Goal: Information Seeking & Learning: Understand process/instructions

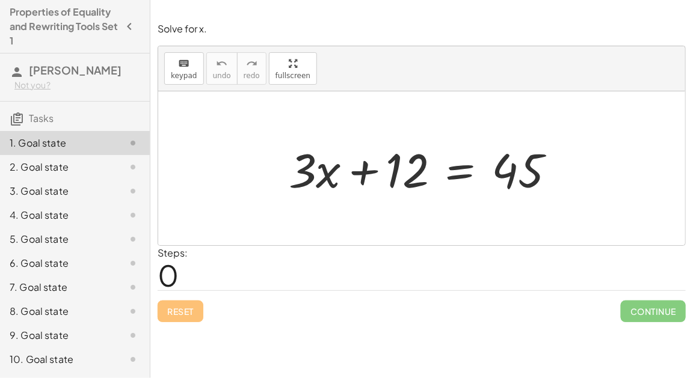
click at [461, 173] on div at bounding box center [427, 169] width 288 height 62
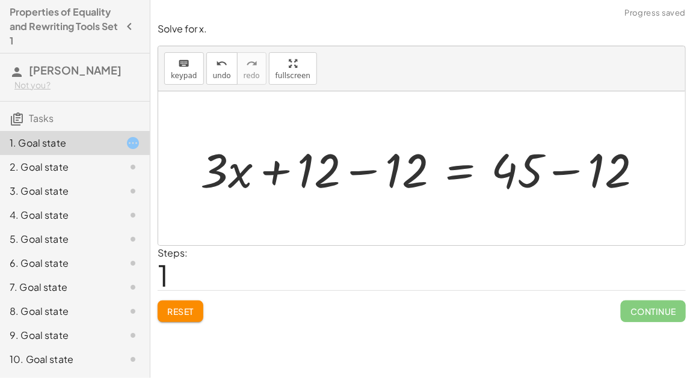
click at [563, 168] on div at bounding box center [426, 169] width 464 height 62
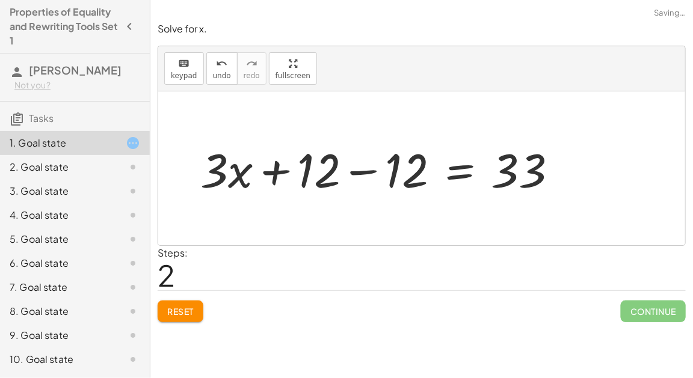
click at [368, 171] on div at bounding box center [383, 169] width 379 height 62
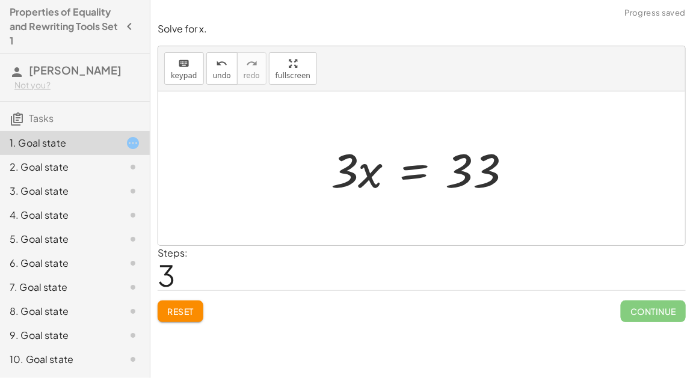
click at [417, 171] on div at bounding box center [426, 169] width 203 height 62
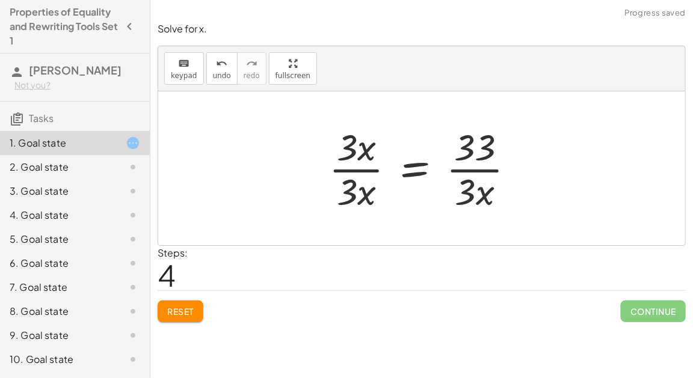
click at [486, 166] on div at bounding box center [426, 168] width 207 height 93
click at [483, 168] on div at bounding box center [426, 168] width 207 height 93
click at [421, 168] on div at bounding box center [426, 168] width 207 height 93
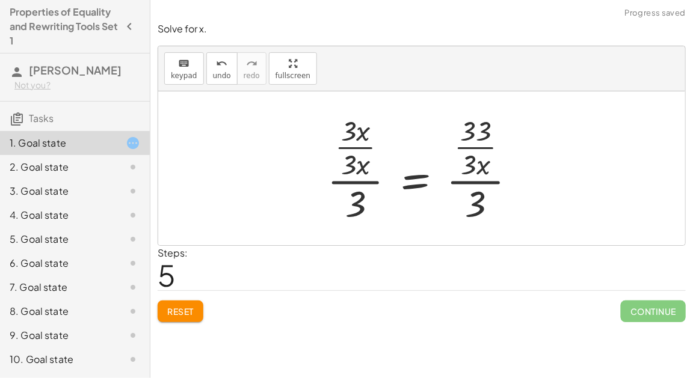
click at [347, 180] on div at bounding box center [426, 169] width 210 height 116
click at [182, 311] on span "Reset" at bounding box center [180, 311] width 26 height 11
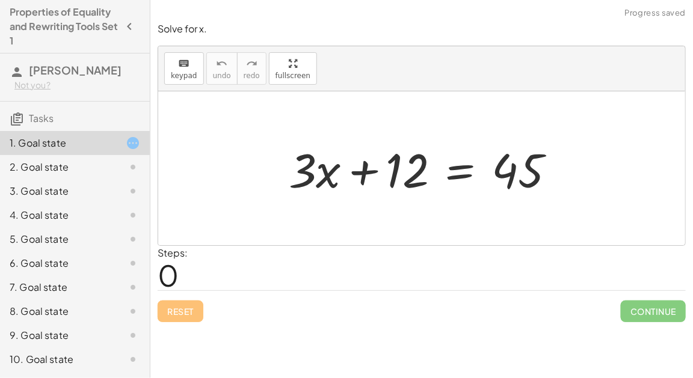
click at [459, 164] on div at bounding box center [427, 169] width 288 height 62
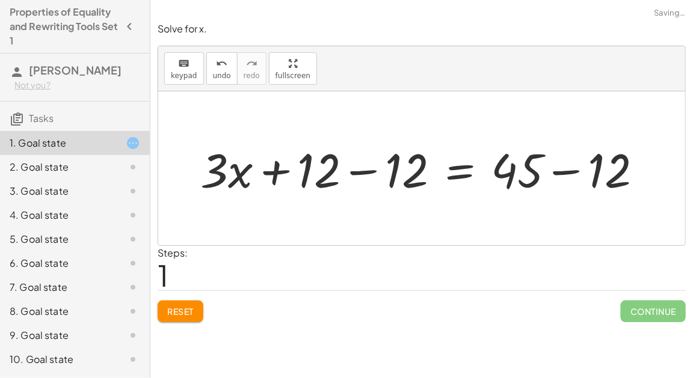
click at [370, 174] on div at bounding box center [426, 169] width 464 height 62
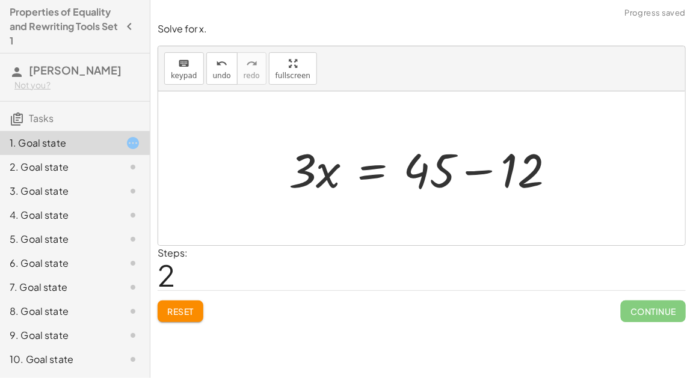
click at [550, 176] on div at bounding box center [427, 169] width 288 height 62
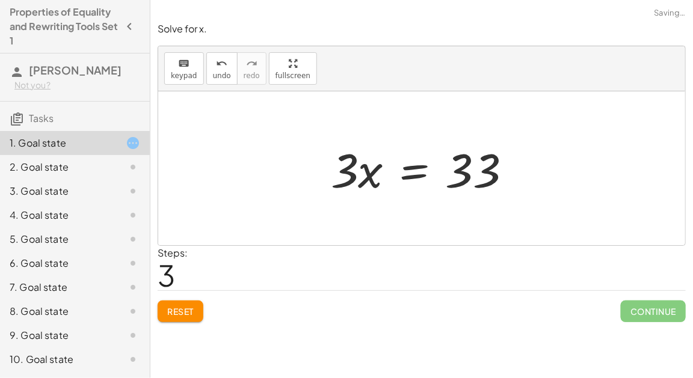
click at [423, 172] on div at bounding box center [426, 169] width 203 height 62
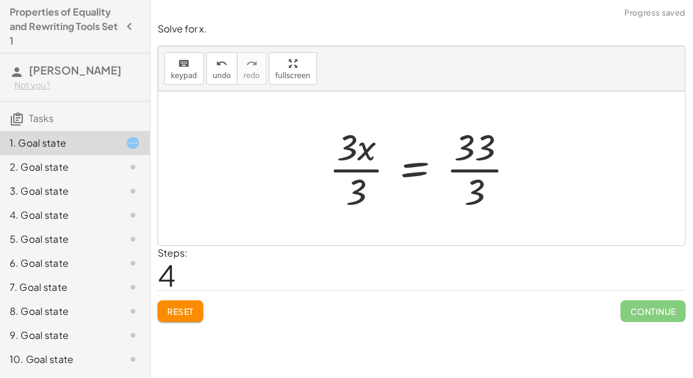
click at [495, 169] on div at bounding box center [426, 168] width 207 height 93
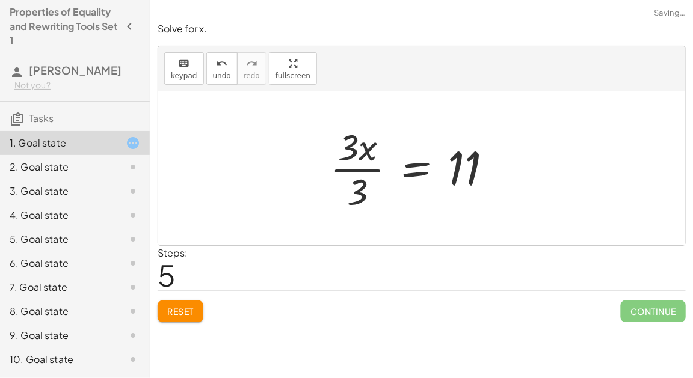
click at [354, 167] on div at bounding box center [415, 168] width 183 height 93
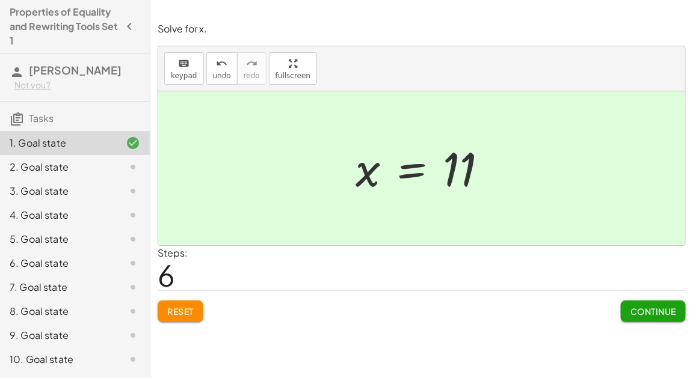
click at [639, 313] on span "Continue" at bounding box center [653, 311] width 46 height 11
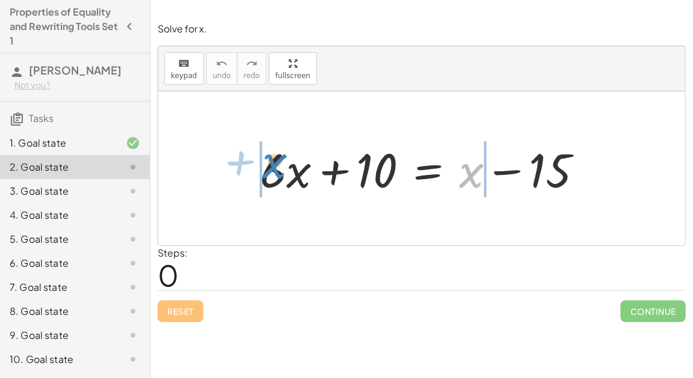
drag, startPoint x: 473, startPoint y: 183, endPoint x: 275, endPoint y: 174, distance: 198.0
click at [275, 174] on div at bounding box center [426, 169] width 345 height 62
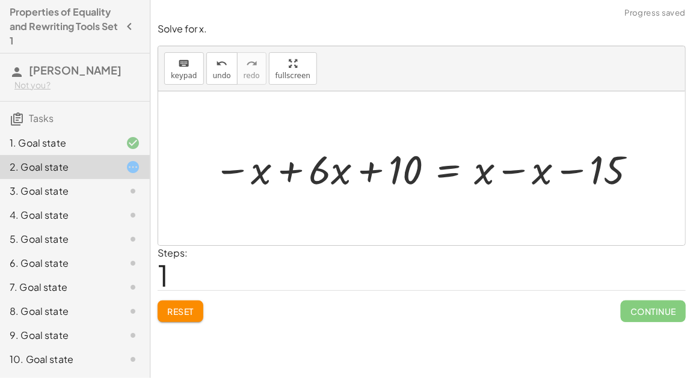
click at [281, 170] on div at bounding box center [426, 168] width 438 height 52
click at [508, 172] on div at bounding box center [477, 168] width 349 height 52
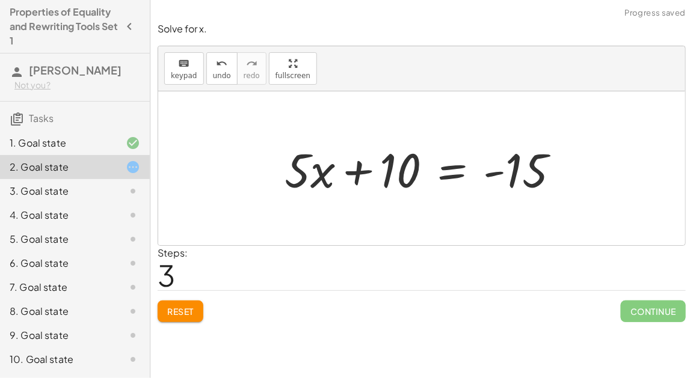
click at [447, 176] on div at bounding box center [426, 169] width 296 height 62
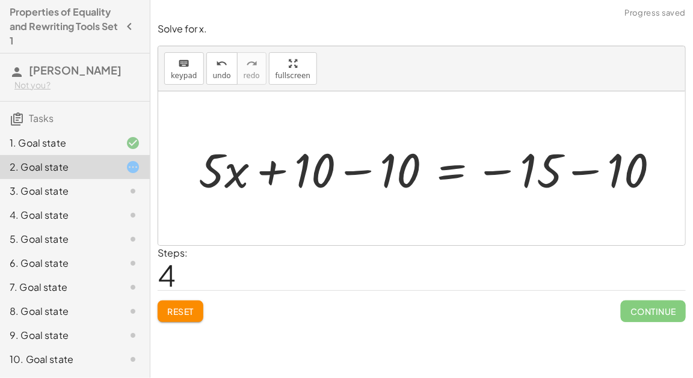
click at [574, 173] on div at bounding box center [433, 169] width 482 height 62
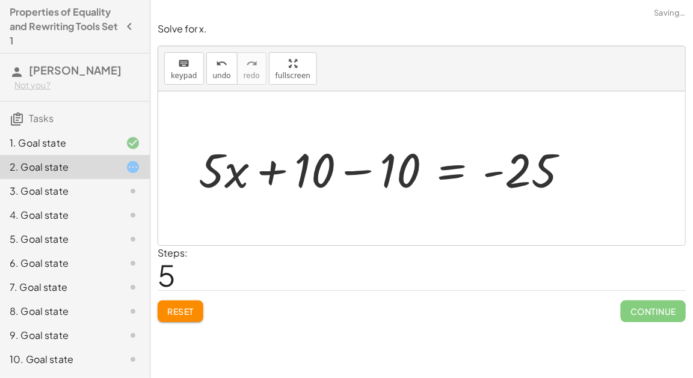
click at [373, 167] on div at bounding box center [387, 169] width 391 height 62
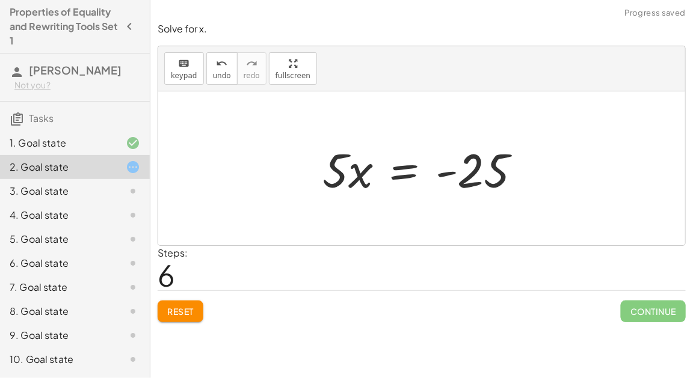
click at [402, 172] on div at bounding box center [426, 169] width 221 height 62
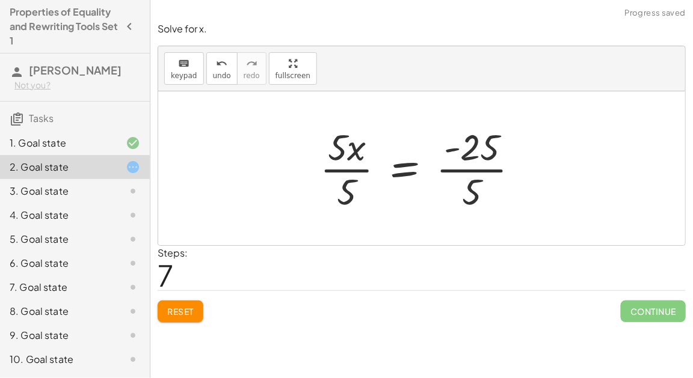
click at [460, 170] on div at bounding box center [424, 168] width 221 height 93
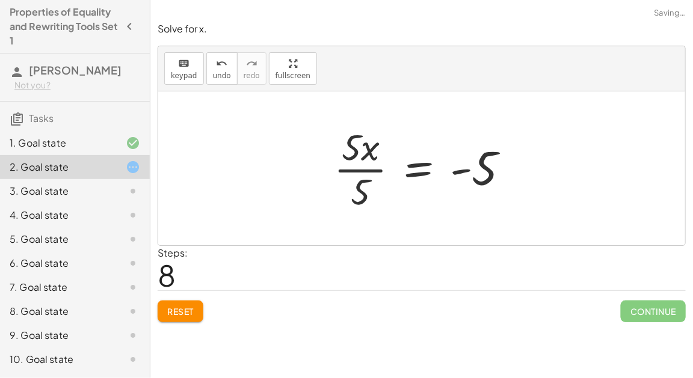
click at [376, 162] on div at bounding box center [426, 168] width 197 height 93
click at [370, 173] on div at bounding box center [426, 168] width 197 height 93
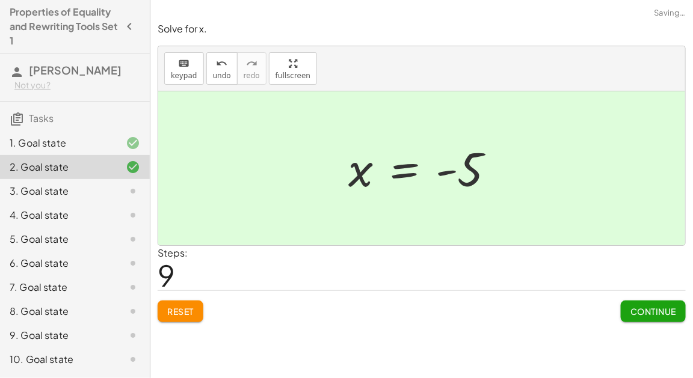
click at [631, 306] on span "Continue" at bounding box center [653, 311] width 46 height 11
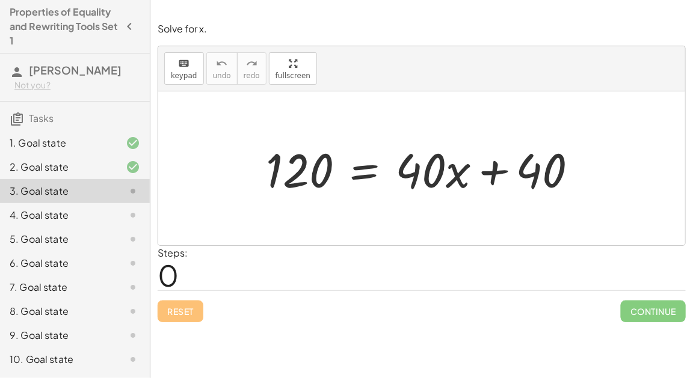
click at [359, 165] on div at bounding box center [426, 169] width 333 height 62
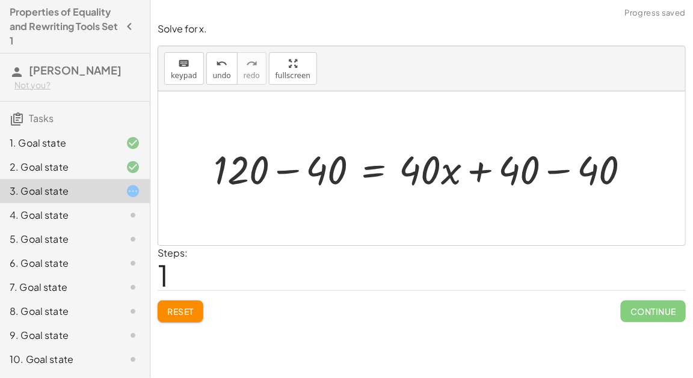
click at [286, 172] on div at bounding box center [426, 169] width 438 height 52
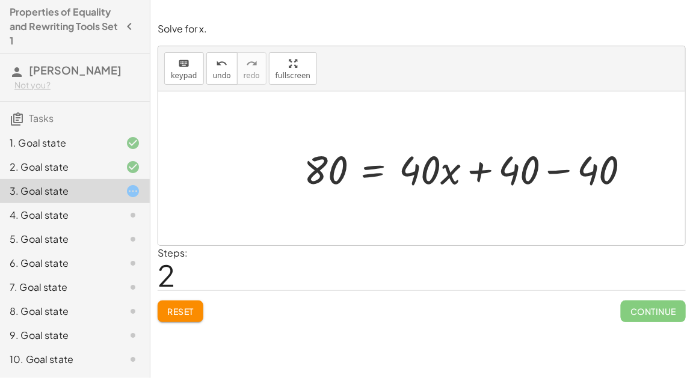
click at [556, 172] on div at bounding box center [472, 169] width 348 height 52
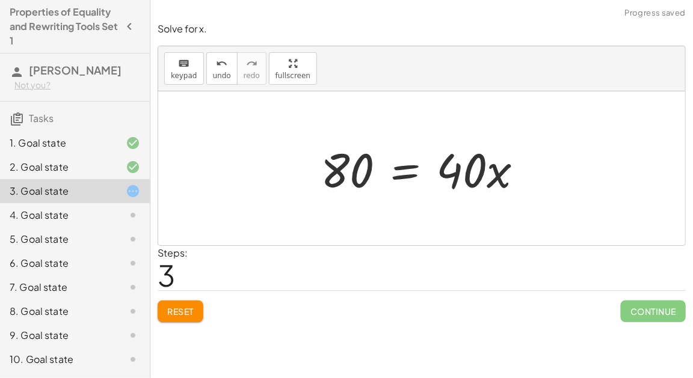
click at [396, 170] on div at bounding box center [427, 169] width 224 height 62
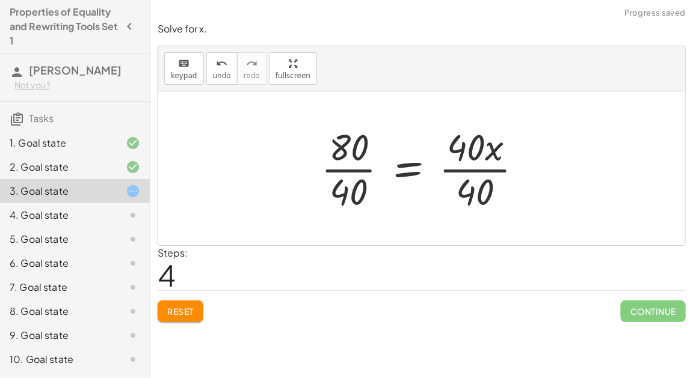
click at [353, 171] on div at bounding box center [426, 168] width 223 height 93
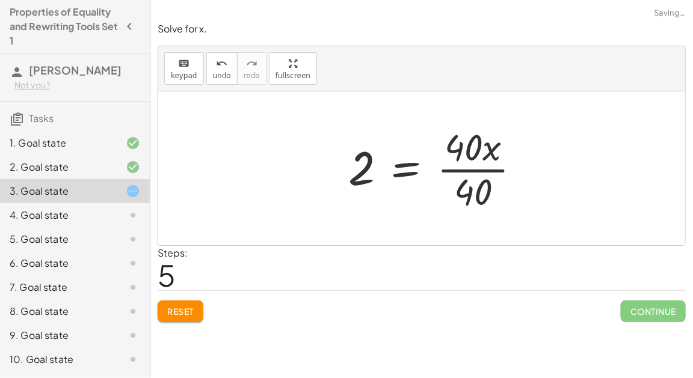
click at [474, 170] on div at bounding box center [439, 168] width 194 height 93
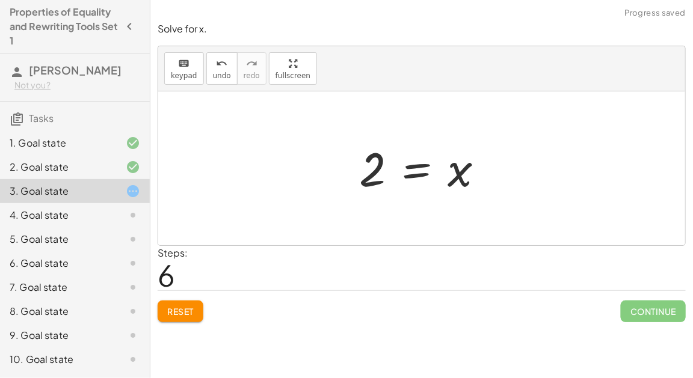
click at [424, 168] on div at bounding box center [426, 169] width 147 height 60
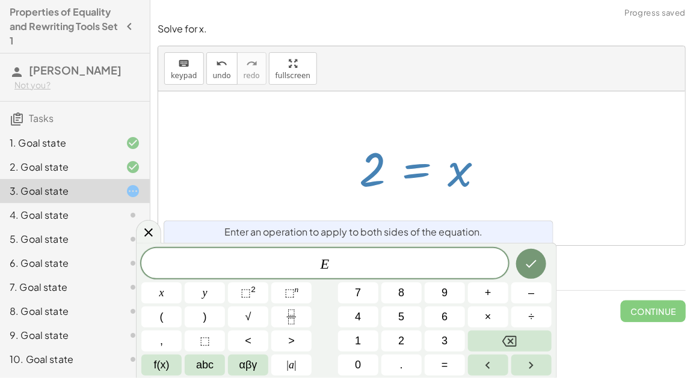
click at [511, 162] on div at bounding box center [421, 168] width 527 height 154
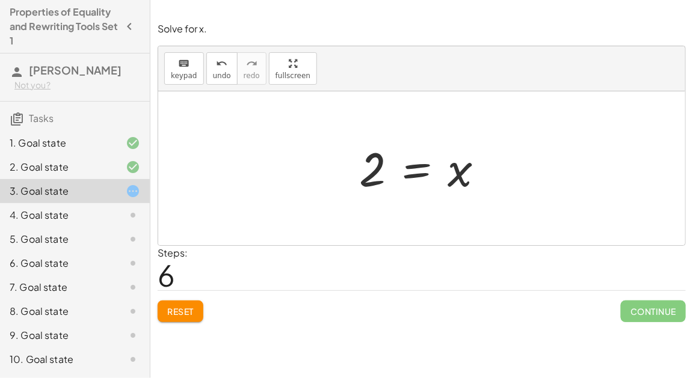
click at [183, 306] on span "Reset" at bounding box center [180, 311] width 26 height 11
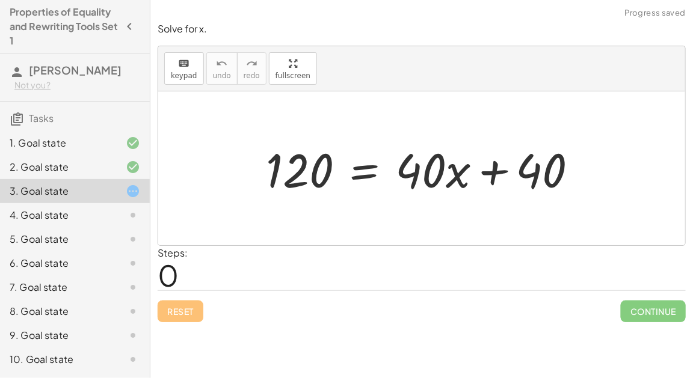
click at [366, 171] on div at bounding box center [426, 169] width 333 height 62
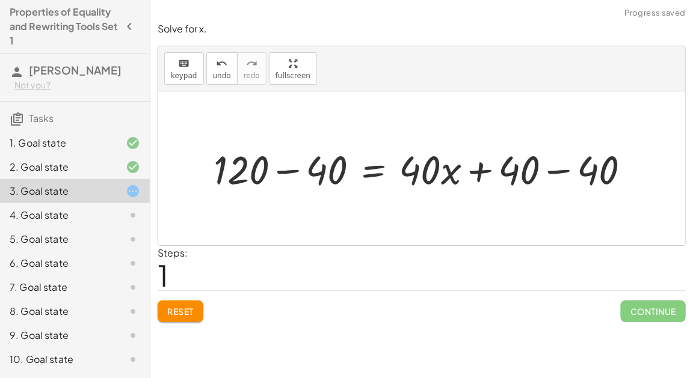
click at [557, 164] on div at bounding box center [426, 169] width 438 height 52
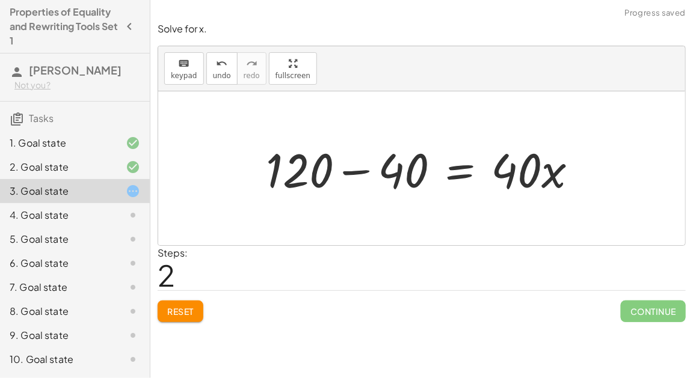
click at [363, 167] on div at bounding box center [426, 169] width 333 height 62
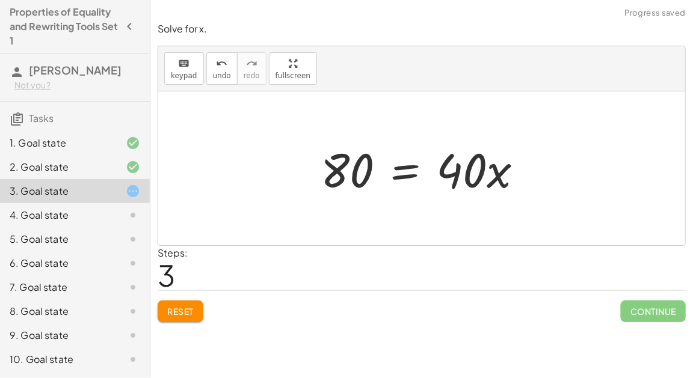
click at [399, 166] on div at bounding box center [427, 169] width 224 height 62
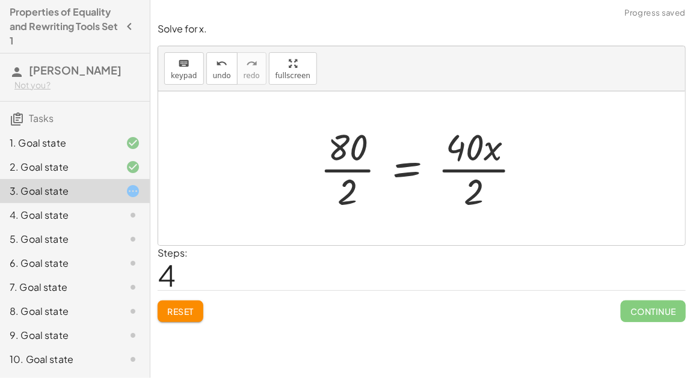
click at [353, 171] on div at bounding box center [425, 168] width 223 height 93
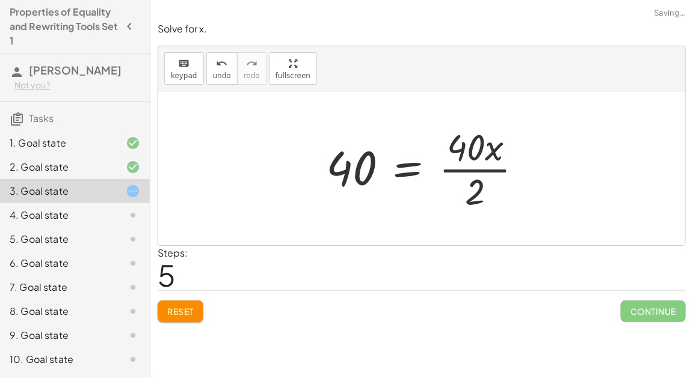
click at [474, 165] on div at bounding box center [429, 168] width 218 height 93
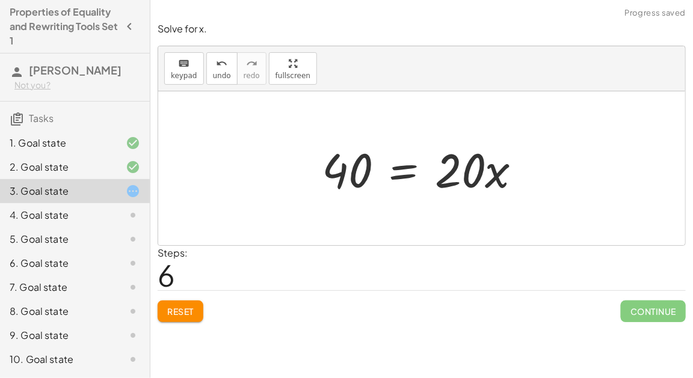
click at [176, 325] on div "Solve for x. keyboard keypad undo undo redo redo fullscreen 120 = + · 40 · x + …" at bounding box center [421, 172] width 542 height 315
click at [173, 317] on button "Reset" at bounding box center [181, 312] width 46 height 22
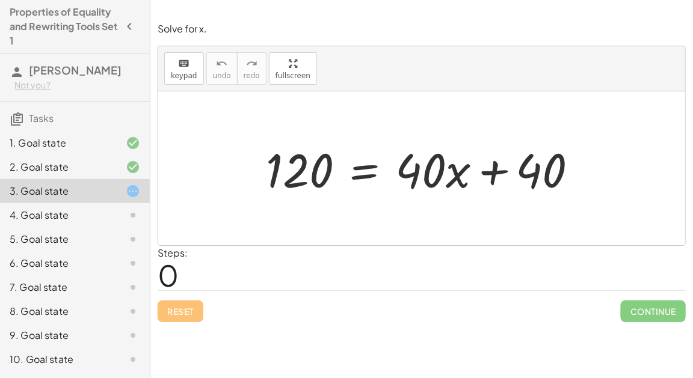
click at [350, 165] on div at bounding box center [426, 169] width 333 height 62
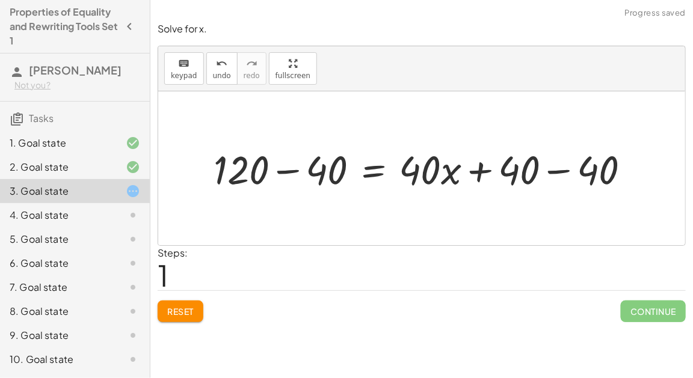
click at [290, 171] on div at bounding box center [426, 169] width 438 height 52
click at [474, 173] on div at bounding box center [472, 169] width 348 height 52
click at [548, 173] on div at bounding box center [472, 169] width 348 height 52
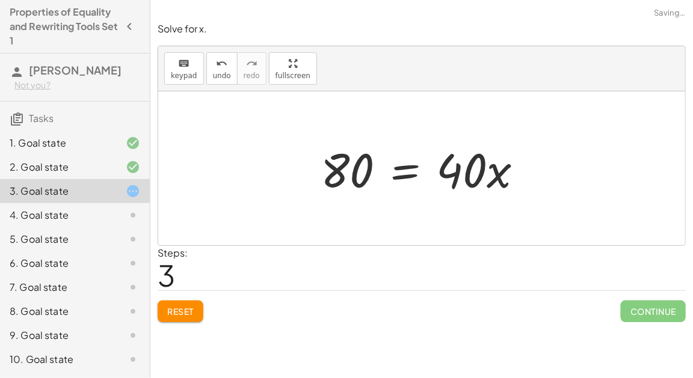
click at [399, 168] on div at bounding box center [427, 169] width 224 height 62
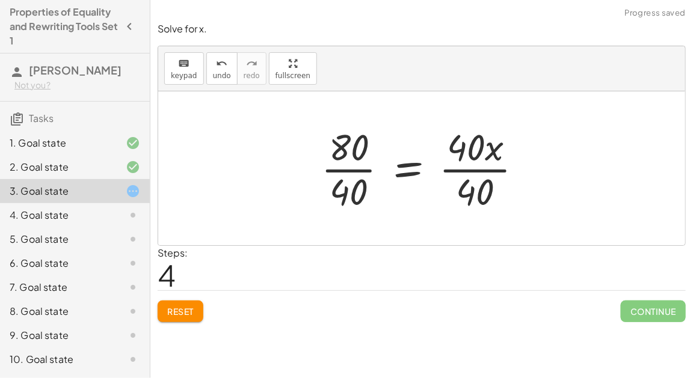
click at [487, 177] on div at bounding box center [426, 168] width 223 height 93
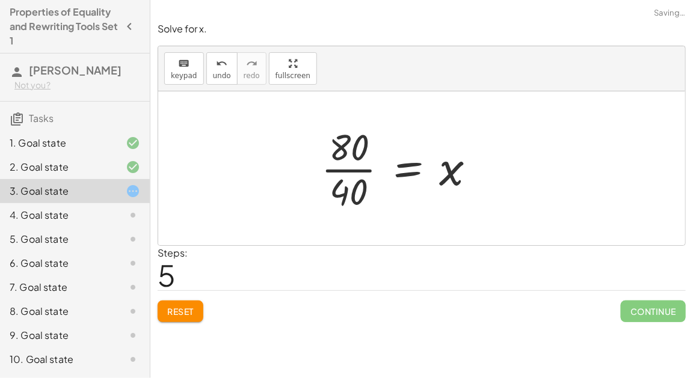
click at [342, 169] on div at bounding box center [403, 168] width 176 height 93
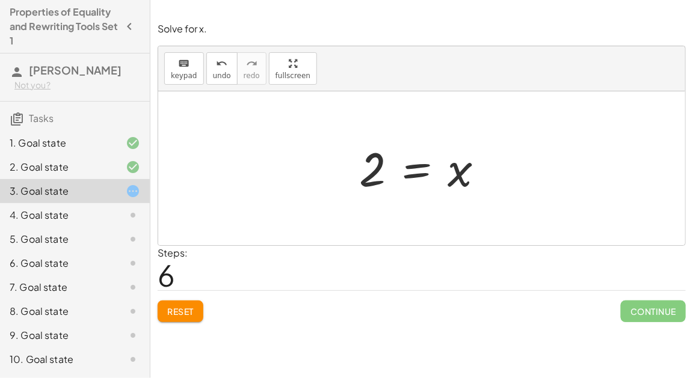
click at [180, 307] on span "Reset" at bounding box center [180, 311] width 26 height 11
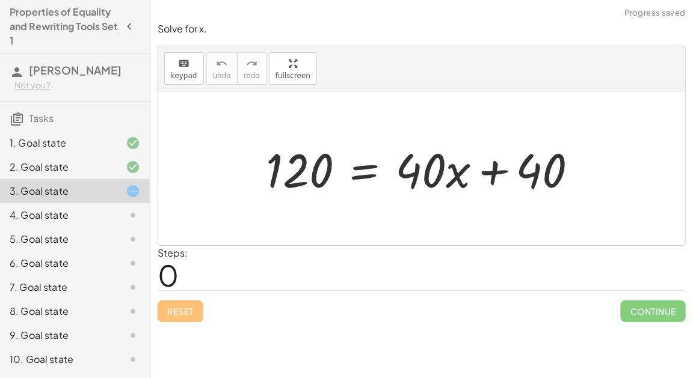
click at [117, 214] on div at bounding box center [123, 215] width 34 height 14
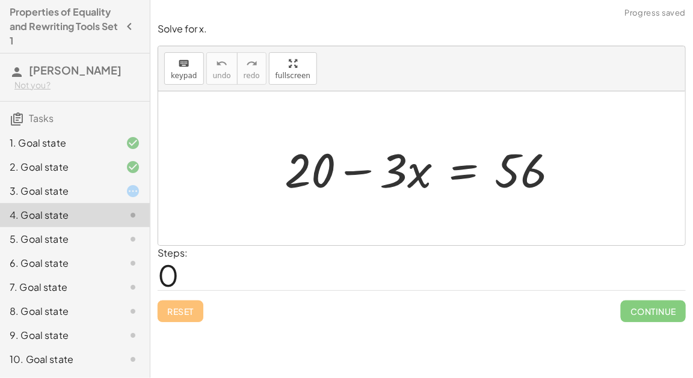
click at [464, 172] on div at bounding box center [426, 169] width 296 height 62
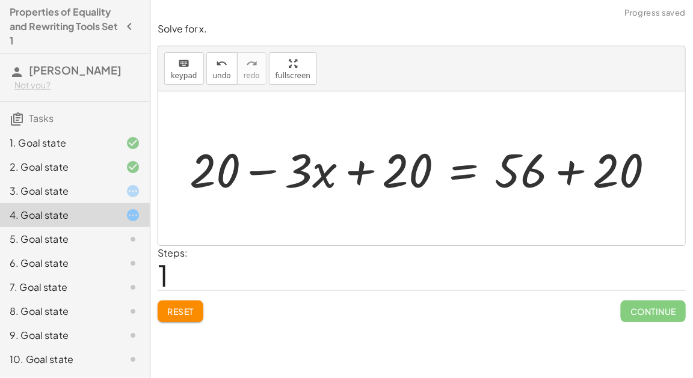
click at [569, 170] on div at bounding box center [426, 169] width 487 height 62
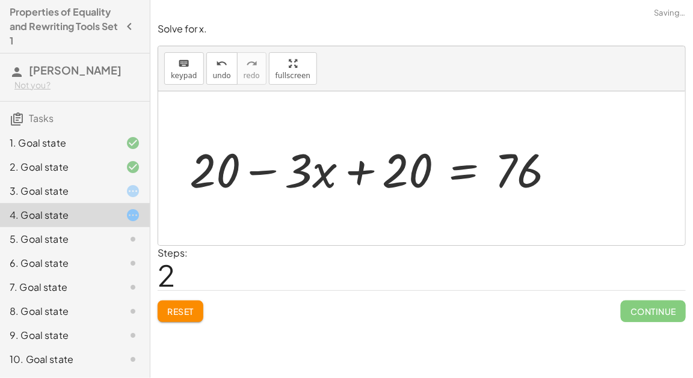
click at [349, 171] on div at bounding box center [376, 169] width 387 height 62
click at [267, 173] on div at bounding box center [376, 169] width 387 height 62
click at [180, 312] on span "Reset" at bounding box center [180, 311] width 26 height 11
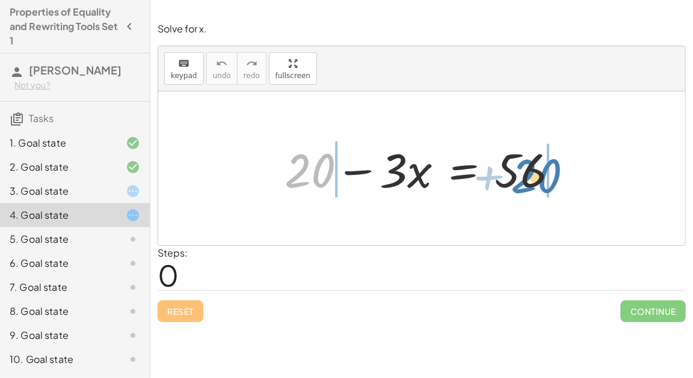
drag, startPoint x: 303, startPoint y: 170, endPoint x: 529, endPoint y: 176, distance: 225.6
click at [529, 176] on div at bounding box center [426, 169] width 296 height 62
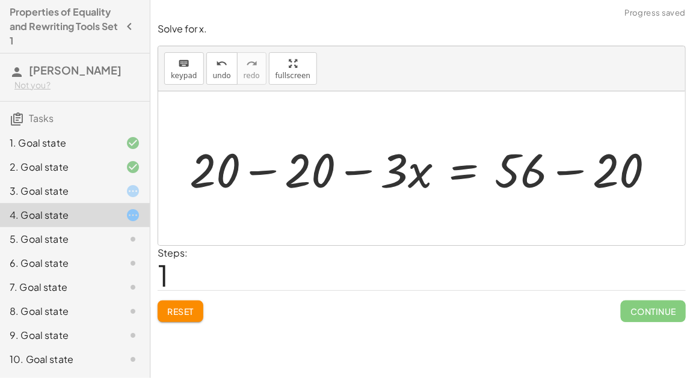
click at [564, 170] on div at bounding box center [426, 169] width 487 height 62
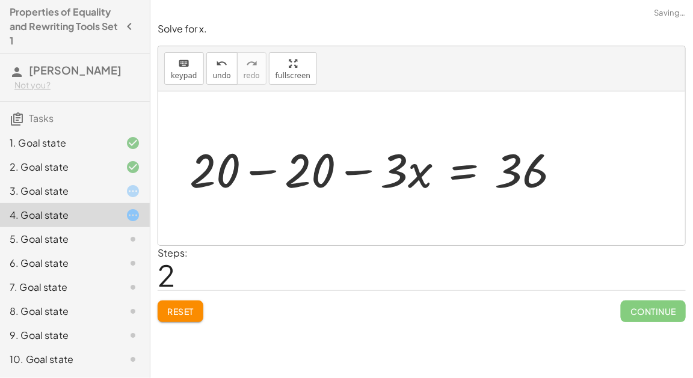
click at [255, 172] on div at bounding box center [379, 169] width 393 height 62
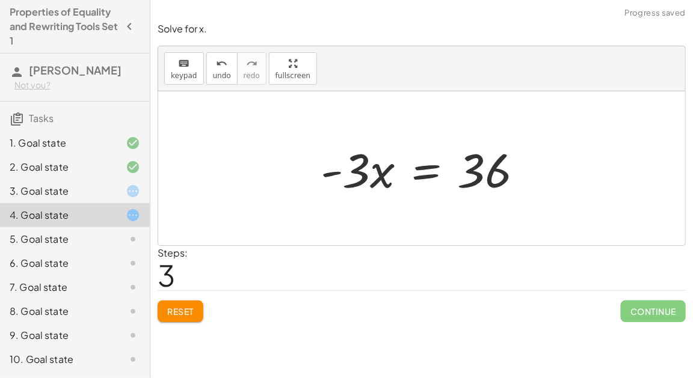
click at [421, 158] on div at bounding box center [427, 169] width 224 height 62
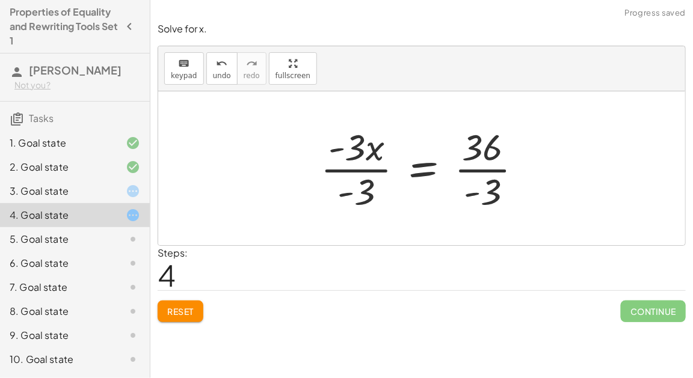
click at [361, 172] on div at bounding box center [426, 168] width 223 height 93
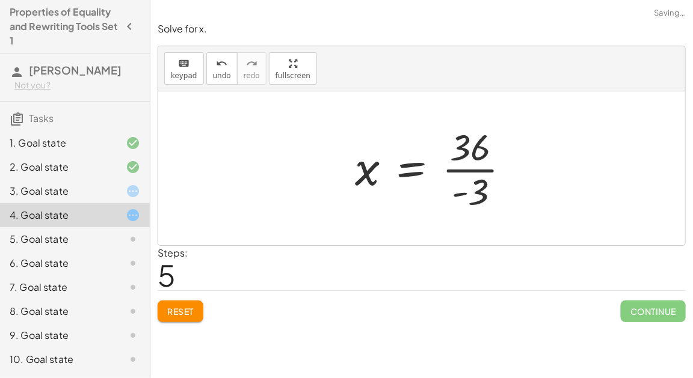
click at [479, 168] on div at bounding box center [437, 168] width 177 height 93
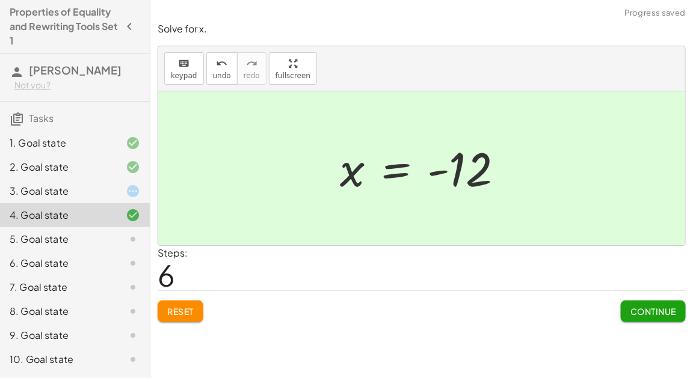
click at [636, 315] on span "Continue" at bounding box center [653, 311] width 46 height 11
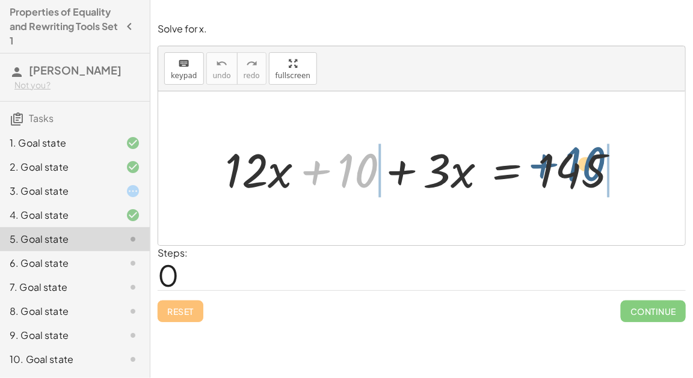
drag, startPoint x: 343, startPoint y: 177, endPoint x: 582, endPoint y: 174, distance: 238.2
click at [582, 174] on div at bounding box center [426, 169] width 415 height 62
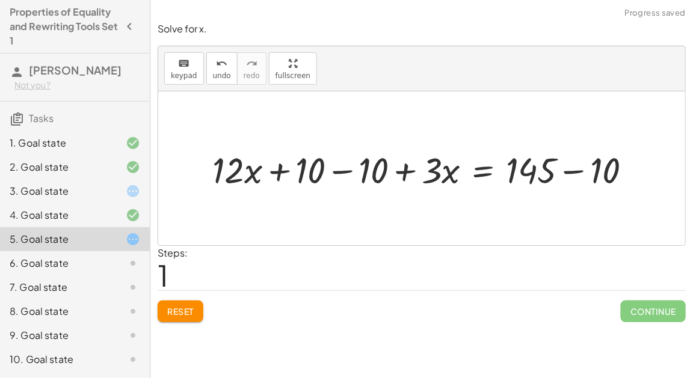
click at [613, 174] on div at bounding box center [426, 168] width 441 height 47
click at [589, 170] on div at bounding box center [421, 168] width 527 height 154
click at [342, 172] on div at bounding box center [395, 168] width 378 height 47
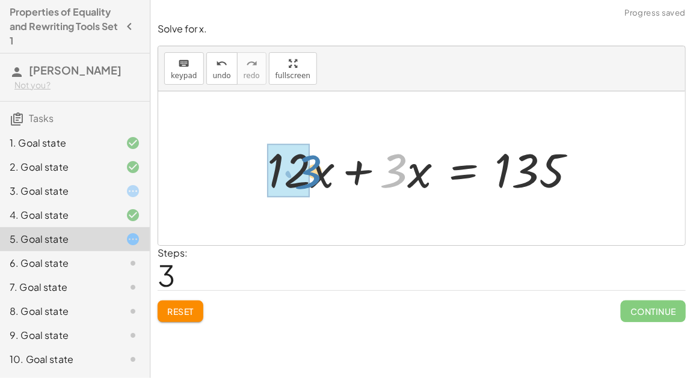
drag, startPoint x: 387, startPoint y: 174, endPoint x: 287, endPoint y: 175, distance: 100.4
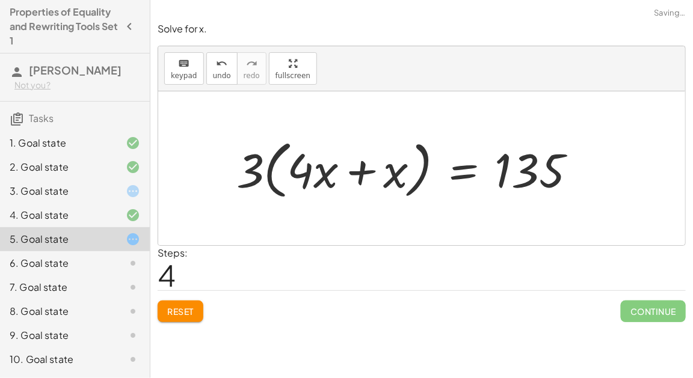
click at [274, 180] on div at bounding box center [410, 168] width 361 height 69
click at [307, 163] on div at bounding box center [410, 168] width 361 height 69
drag, startPoint x: 255, startPoint y: 169, endPoint x: 301, endPoint y: 171, distance: 46.4
click at [301, 171] on div at bounding box center [410, 168] width 361 height 69
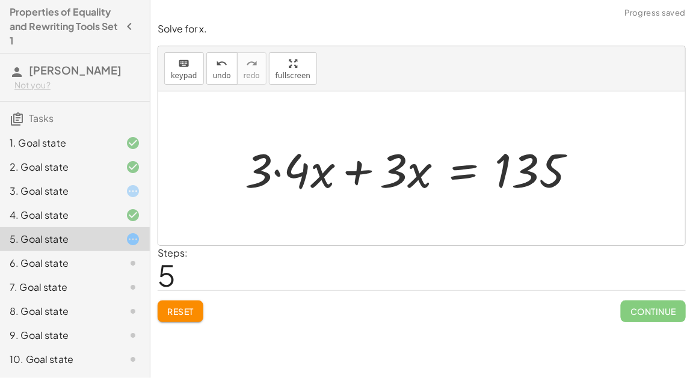
click at [279, 173] on div at bounding box center [415, 169] width 353 height 62
click at [352, 170] on div at bounding box center [426, 169] width 330 height 62
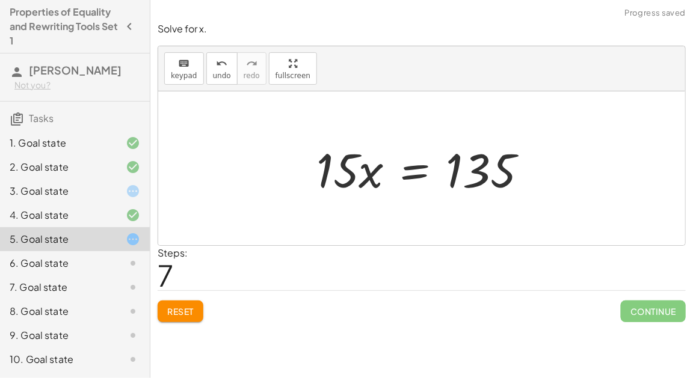
click at [414, 174] on div at bounding box center [426, 169] width 233 height 62
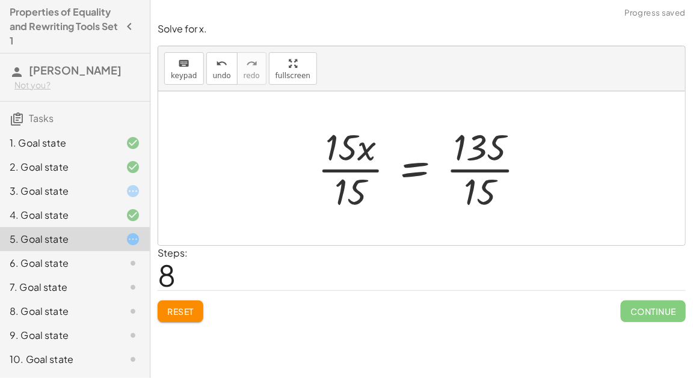
click at [367, 169] on div at bounding box center [427, 168] width 230 height 93
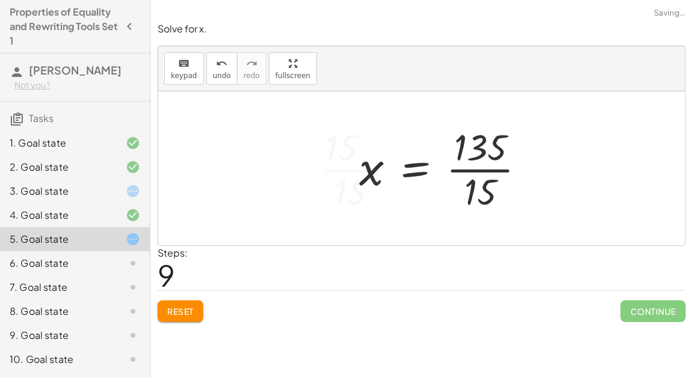
click at [485, 177] on div at bounding box center [447, 168] width 188 height 93
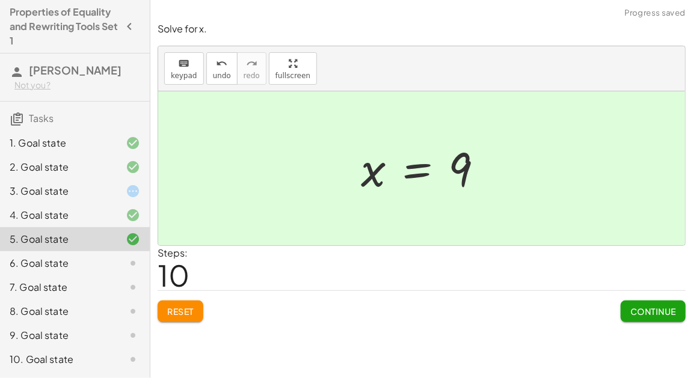
click at [628, 304] on button "Continue" at bounding box center [653, 312] width 65 height 22
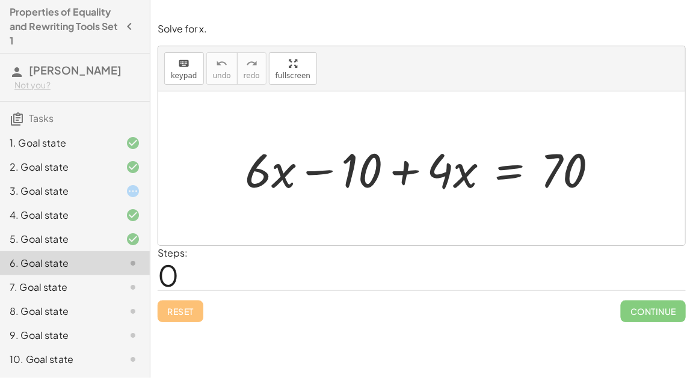
click at [106, 192] on div at bounding box center [123, 191] width 34 height 14
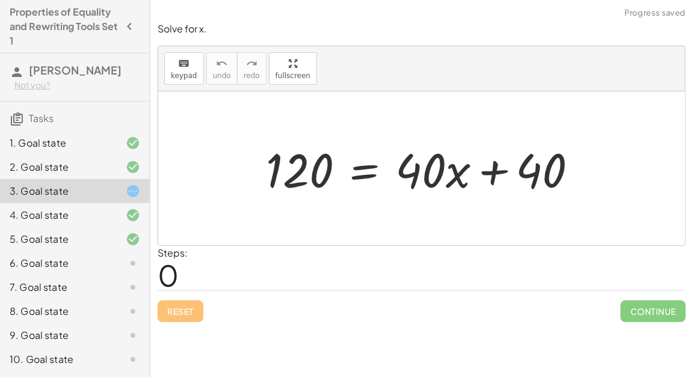
click at [60, 137] on div "1. Goal state" at bounding box center [58, 143] width 97 height 14
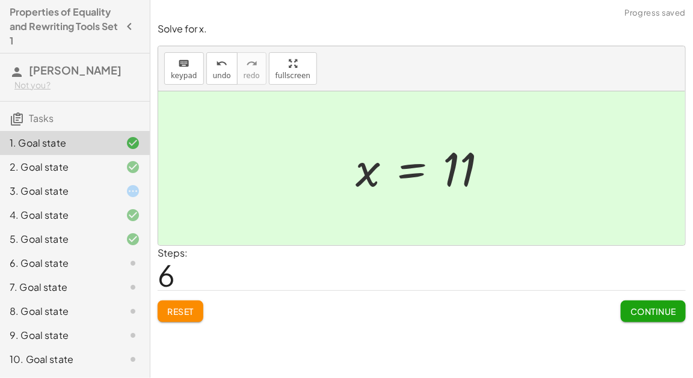
click at [168, 320] on button "Reset" at bounding box center [181, 312] width 46 height 22
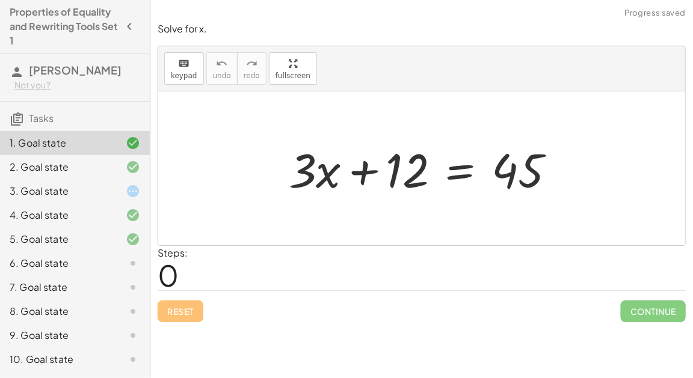
click at [66, 188] on div "3. Goal state" at bounding box center [58, 191] width 97 height 14
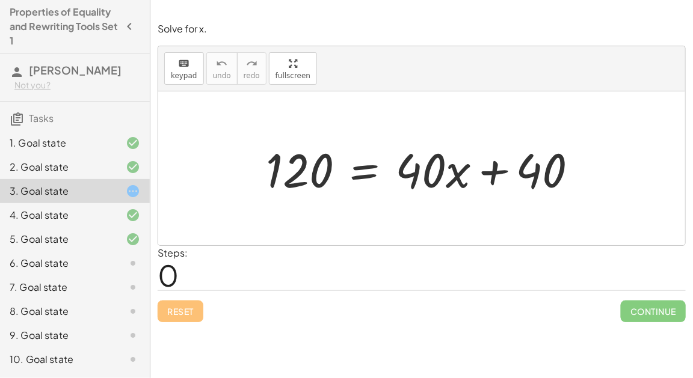
click at [362, 175] on div at bounding box center [426, 169] width 333 height 62
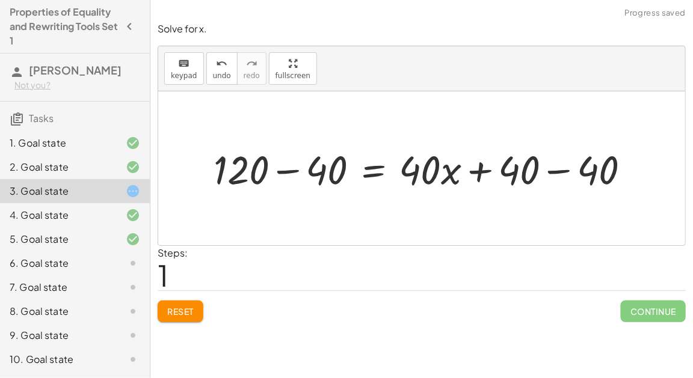
click at [280, 171] on div at bounding box center [426, 169] width 438 height 52
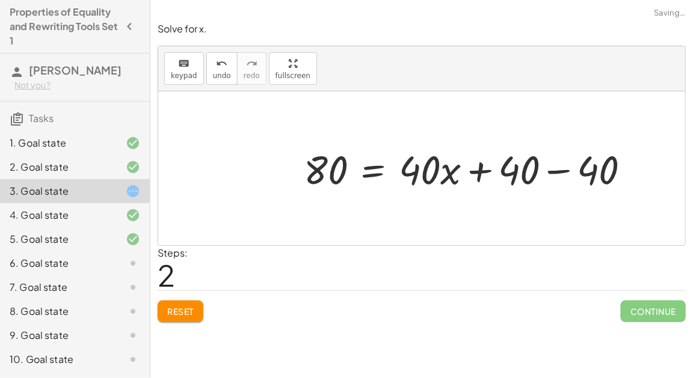
click at [550, 168] on div at bounding box center [472, 169] width 348 height 52
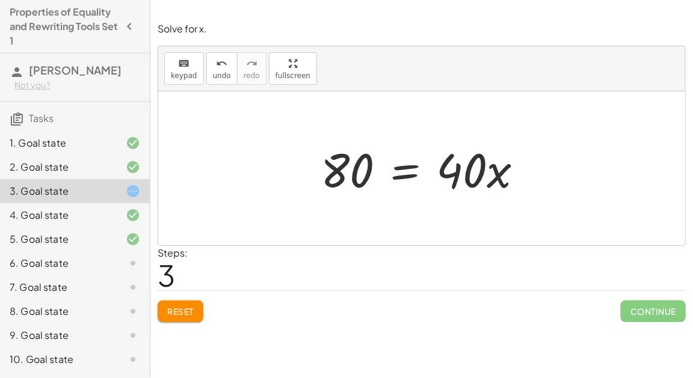
click at [407, 170] on div at bounding box center [427, 169] width 224 height 62
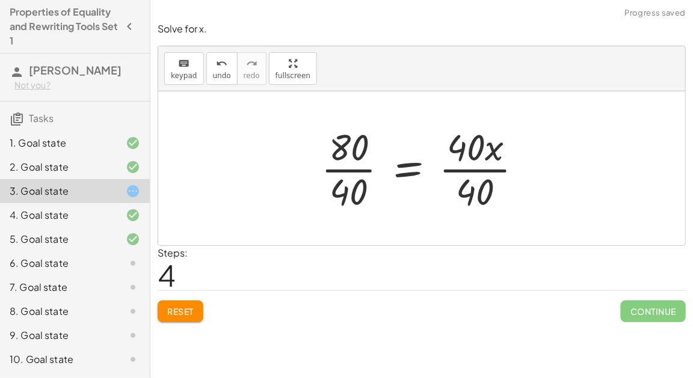
click at [347, 171] on div at bounding box center [426, 168] width 223 height 93
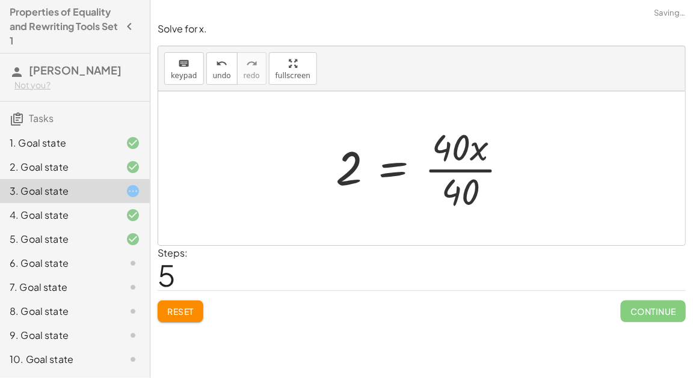
click at [465, 164] on div at bounding box center [427, 168] width 194 height 93
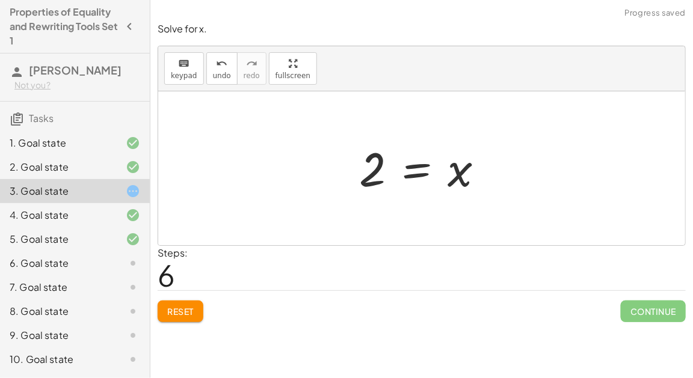
click at [181, 319] on button "Reset" at bounding box center [181, 312] width 46 height 22
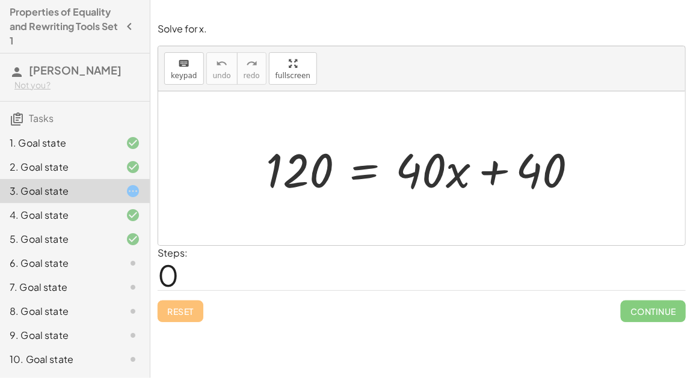
click at [60, 149] on div "1. Goal state" at bounding box center [58, 143] width 97 height 14
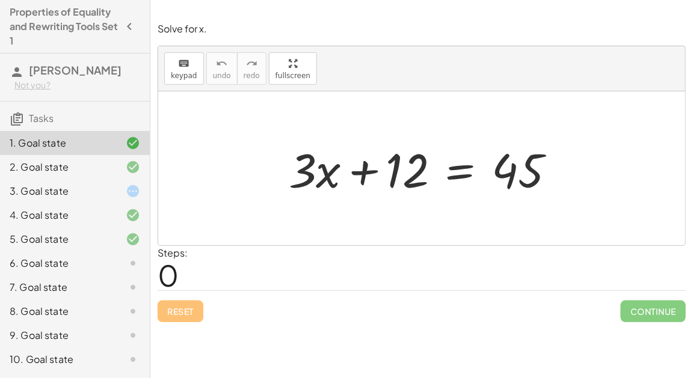
click at [464, 177] on div at bounding box center [427, 169] width 288 height 62
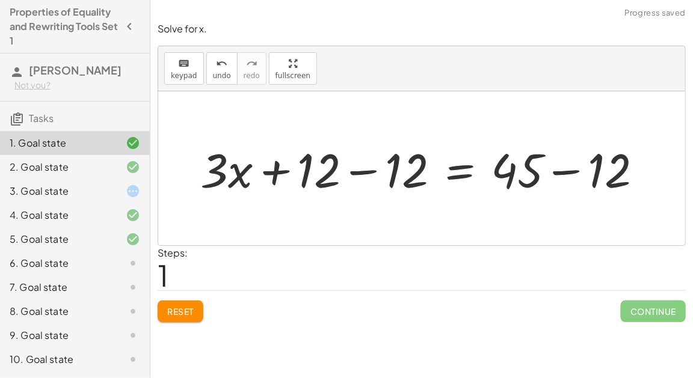
click at [563, 171] on div at bounding box center [426, 169] width 464 height 62
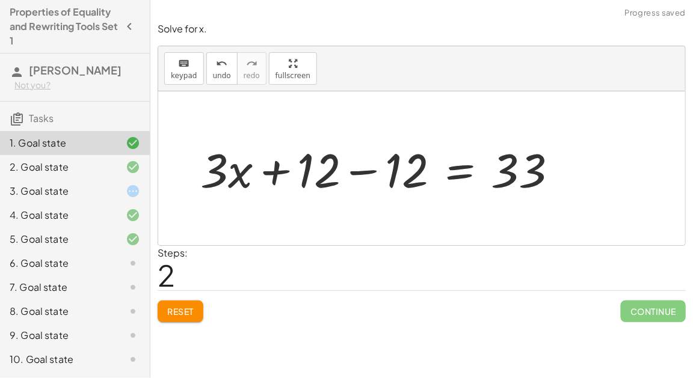
click at [369, 170] on div at bounding box center [383, 169] width 379 height 62
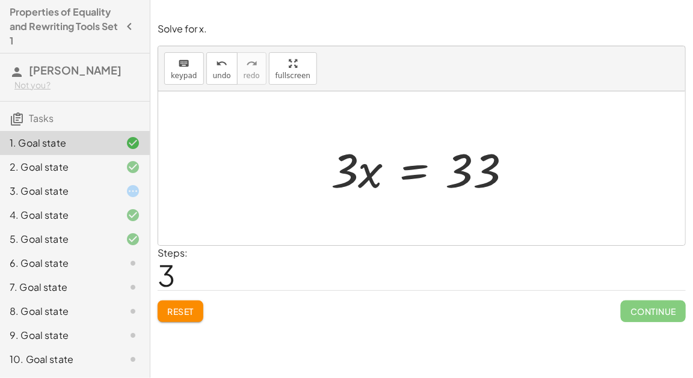
click at [172, 309] on span "Reset" at bounding box center [180, 311] width 26 height 11
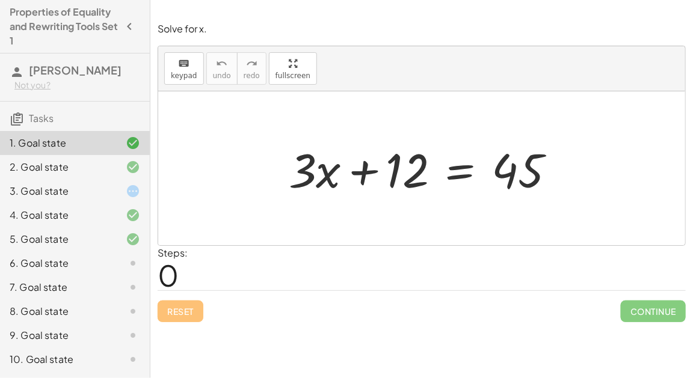
click at [455, 174] on div at bounding box center [427, 169] width 288 height 62
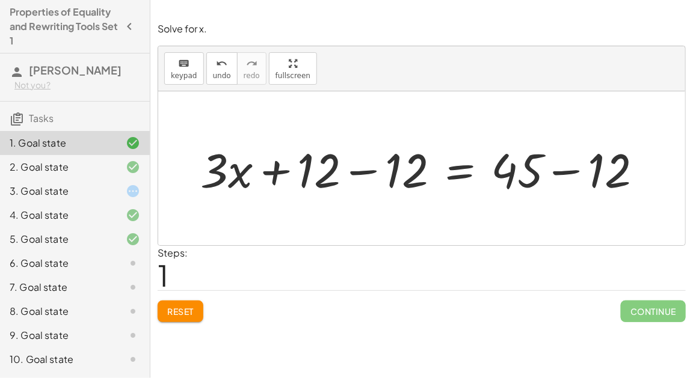
click at [571, 168] on div at bounding box center [426, 169] width 464 height 62
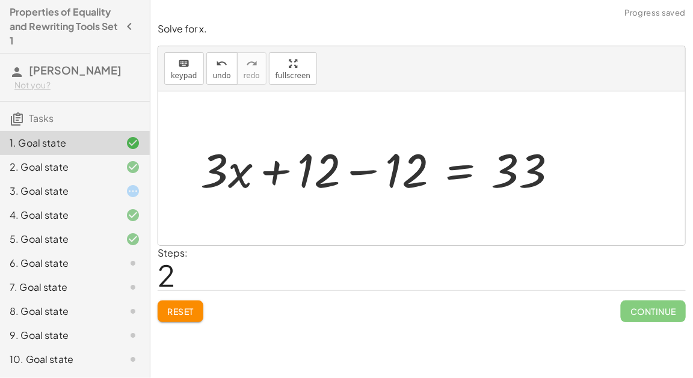
click at [358, 170] on div at bounding box center [383, 169] width 379 height 62
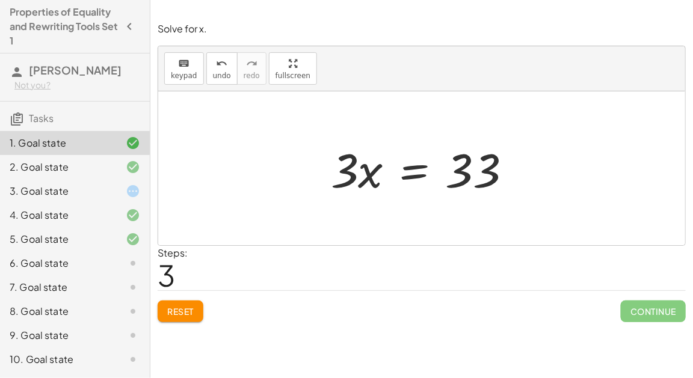
click at [410, 173] on div at bounding box center [426, 169] width 203 height 62
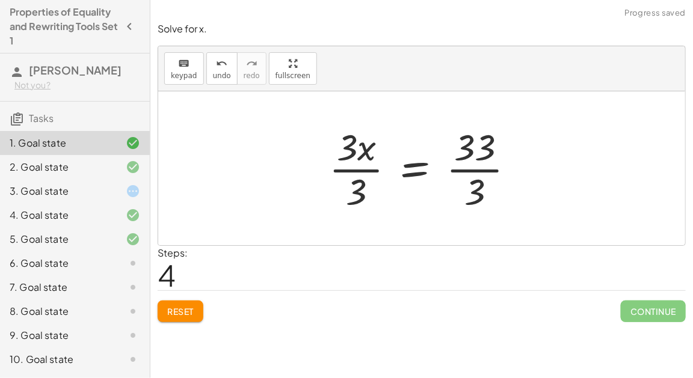
click at [340, 178] on div at bounding box center [426, 168] width 207 height 93
click at [487, 168] on div at bounding box center [440, 168] width 177 height 93
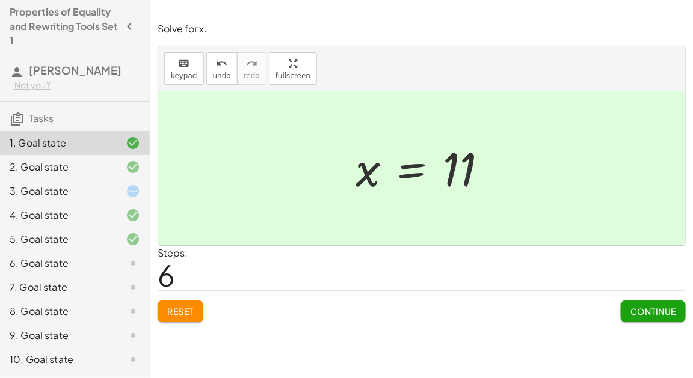
click at [634, 308] on span "Continue" at bounding box center [653, 311] width 46 height 11
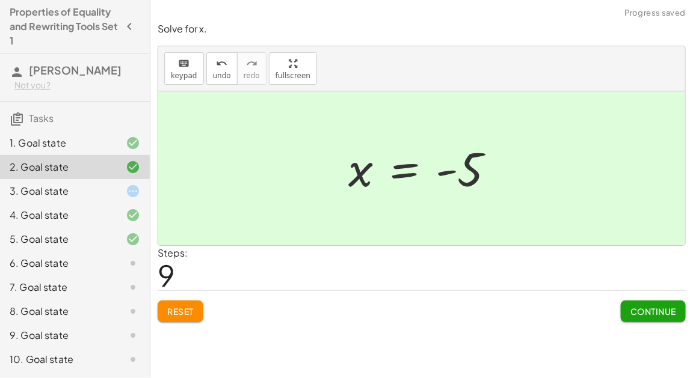
click at [175, 306] on span "Reset" at bounding box center [180, 311] width 26 height 11
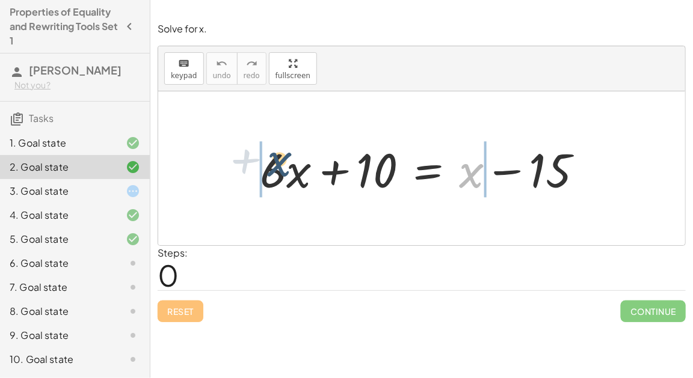
drag, startPoint x: 465, startPoint y: 180, endPoint x: 265, endPoint y: 171, distance: 199.9
click at [265, 171] on div at bounding box center [426, 169] width 345 height 62
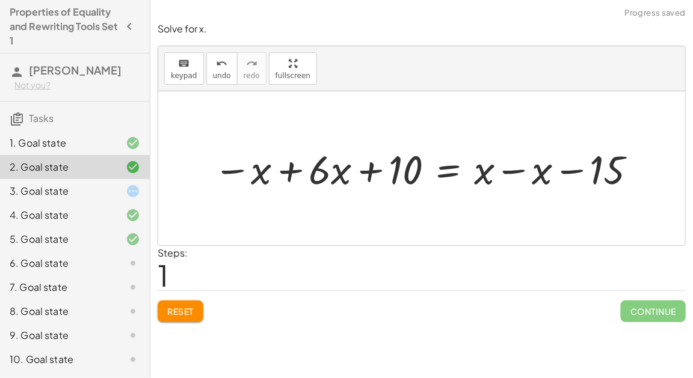
click at [286, 169] on div at bounding box center [426, 168] width 438 height 52
click at [513, 164] on div at bounding box center [477, 168] width 349 height 52
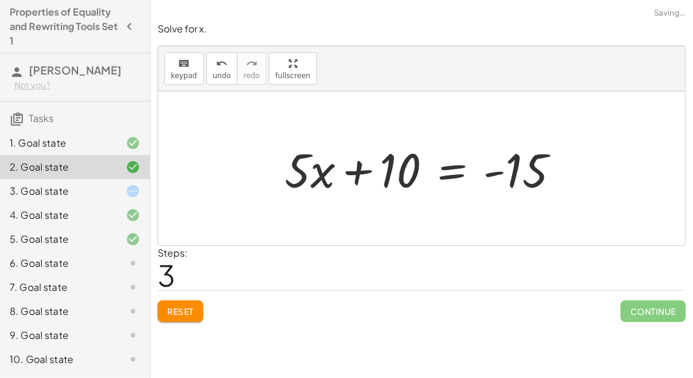
click at [454, 168] on div at bounding box center [426, 169] width 296 height 62
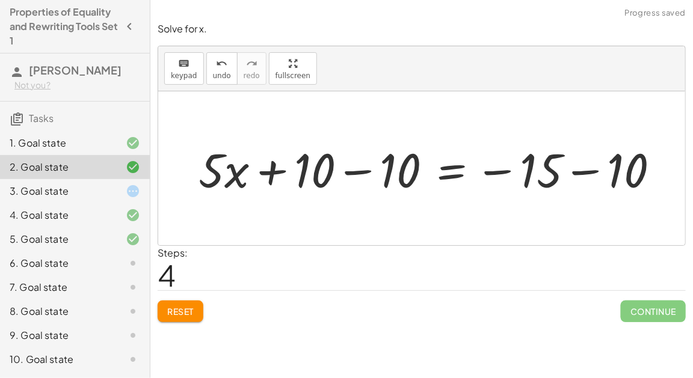
click at [361, 171] on div at bounding box center [433, 169] width 482 height 62
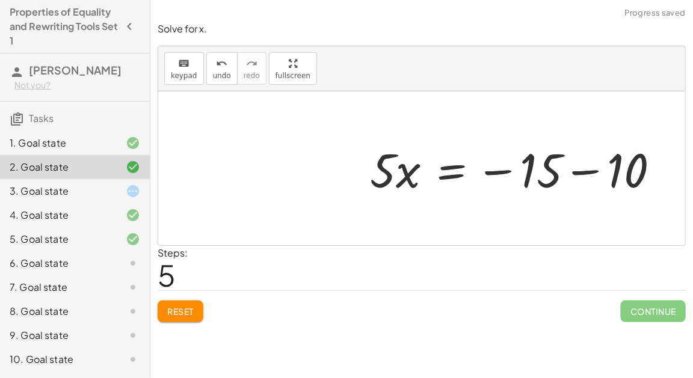
click at [571, 178] on div at bounding box center [519, 169] width 311 height 62
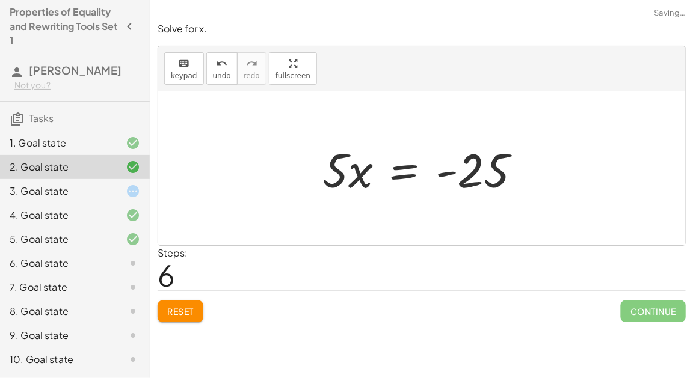
click at [180, 307] on span "Reset" at bounding box center [180, 311] width 26 height 11
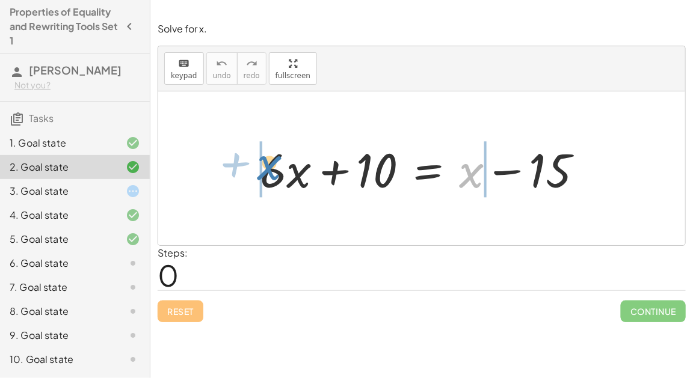
drag, startPoint x: 479, startPoint y: 172, endPoint x: 269, endPoint y: 165, distance: 210.0
click at [269, 165] on div at bounding box center [426, 169] width 345 height 62
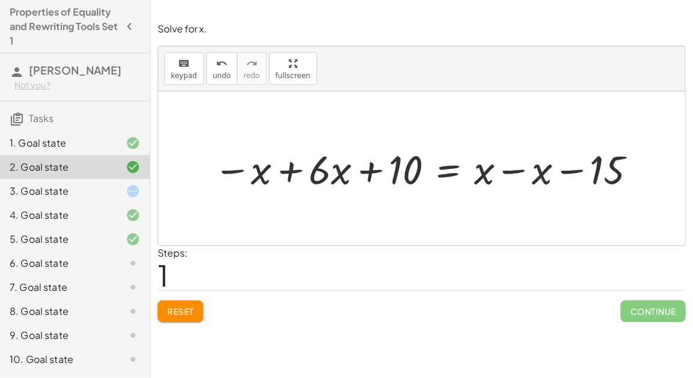
click at [518, 168] on div at bounding box center [426, 168] width 438 height 52
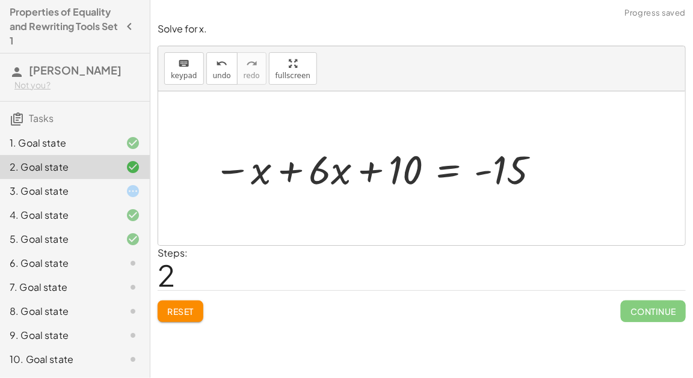
click at [372, 170] on div at bounding box center [377, 168] width 341 height 52
click at [293, 170] on div at bounding box center [377, 168] width 341 height 52
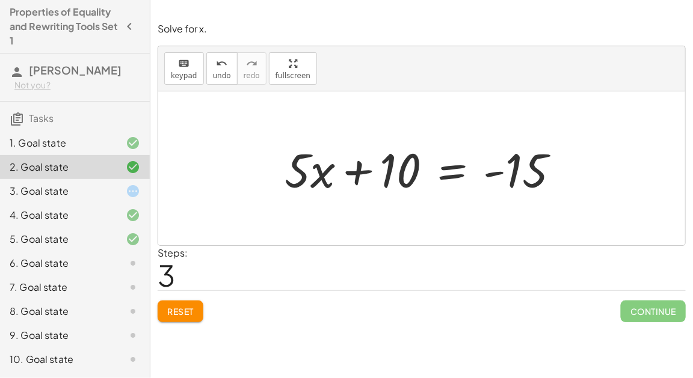
click at [461, 170] on div at bounding box center [426, 169] width 296 height 62
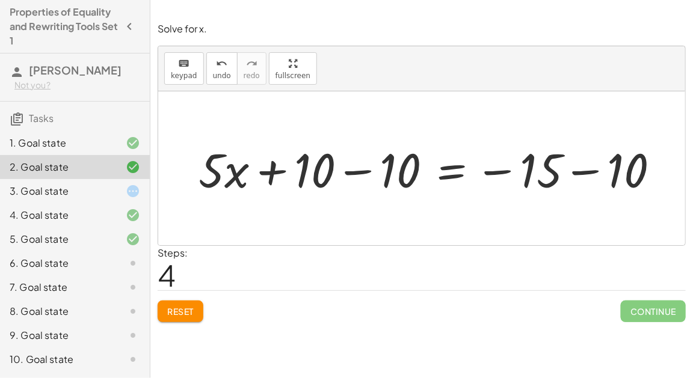
click at [597, 168] on div at bounding box center [433, 169] width 482 height 62
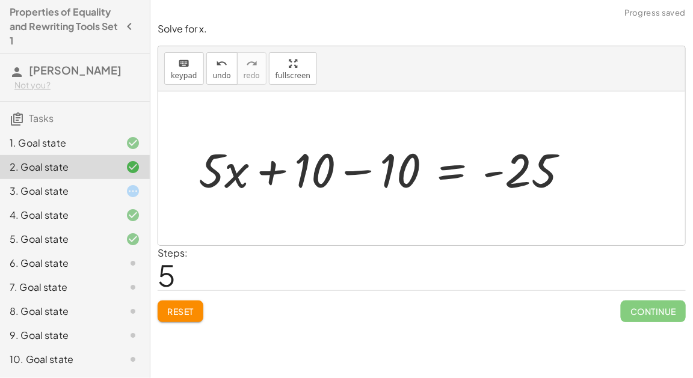
click at [354, 170] on div at bounding box center [387, 169] width 391 height 62
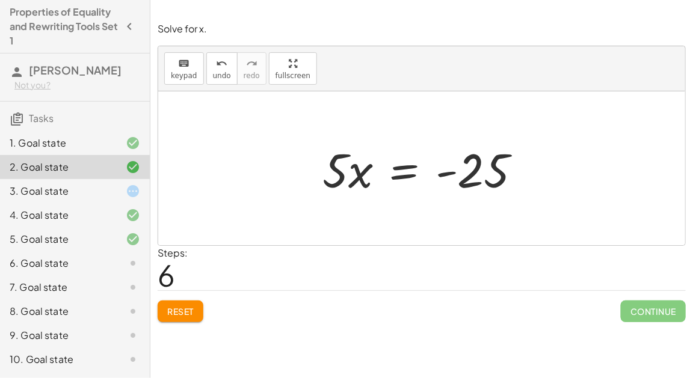
click at [410, 174] on div at bounding box center [426, 169] width 221 height 62
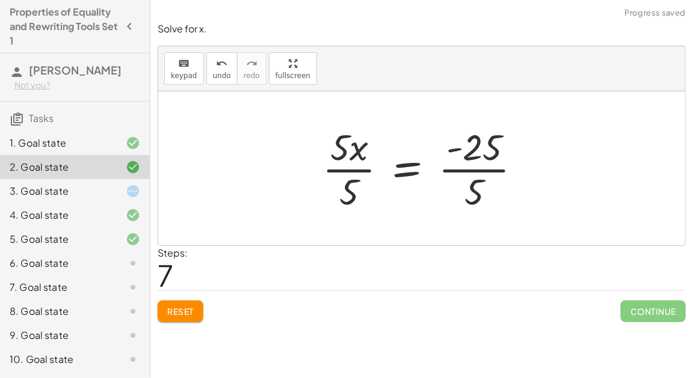
click at [455, 160] on div at bounding box center [426, 168] width 221 height 93
click at [328, 167] on div at bounding box center [426, 168] width 221 height 93
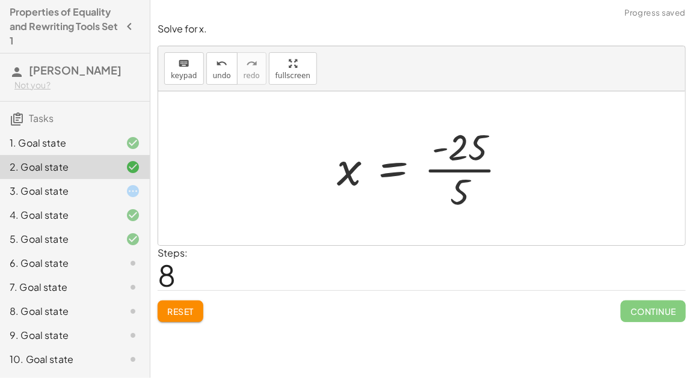
click at [473, 175] on div at bounding box center [427, 168] width 192 height 93
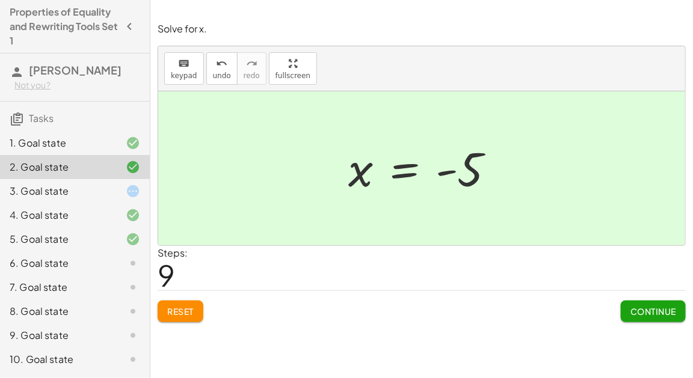
click at [642, 307] on span "Continue" at bounding box center [653, 311] width 46 height 11
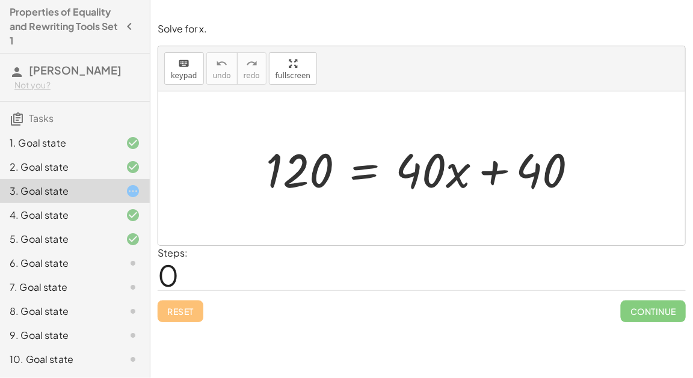
click at [363, 171] on div at bounding box center [426, 169] width 333 height 62
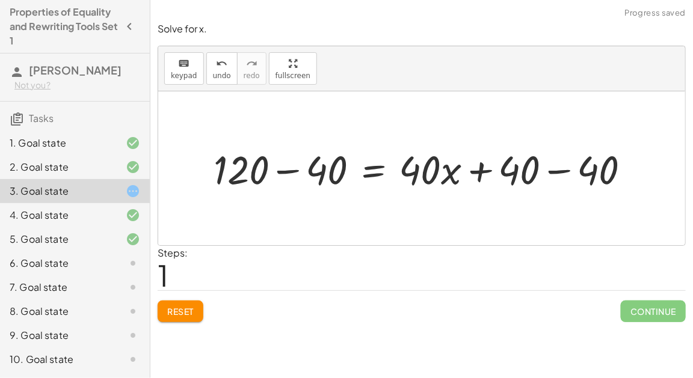
click at [270, 171] on div at bounding box center [426, 169] width 438 height 52
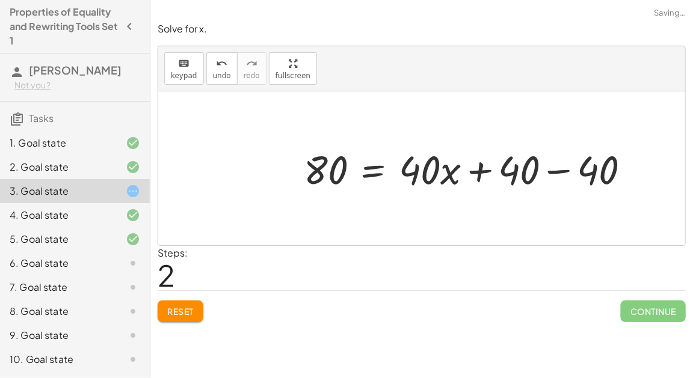
click at [548, 171] on div at bounding box center [472, 169] width 348 height 52
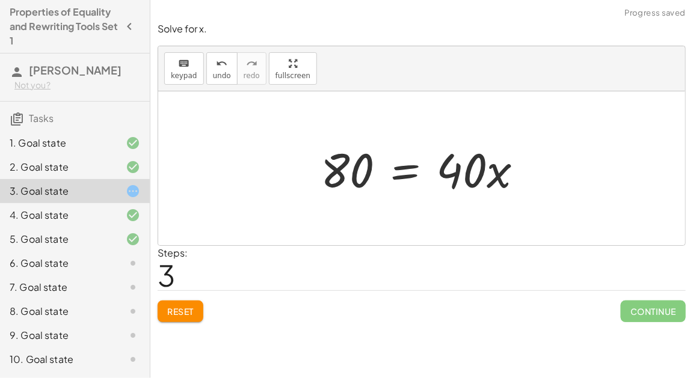
click at [389, 167] on div at bounding box center [427, 169] width 224 height 62
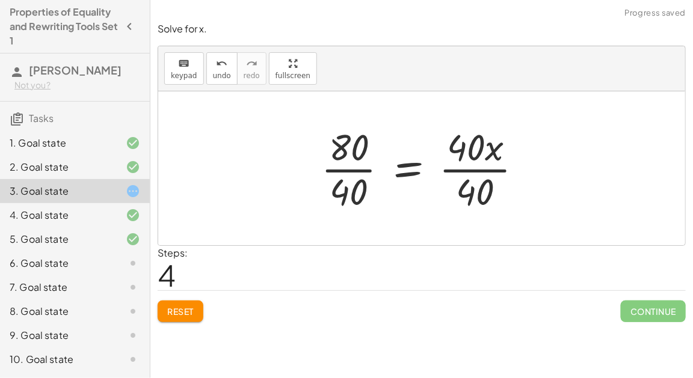
click at [349, 166] on div at bounding box center [426, 168] width 223 height 93
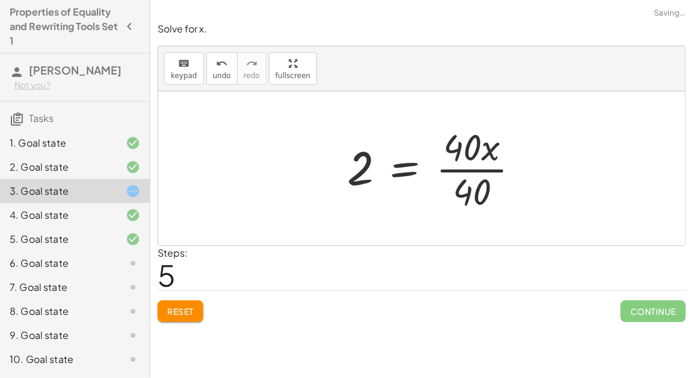
click at [476, 168] on div at bounding box center [438, 168] width 194 height 93
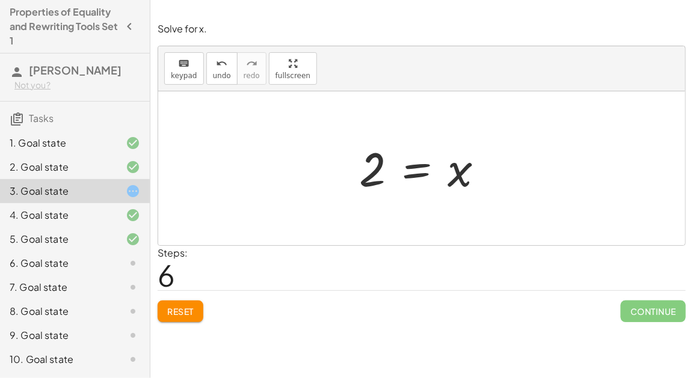
click at [428, 170] on div at bounding box center [426, 169] width 147 height 60
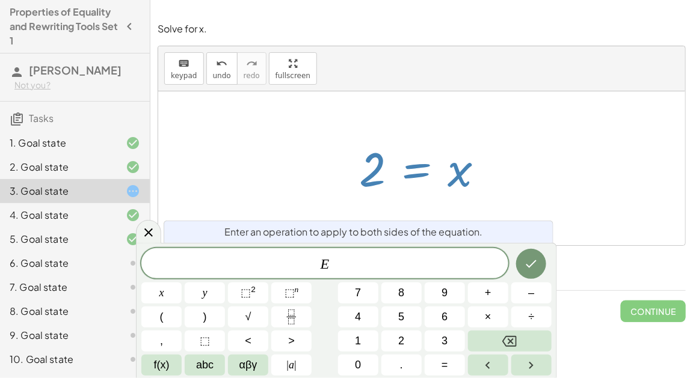
click at [477, 183] on div at bounding box center [426, 169] width 147 height 60
click at [574, 234] on div at bounding box center [421, 168] width 527 height 154
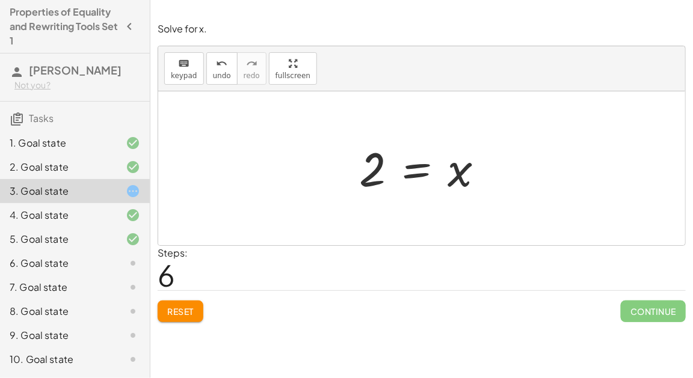
click at [191, 309] on span "Reset" at bounding box center [180, 311] width 26 height 11
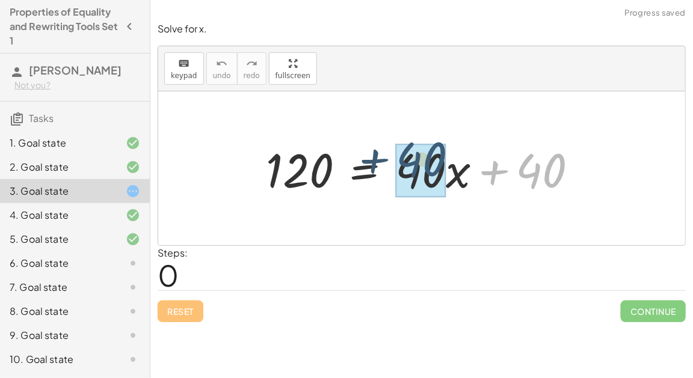
drag, startPoint x: 548, startPoint y: 171, endPoint x: 425, endPoint y: 165, distance: 123.4
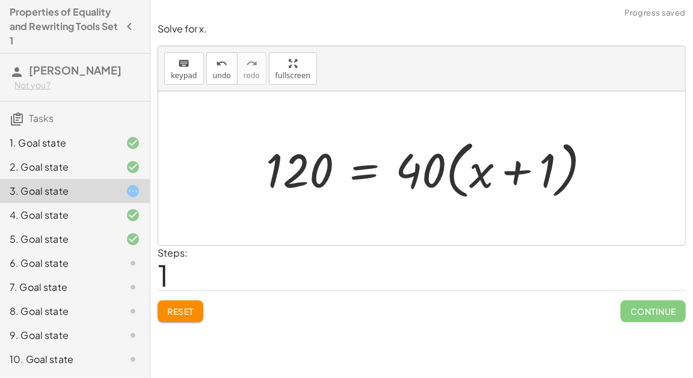
click at [452, 174] on div at bounding box center [433, 168] width 347 height 69
click at [490, 169] on div at bounding box center [433, 168] width 347 height 69
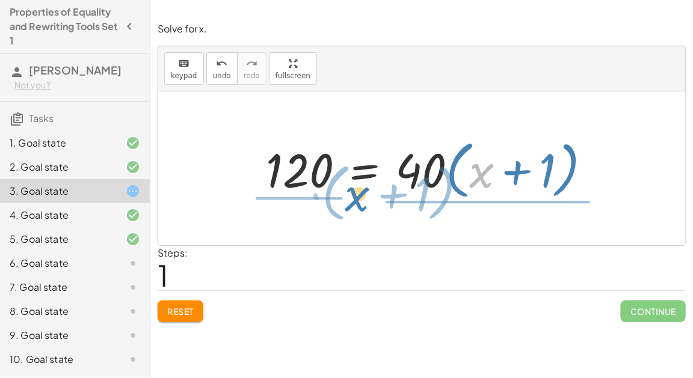
drag, startPoint x: 490, startPoint y: 169, endPoint x: 366, endPoint y: 192, distance: 126.6
click at [366, 192] on div at bounding box center [433, 168] width 347 height 69
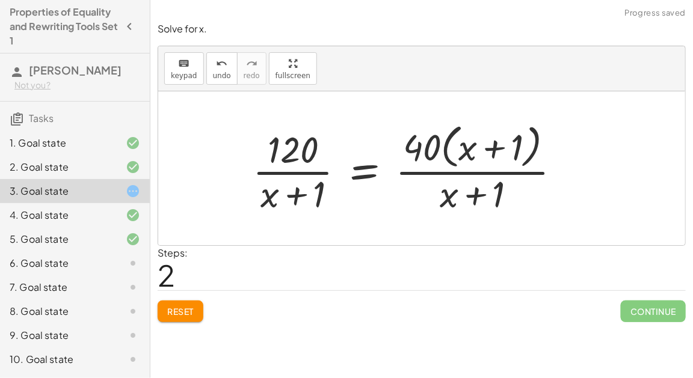
click at [297, 200] on div at bounding box center [412, 168] width 330 height 98
click at [193, 306] on span "Reset" at bounding box center [180, 311] width 26 height 11
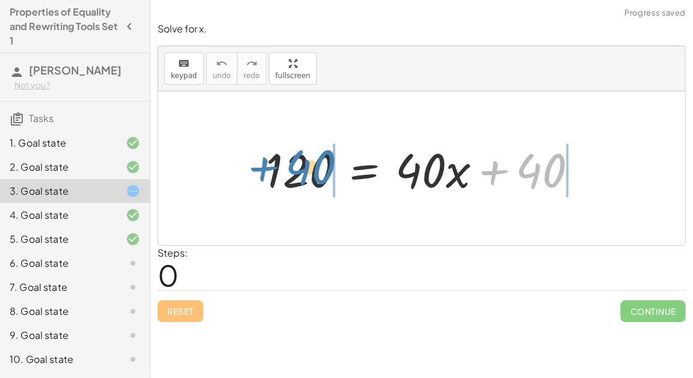
drag, startPoint x: 540, startPoint y: 178, endPoint x: 310, endPoint y: 172, distance: 230.4
click at [310, 173] on div at bounding box center [426, 169] width 333 height 62
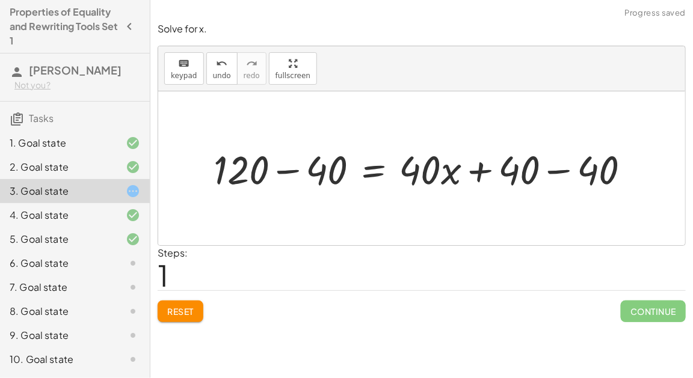
click at [273, 171] on div at bounding box center [426, 169] width 438 height 52
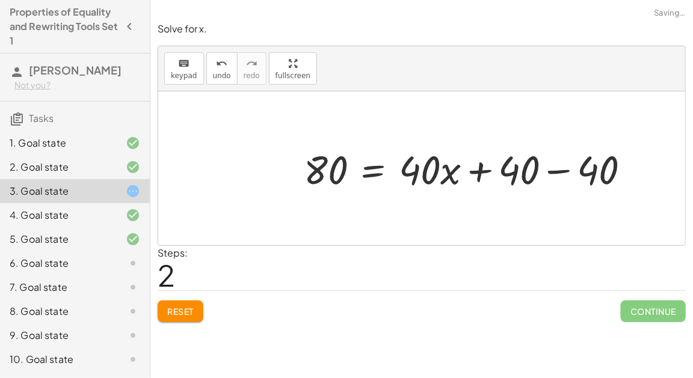
click at [562, 170] on div at bounding box center [472, 169] width 348 height 52
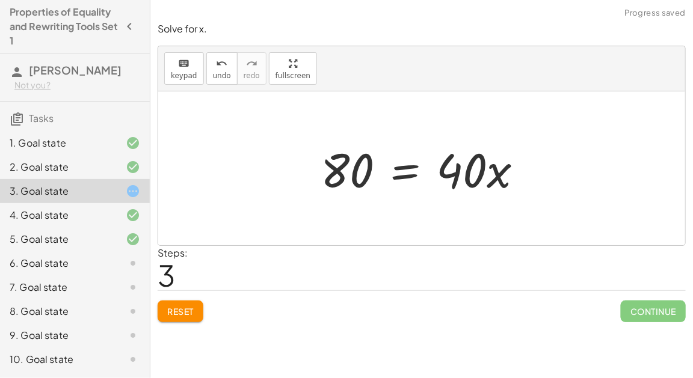
click at [189, 301] on button "Reset" at bounding box center [181, 312] width 46 height 22
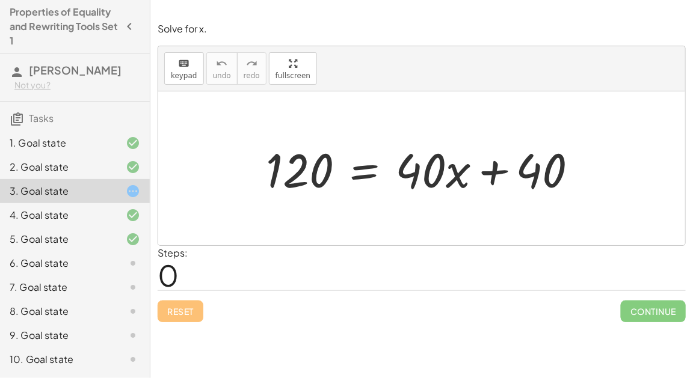
click at [360, 165] on div at bounding box center [426, 169] width 333 height 62
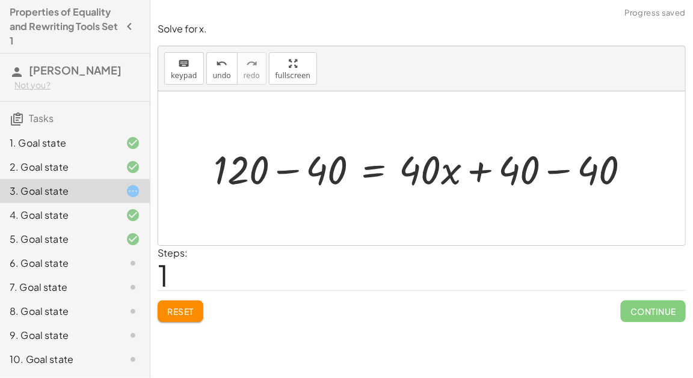
click at [286, 167] on div at bounding box center [426, 169] width 438 height 52
click at [182, 318] on button "Reset" at bounding box center [181, 312] width 46 height 22
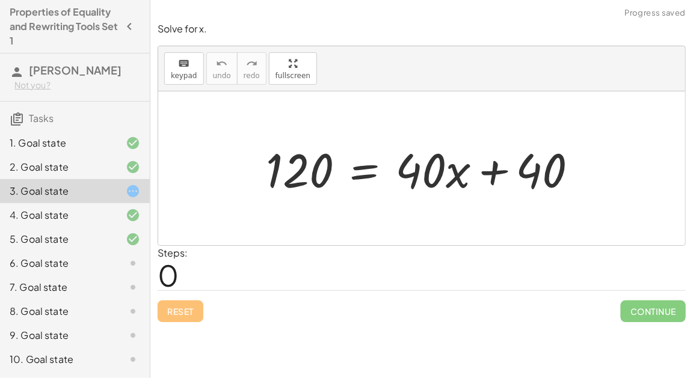
click at [369, 176] on div at bounding box center [426, 169] width 333 height 62
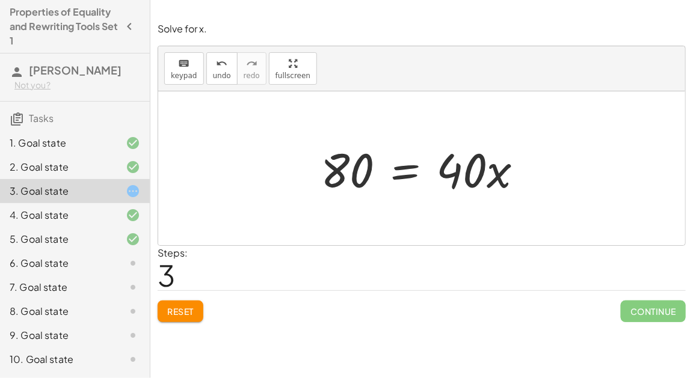
click at [405, 177] on div at bounding box center [427, 169] width 224 height 62
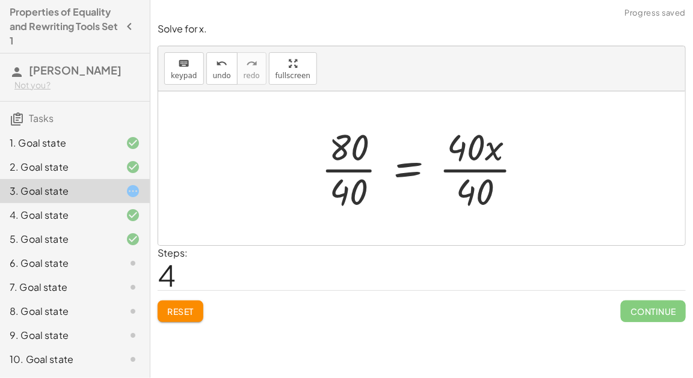
click at [336, 171] on div at bounding box center [426, 168] width 223 height 93
click at [452, 172] on div at bounding box center [441, 168] width 194 height 93
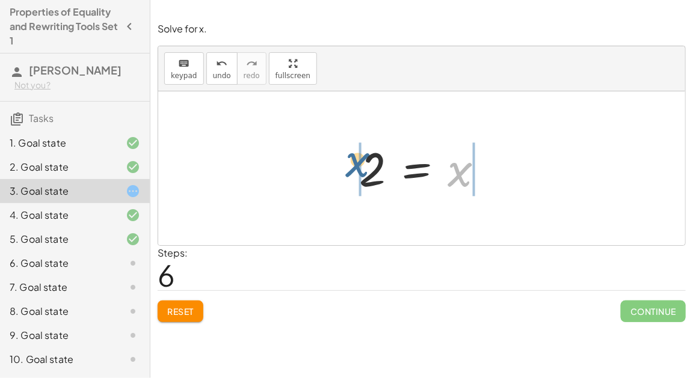
drag, startPoint x: 456, startPoint y: 176, endPoint x: 352, endPoint y: 166, distance: 105.1
click at [352, 166] on div "120 = + · 40 · x + 40 + 120 − 40 = + · 40 · x + 40 − 40 80 = + · 40 · x + 40 − …" at bounding box center [422, 169] width 162 height 66
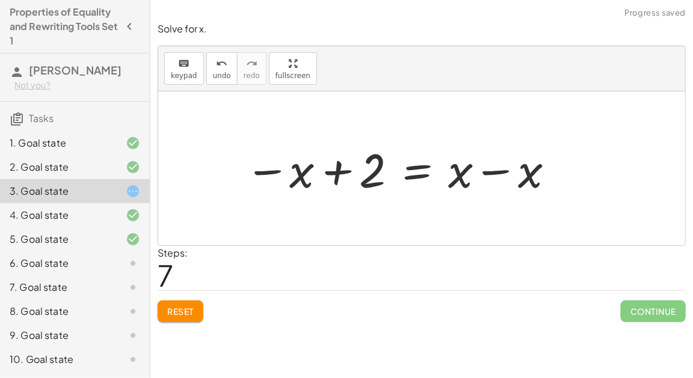
click at [184, 308] on span "Reset" at bounding box center [180, 311] width 26 height 11
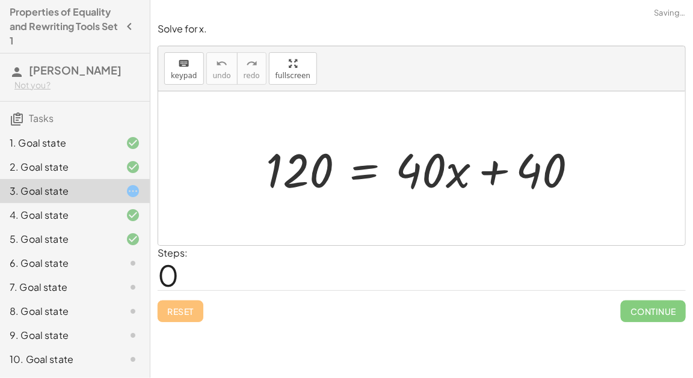
click at [371, 166] on div at bounding box center [426, 169] width 333 height 62
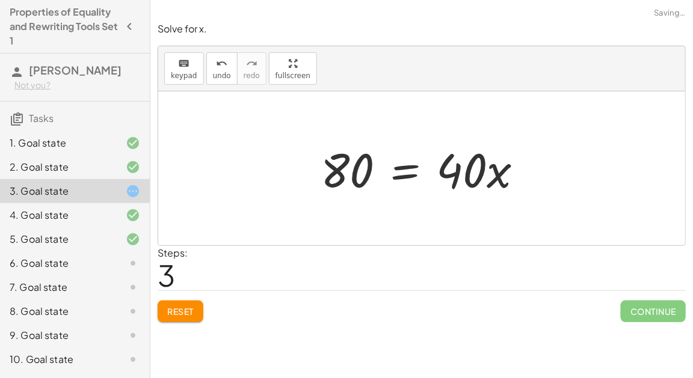
click at [394, 169] on div at bounding box center [427, 169] width 224 height 62
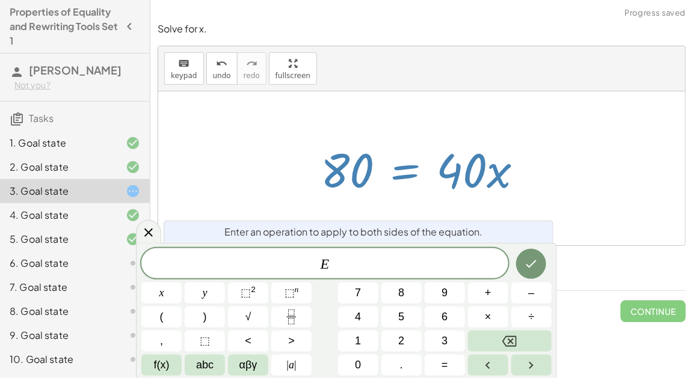
click at [508, 198] on div "120 = + · 40 · x + 40 + 120 − 40 = + · 40 · x + 40 − 40 + 120 − 40 = + · 40 · x…" at bounding box center [421, 169] width 239 height 68
click at [443, 204] on div at bounding box center [421, 168] width 527 height 154
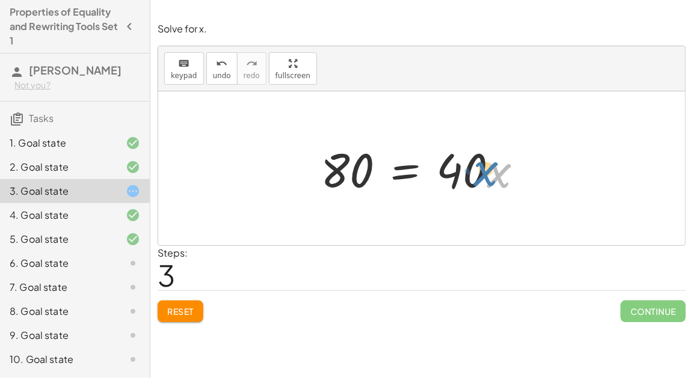
drag, startPoint x: 501, startPoint y: 182, endPoint x: 489, endPoint y: 180, distance: 12.2
click at [489, 180] on div at bounding box center [427, 169] width 224 height 62
click at [449, 165] on div at bounding box center [427, 169] width 224 height 62
click at [82, 260] on div "6. Goal state" at bounding box center [58, 263] width 97 height 14
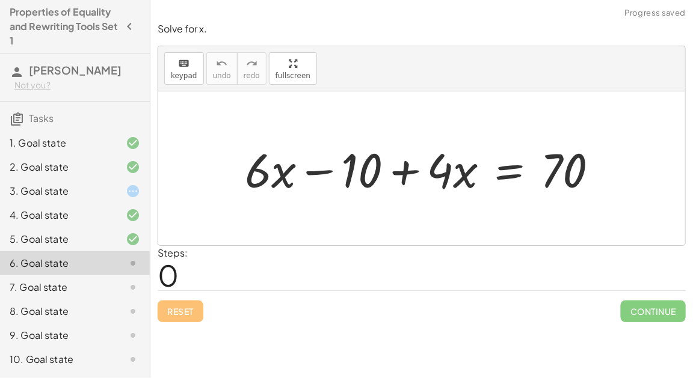
click at [57, 217] on div "4. Goal state" at bounding box center [58, 215] width 97 height 14
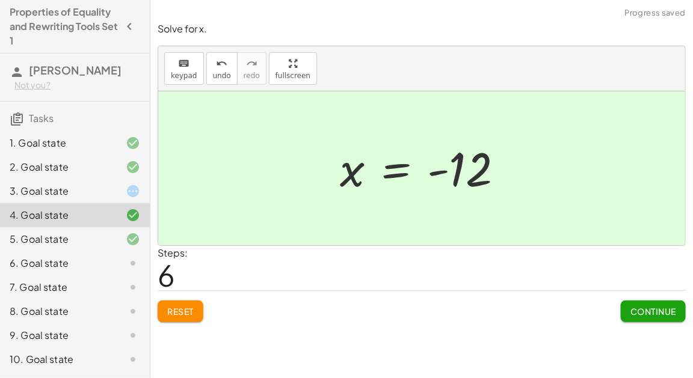
click at [179, 307] on span "Reset" at bounding box center [180, 311] width 26 height 11
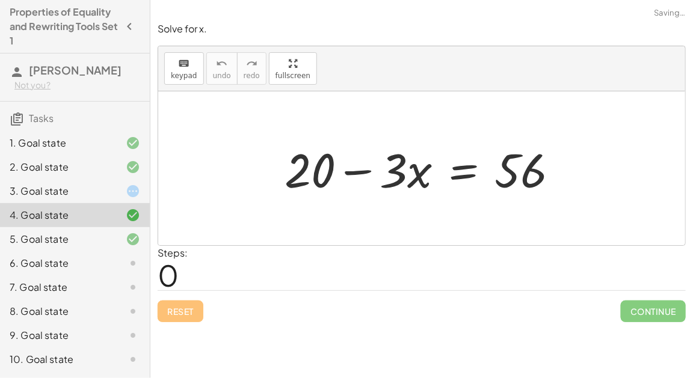
click at [462, 177] on div at bounding box center [426, 169] width 296 height 62
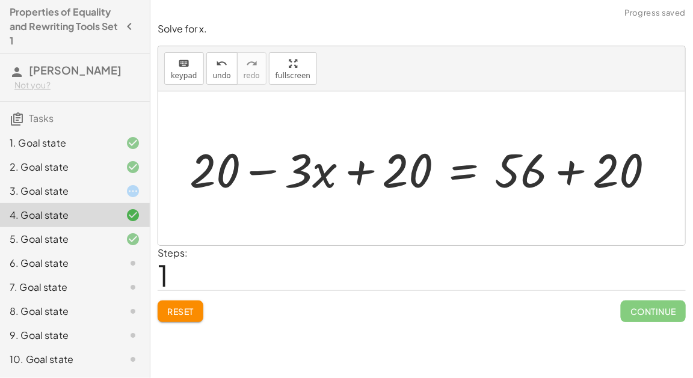
click at [563, 164] on div at bounding box center [426, 169] width 487 height 62
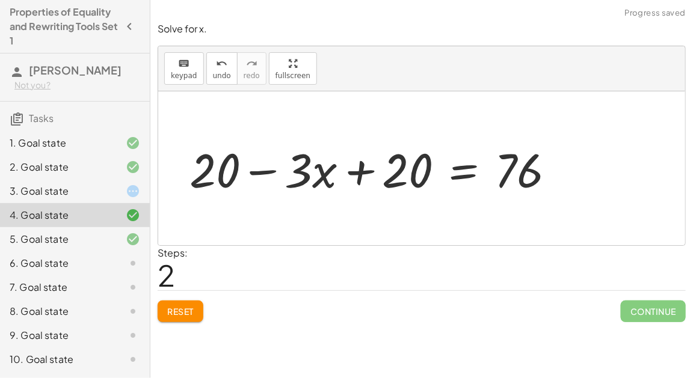
click at [359, 173] on div at bounding box center [376, 169] width 387 height 62
click at [270, 172] on div at bounding box center [376, 169] width 387 height 62
click at [190, 301] on button "Reset" at bounding box center [181, 312] width 46 height 22
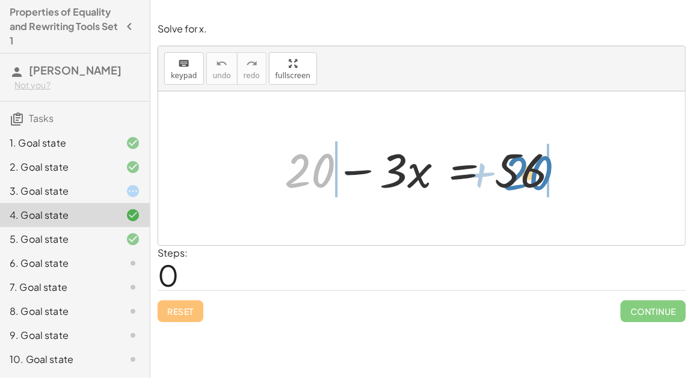
drag, startPoint x: 323, startPoint y: 175, endPoint x: 542, endPoint y: 177, distance: 218.9
click at [542, 177] on div at bounding box center [426, 169] width 296 height 62
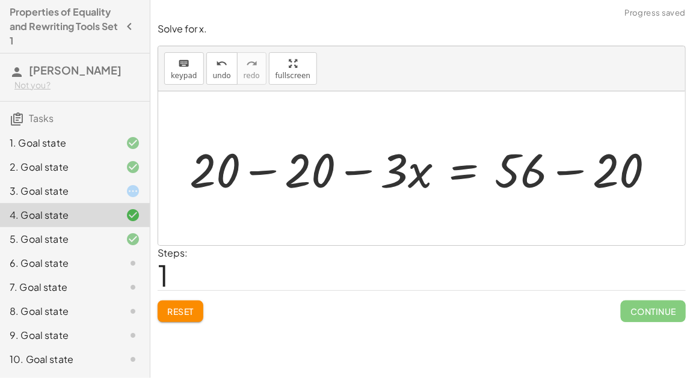
click at [556, 169] on div at bounding box center [426, 169] width 487 height 62
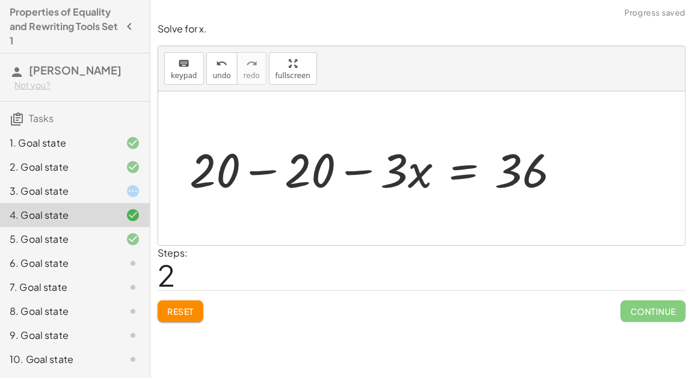
click at [255, 174] on div at bounding box center [379, 169] width 393 height 62
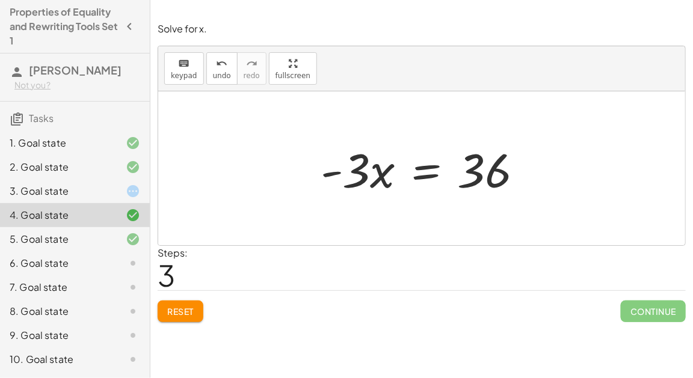
click at [413, 177] on div at bounding box center [427, 169] width 224 height 62
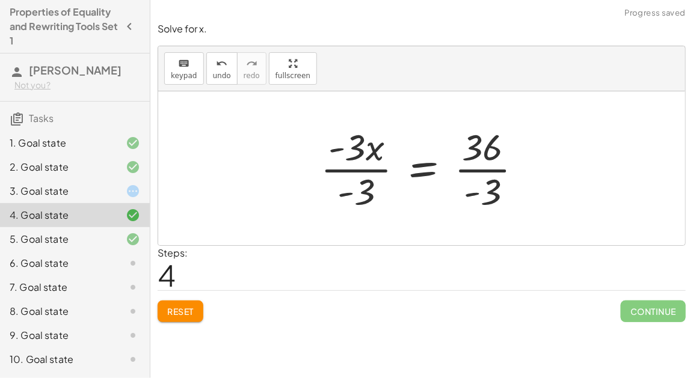
click at [351, 175] on div at bounding box center [426, 168] width 223 height 93
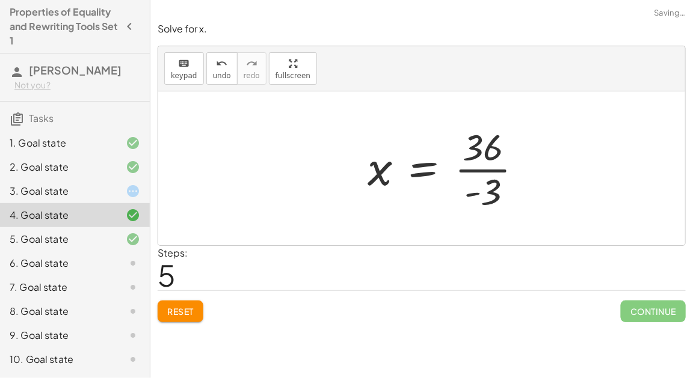
click at [483, 168] on div at bounding box center [449, 168] width 177 height 93
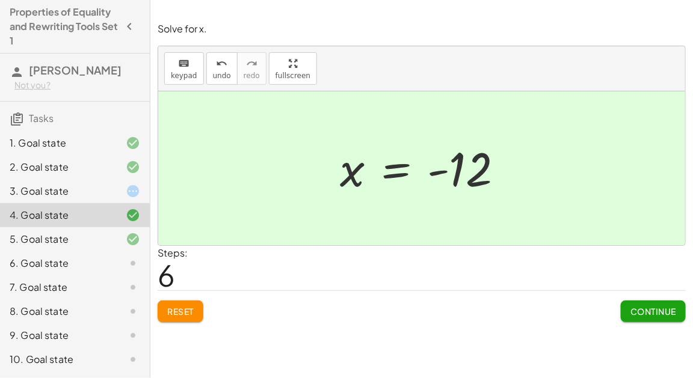
click at [133, 239] on icon at bounding box center [133, 239] width 14 height 14
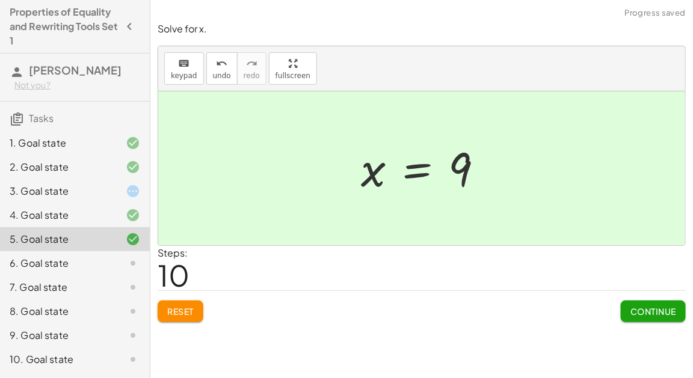
click at [188, 302] on button "Reset" at bounding box center [181, 312] width 46 height 22
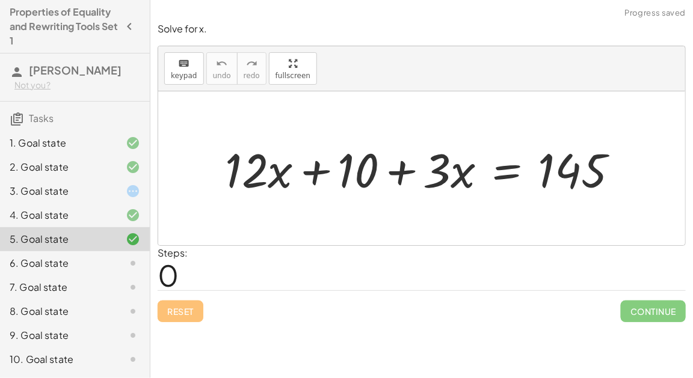
click at [508, 169] on div at bounding box center [426, 169] width 415 height 62
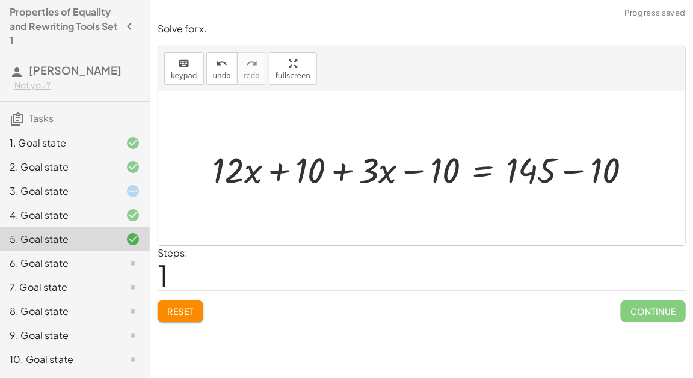
click at [569, 167] on div at bounding box center [426, 168] width 441 height 47
click at [188, 301] on button "Reset" at bounding box center [181, 312] width 46 height 22
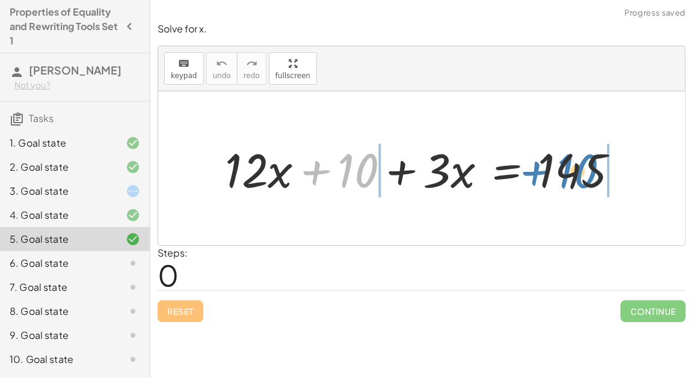
drag, startPoint x: 351, startPoint y: 173, endPoint x: 571, endPoint y: 173, distance: 220.1
click at [571, 173] on div at bounding box center [426, 169] width 415 height 62
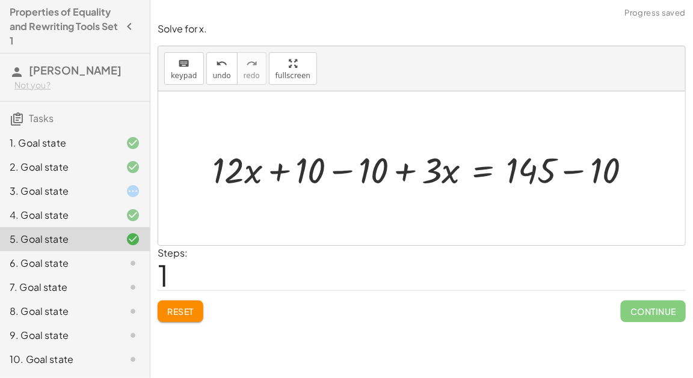
click at [574, 170] on div at bounding box center [426, 168] width 441 height 47
click at [359, 177] on div at bounding box center [395, 168] width 378 height 47
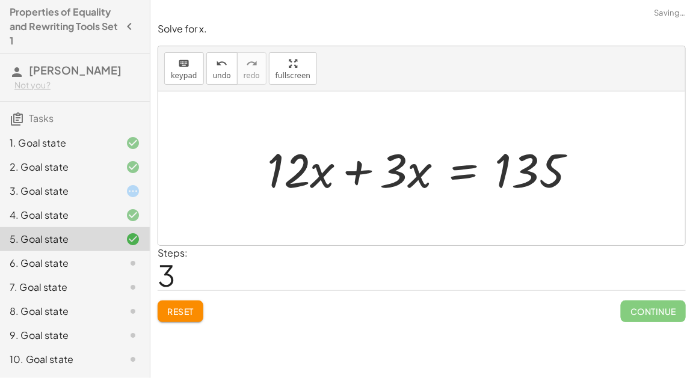
click at [361, 171] on div at bounding box center [426, 169] width 330 height 62
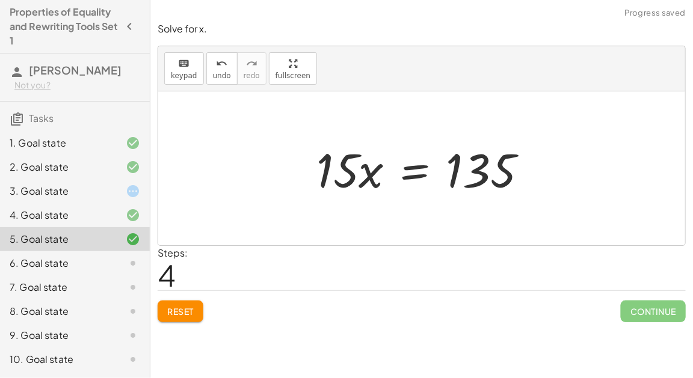
click at [194, 315] on span "Reset" at bounding box center [180, 311] width 26 height 11
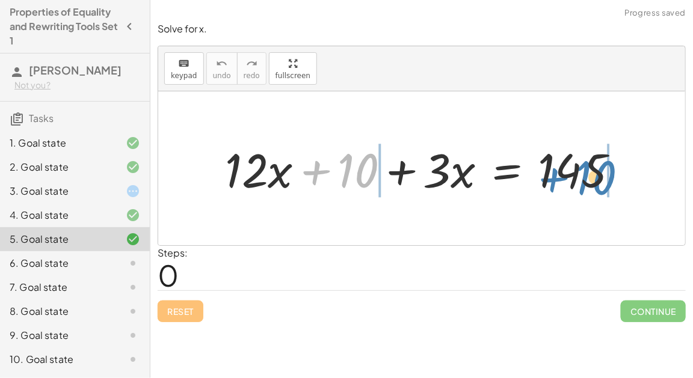
drag, startPoint x: 354, startPoint y: 175, endPoint x: 592, endPoint y: 183, distance: 238.9
click at [593, 183] on div at bounding box center [426, 169] width 415 height 62
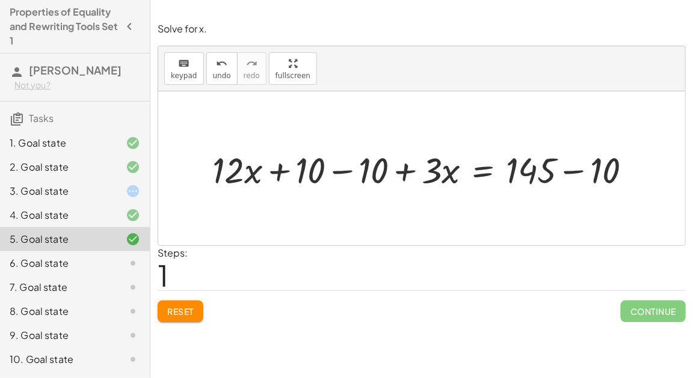
click at [564, 168] on div at bounding box center [426, 168] width 441 height 47
click at [345, 165] on div at bounding box center [395, 168] width 378 height 47
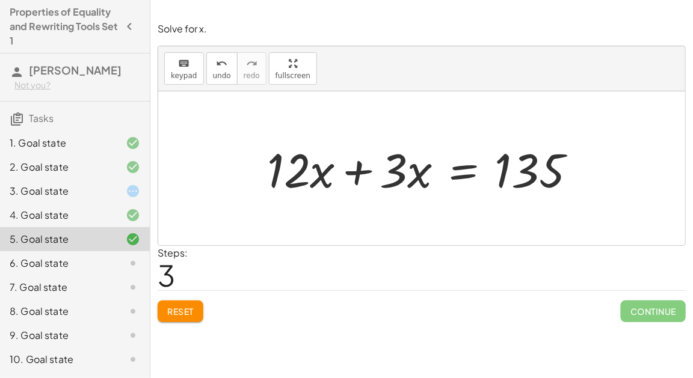
click at [367, 167] on div at bounding box center [426, 169] width 330 height 62
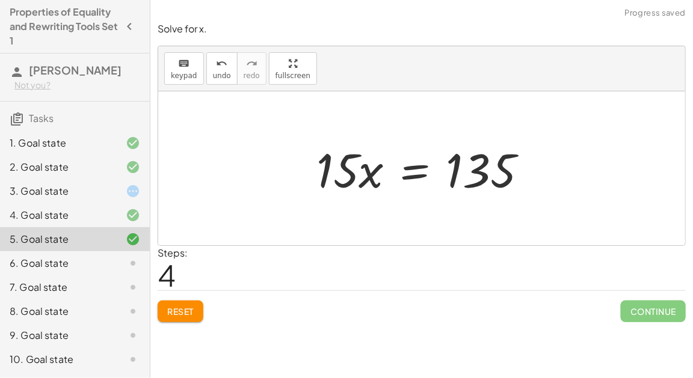
click at [411, 171] on div at bounding box center [426, 169] width 233 height 62
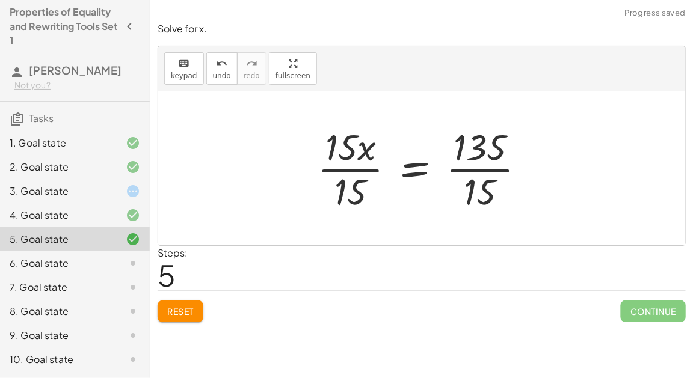
click at [344, 167] on div at bounding box center [427, 168] width 230 height 93
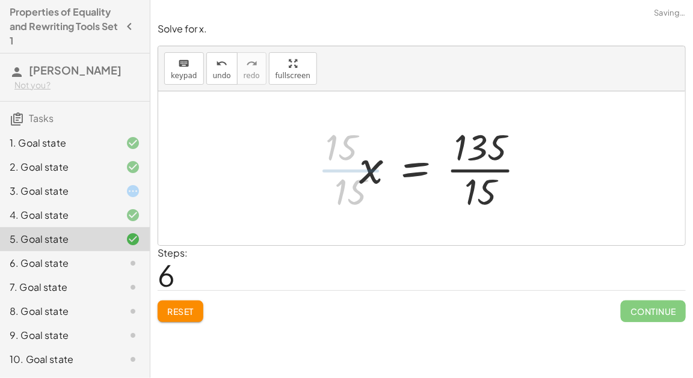
click at [494, 170] on div at bounding box center [447, 168] width 188 height 93
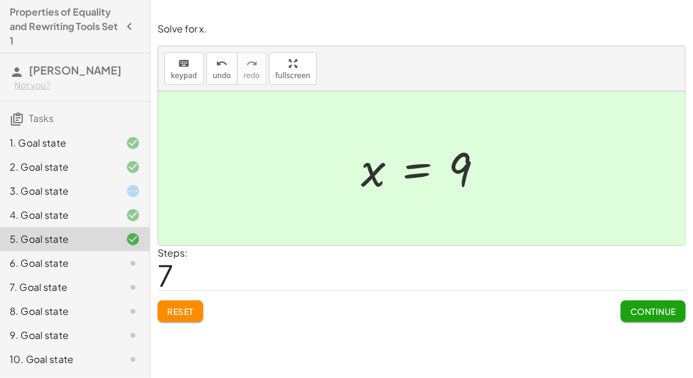
click at [169, 310] on span "Reset" at bounding box center [180, 311] width 26 height 11
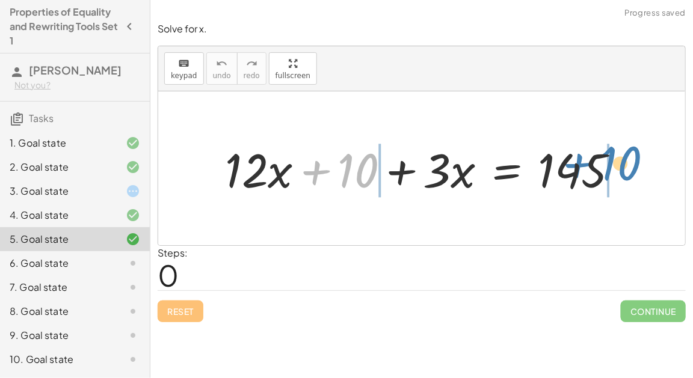
drag, startPoint x: 353, startPoint y: 170, endPoint x: 618, endPoint y: 164, distance: 264.7
click at [618, 164] on div at bounding box center [426, 169] width 415 height 62
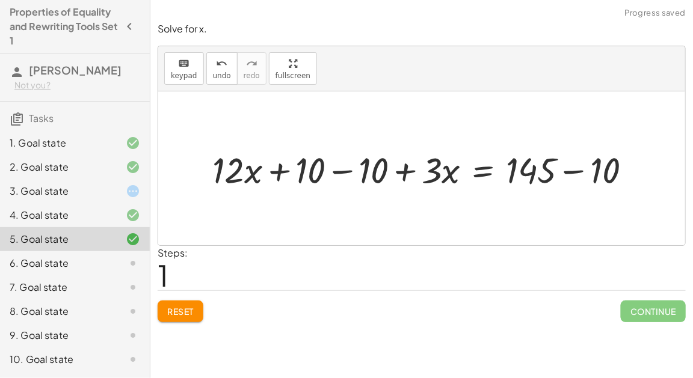
click at [577, 167] on div at bounding box center [426, 168] width 441 height 47
click at [316, 183] on div at bounding box center [395, 168] width 378 height 47
click at [324, 170] on div at bounding box center [395, 168] width 378 height 47
click at [334, 171] on div at bounding box center [395, 168] width 378 height 47
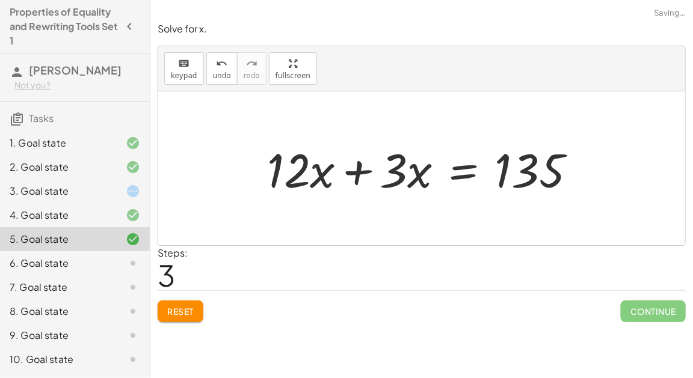
click at [357, 170] on div at bounding box center [426, 169] width 330 height 62
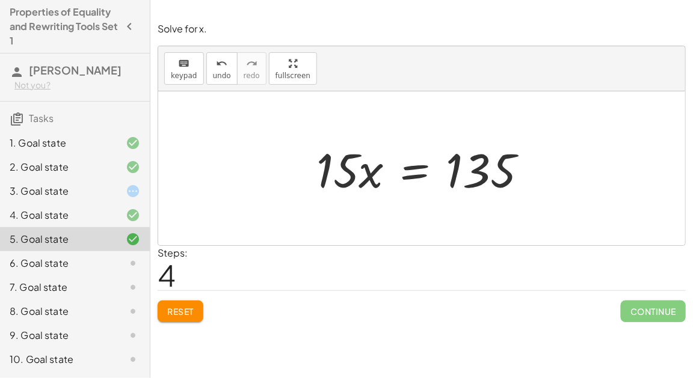
click at [191, 307] on span "Reset" at bounding box center [180, 311] width 26 height 11
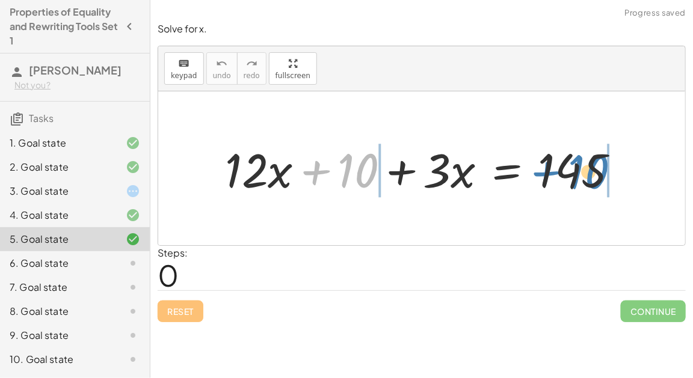
drag, startPoint x: 355, startPoint y: 173, endPoint x: 585, endPoint y: 171, distance: 230.3
click at [585, 171] on div at bounding box center [426, 169] width 415 height 62
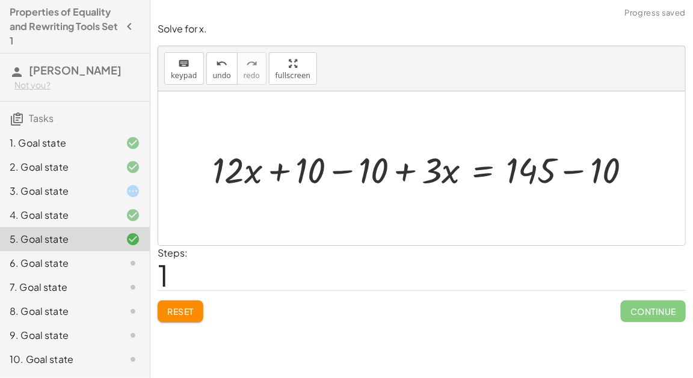
click at [572, 168] on div at bounding box center [426, 168] width 441 height 47
click at [337, 165] on div at bounding box center [395, 168] width 378 height 47
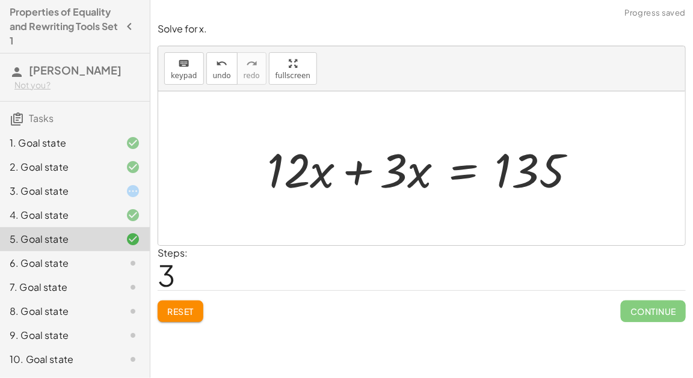
click at [355, 166] on div at bounding box center [426, 169] width 330 height 62
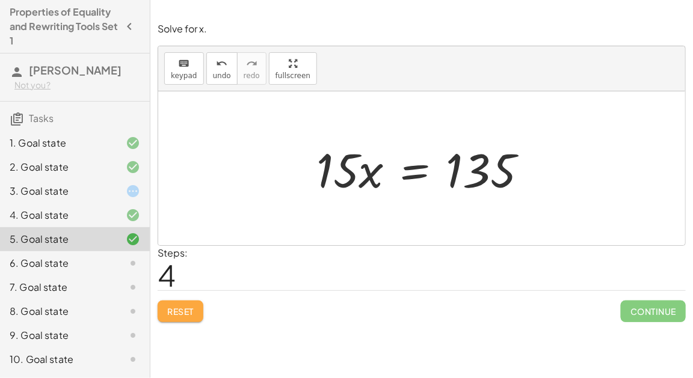
click at [186, 306] on span "Reset" at bounding box center [180, 311] width 26 height 11
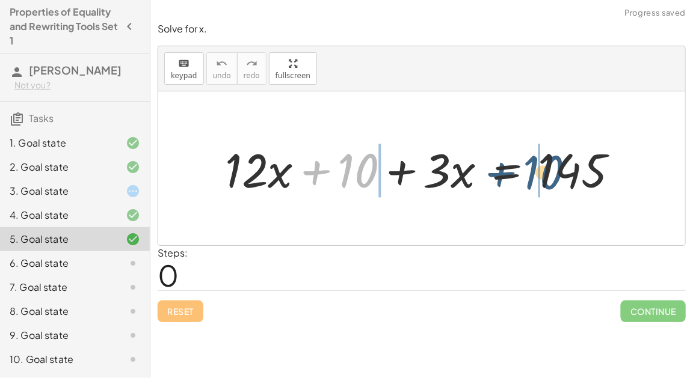
drag, startPoint x: 344, startPoint y: 181, endPoint x: 571, endPoint y: 180, distance: 227.3
click at [571, 180] on div at bounding box center [426, 169] width 415 height 62
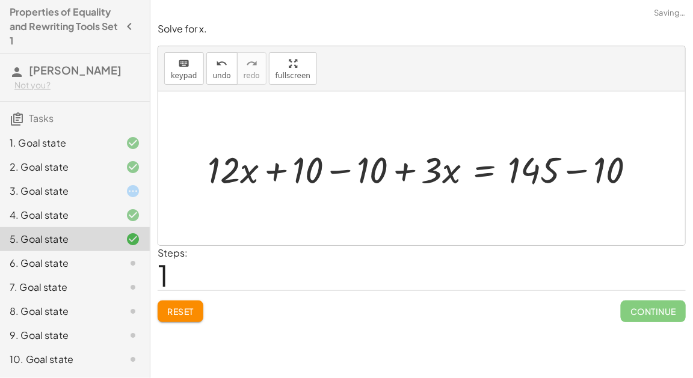
click at [610, 170] on div at bounding box center [427, 168] width 441 height 47
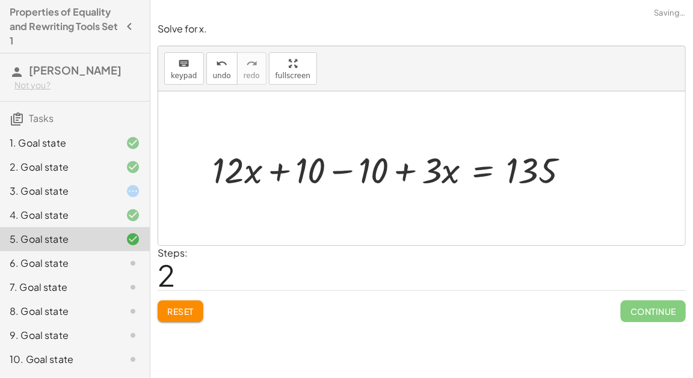
click at [329, 171] on div at bounding box center [395, 168] width 378 height 47
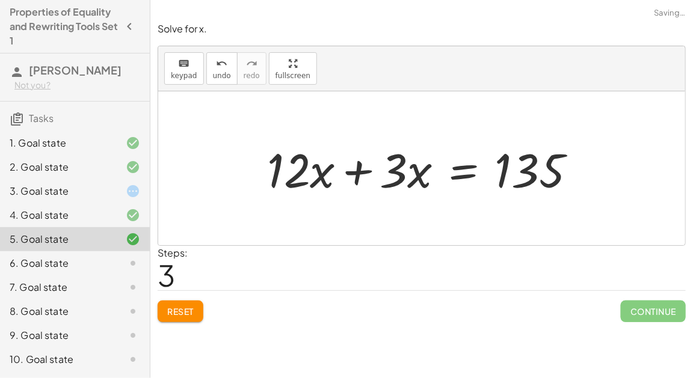
click at [366, 168] on div at bounding box center [426, 169] width 330 height 62
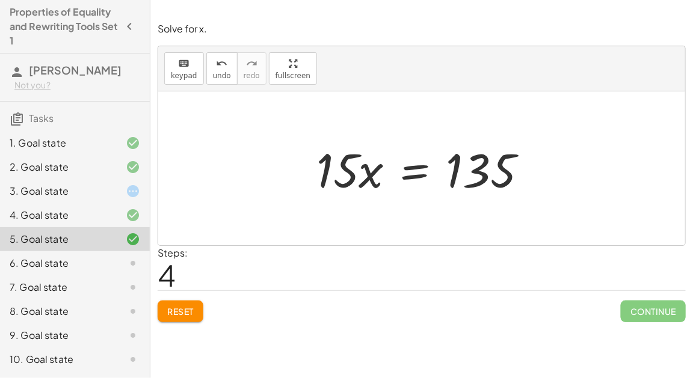
click at [130, 256] on icon at bounding box center [133, 263] width 14 height 14
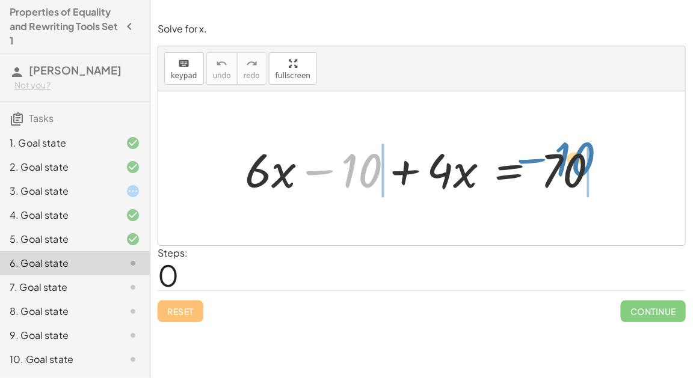
drag, startPoint x: 357, startPoint y: 170, endPoint x: 575, endPoint y: 162, distance: 218.5
click at [575, 162] on div at bounding box center [426, 169] width 375 height 62
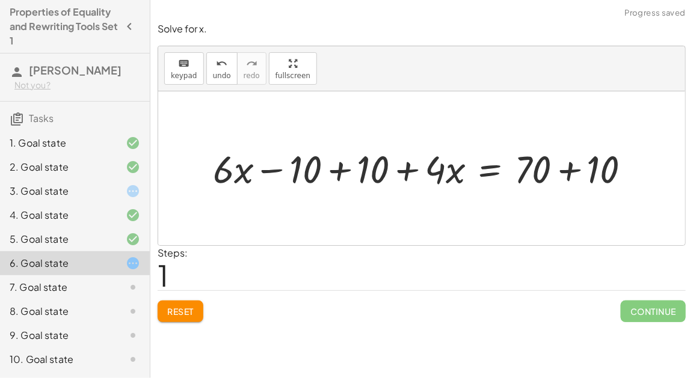
click at [565, 167] on div at bounding box center [426, 168] width 439 height 50
click at [348, 170] on div at bounding box center [395, 168] width 377 height 50
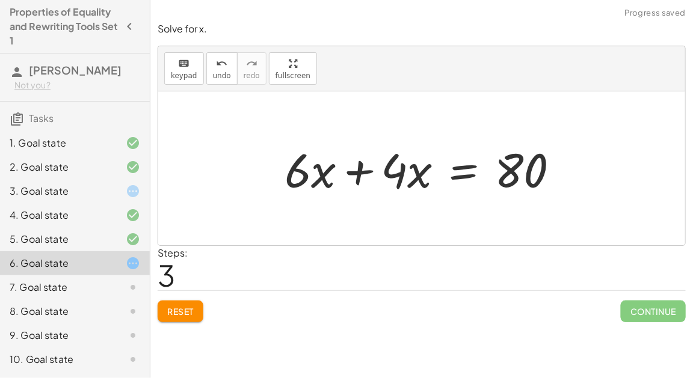
click at [361, 173] on div at bounding box center [426, 169] width 296 height 62
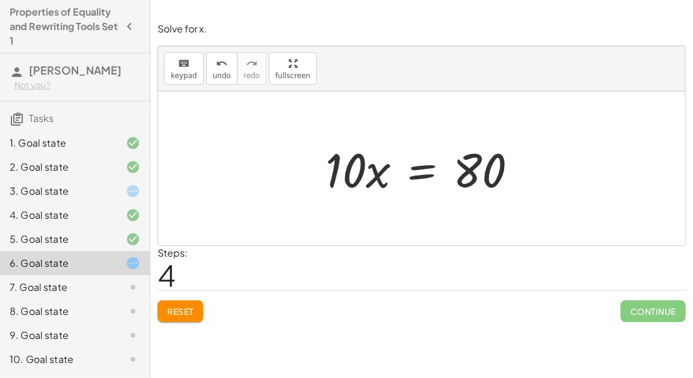
click at [441, 171] on div at bounding box center [426, 169] width 214 height 62
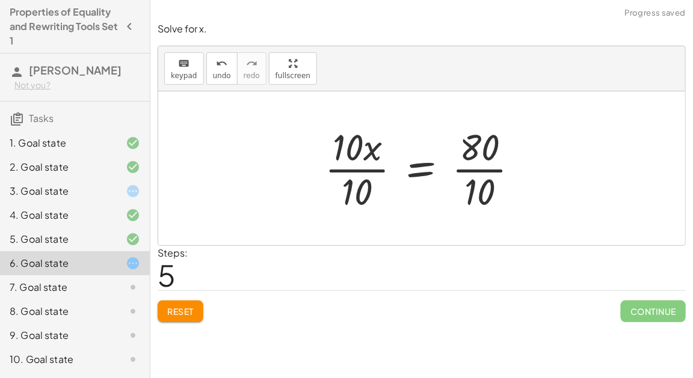
click at [499, 164] on div at bounding box center [427, 168] width 216 height 93
click at [331, 168] on div at bounding box center [413, 168] width 189 height 93
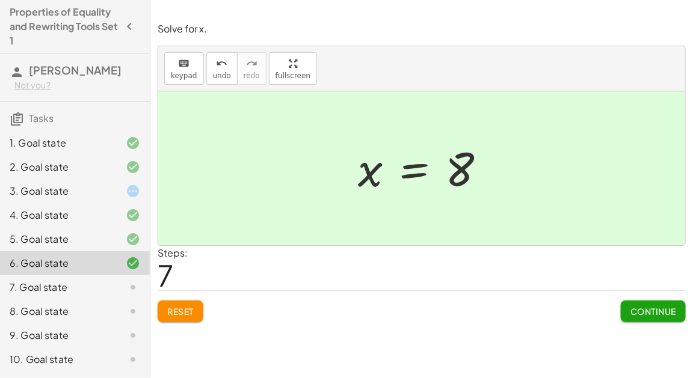
click at [171, 307] on span "Reset" at bounding box center [180, 311] width 26 height 11
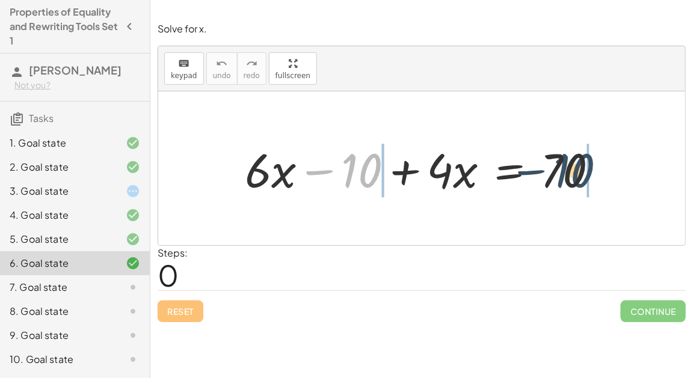
drag, startPoint x: 371, startPoint y: 175, endPoint x: 595, endPoint y: 174, distance: 224.3
click at [595, 174] on div at bounding box center [426, 169] width 375 height 62
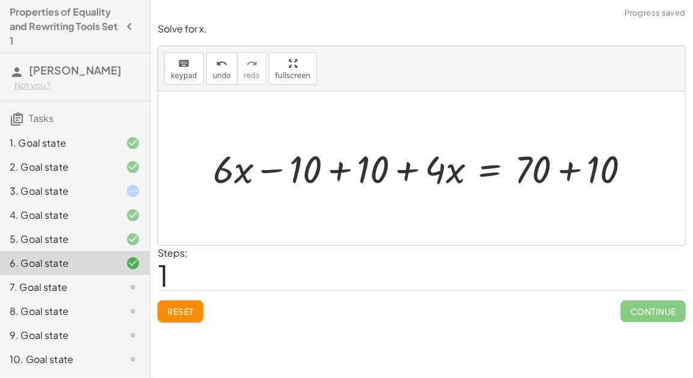
click at [571, 171] on div at bounding box center [426, 168] width 439 height 50
click at [334, 168] on div at bounding box center [395, 168] width 377 height 50
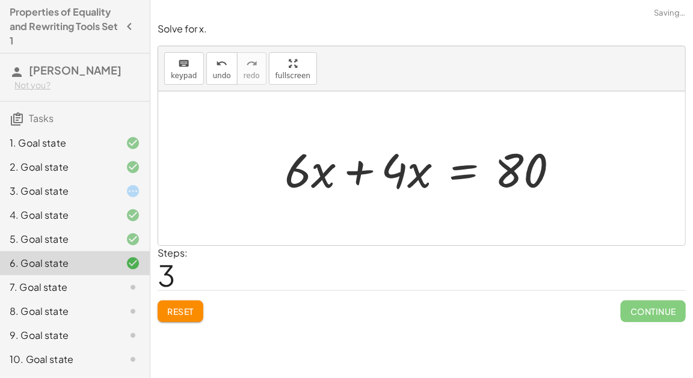
click at [357, 172] on div at bounding box center [426, 169] width 296 height 62
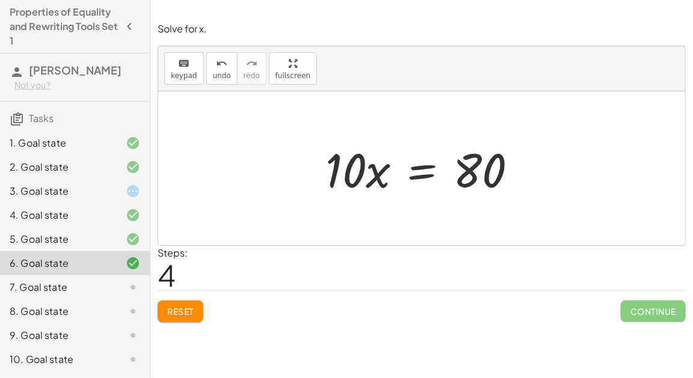
click at [84, 286] on div "7. Goal state" at bounding box center [58, 287] width 97 height 14
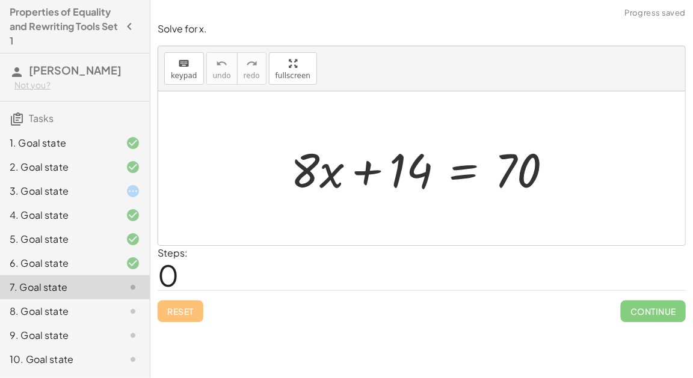
click at [463, 165] on div at bounding box center [425, 169] width 283 height 62
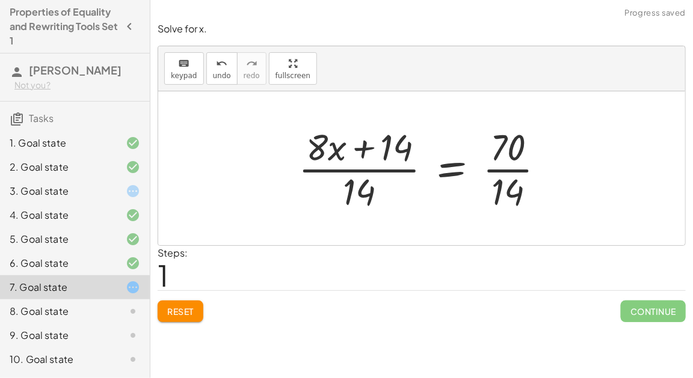
click at [514, 169] on div at bounding box center [426, 168] width 268 height 93
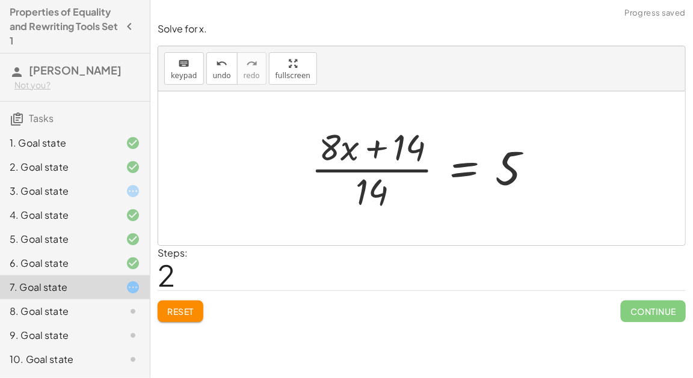
click at [388, 171] on div at bounding box center [427, 168] width 244 height 93
click at [184, 318] on button "Reset" at bounding box center [181, 312] width 46 height 22
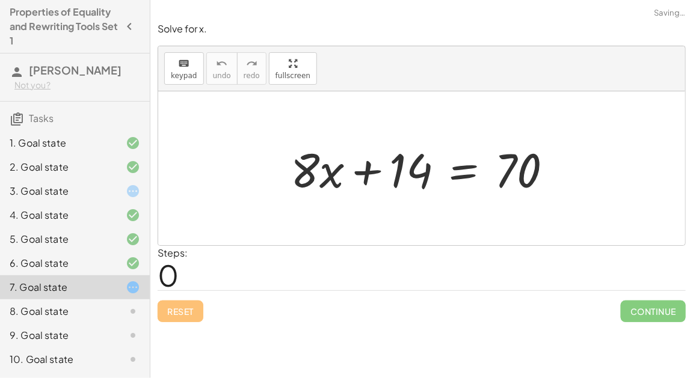
click at [466, 173] on div at bounding box center [425, 169] width 283 height 62
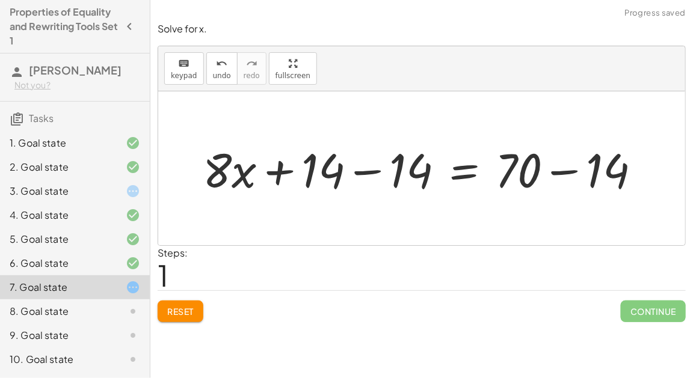
click at [560, 173] on div at bounding box center [426, 169] width 459 height 62
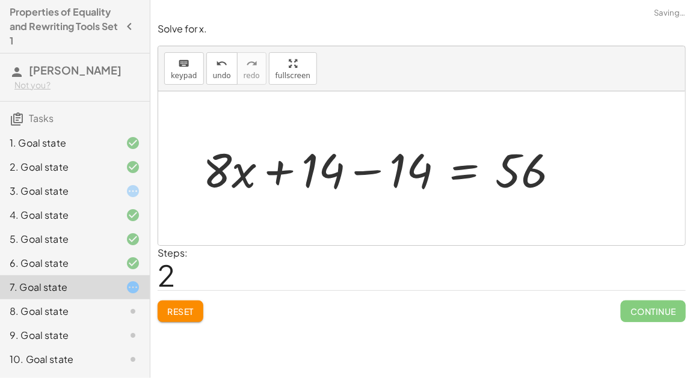
click at [371, 168] on div at bounding box center [386, 169] width 378 height 62
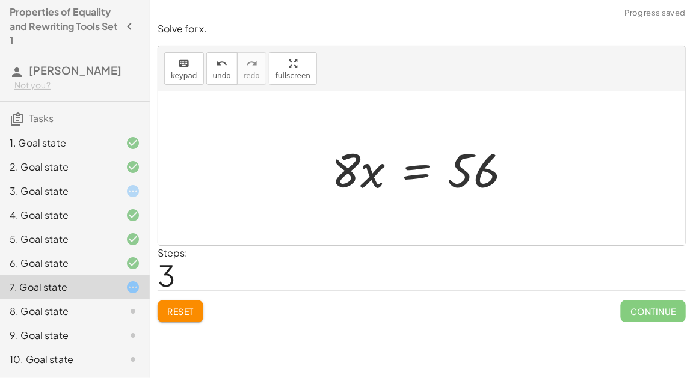
click at [410, 169] on div at bounding box center [426, 169] width 202 height 62
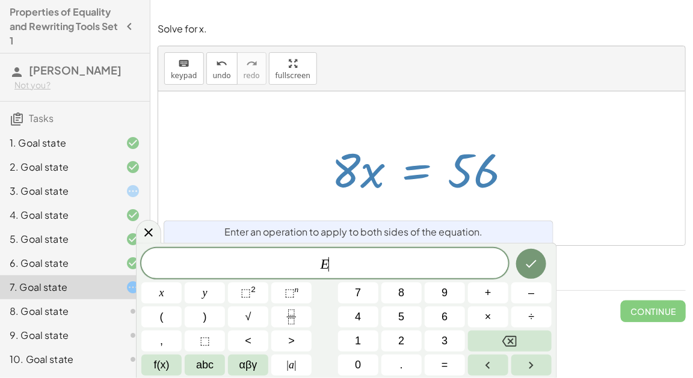
click at [568, 115] on div at bounding box center [421, 168] width 527 height 154
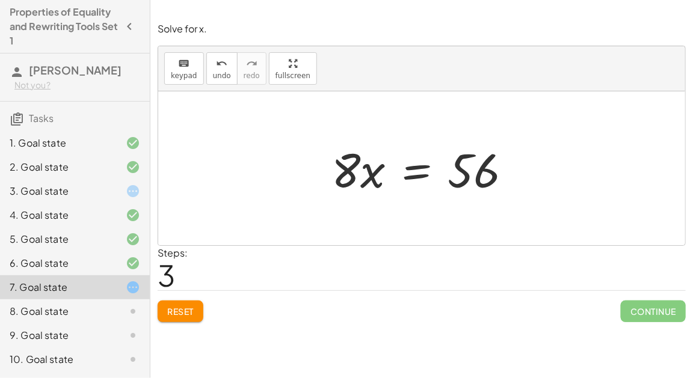
click at [179, 303] on button "Reset" at bounding box center [181, 312] width 46 height 22
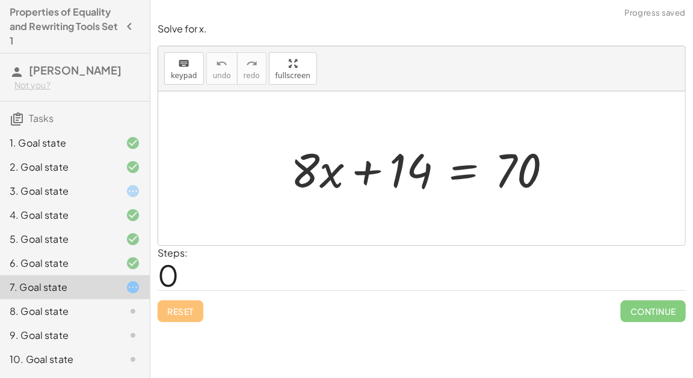
click at [453, 174] on div at bounding box center [425, 169] width 283 height 62
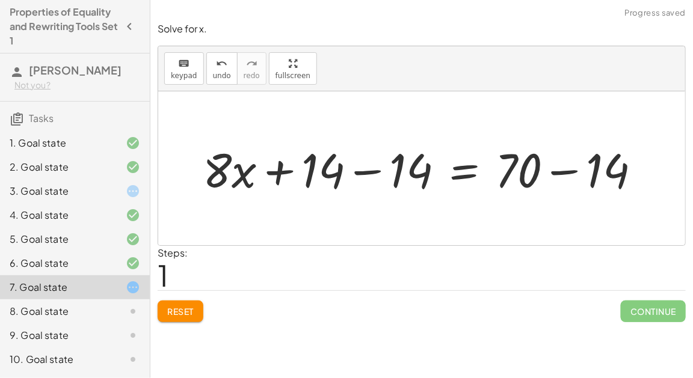
click at [566, 173] on div at bounding box center [426, 169] width 459 height 62
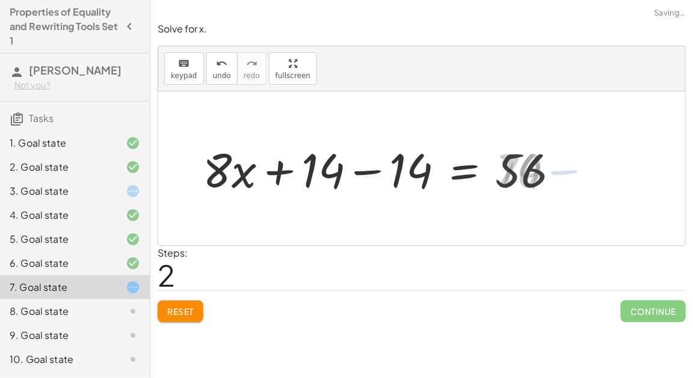
click at [369, 174] on div at bounding box center [386, 169] width 378 height 62
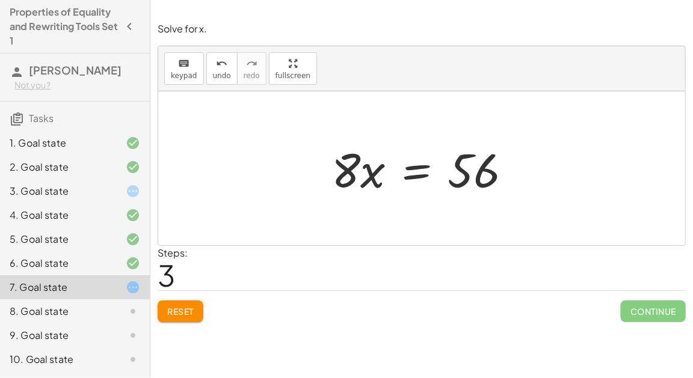
click at [407, 171] on div at bounding box center [426, 169] width 202 height 62
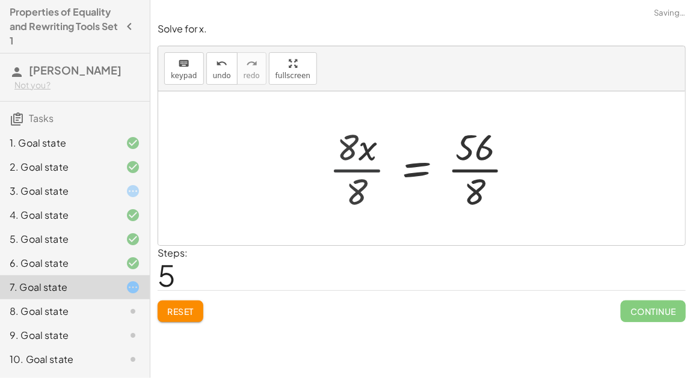
click at [530, 167] on div "+ · 8 · x + 14 = 70 + · 8 · x + 14 − 14 = + 70 − 14 + · 8 · x + 14 − 14 = 56 + …" at bounding box center [437, 168] width 191 height 99
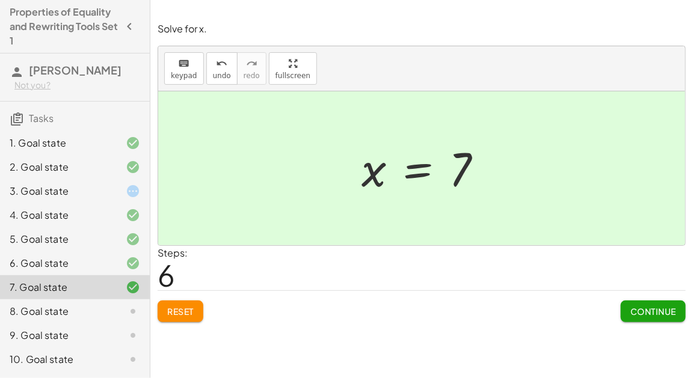
click at [636, 303] on button "Continue" at bounding box center [653, 312] width 65 height 22
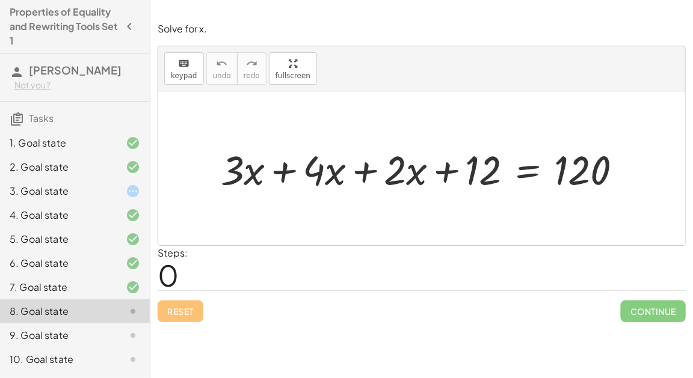
click at [279, 170] on div at bounding box center [426, 168] width 423 height 53
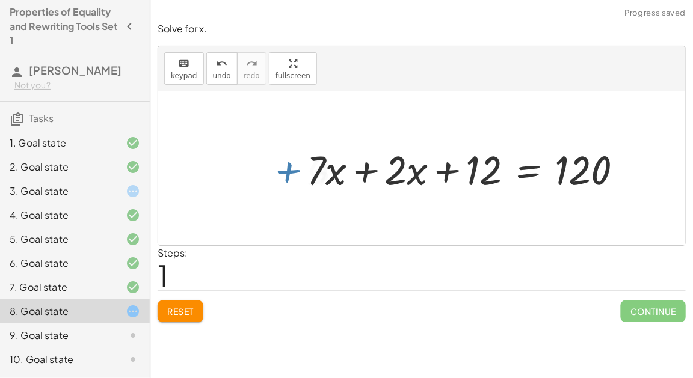
click at [367, 171] on div at bounding box center [469, 168] width 337 height 53
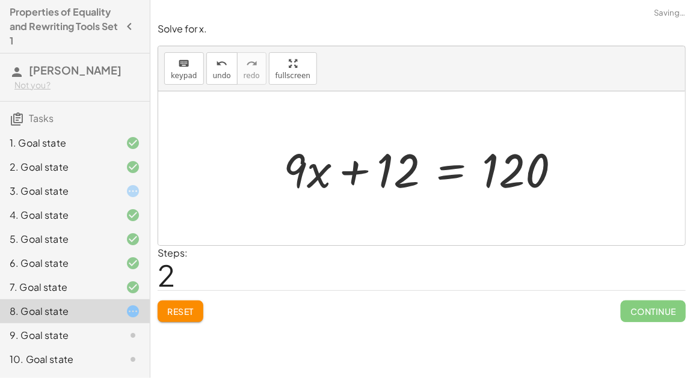
click at [439, 174] on div at bounding box center [426, 169] width 299 height 62
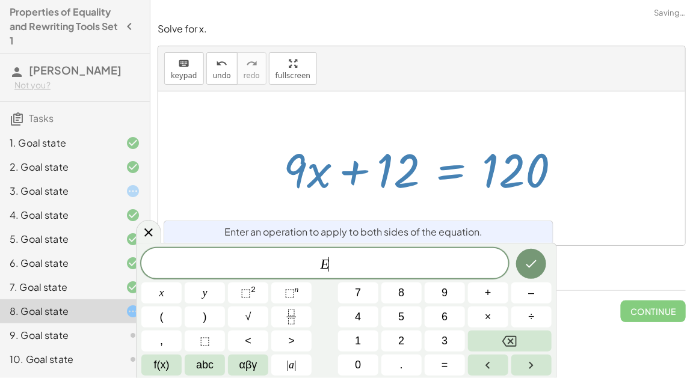
click at [382, 204] on div at bounding box center [421, 168] width 527 height 154
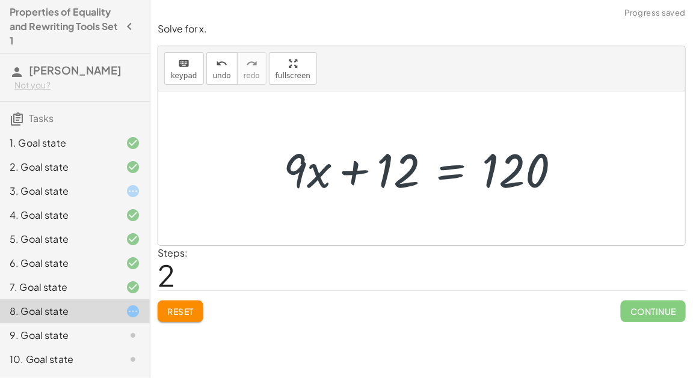
click at [354, 171] on div at bounding box center [426, 169] width 299 height 62
click at [195, 302] on button "Reset" at bounding box center [181, 312] width 46 height 22
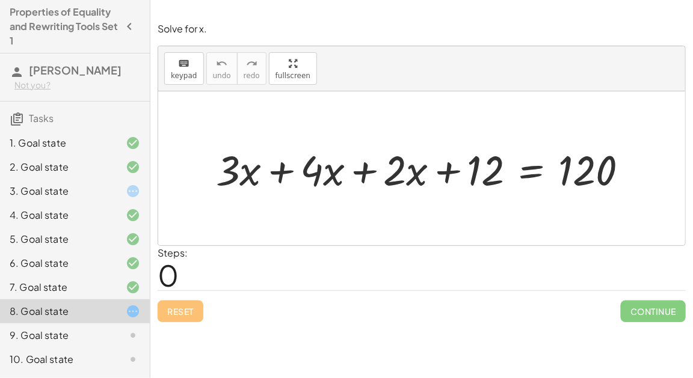
scroll to position [1, 0]
click at [280, 168] on div at bounding box center [427, 168] width 434 height 54
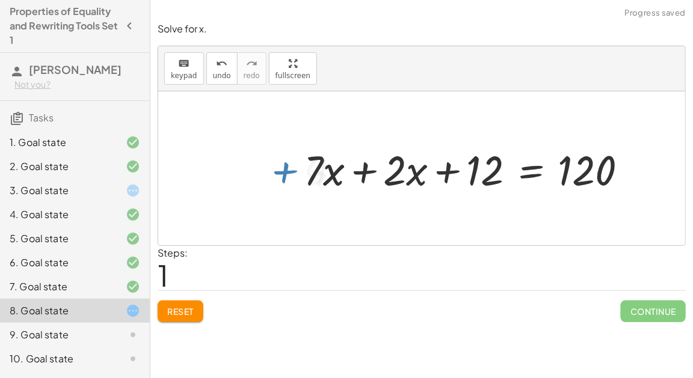
click at [360, 170] on div at bounding box center [471, 168] width 346 height 54
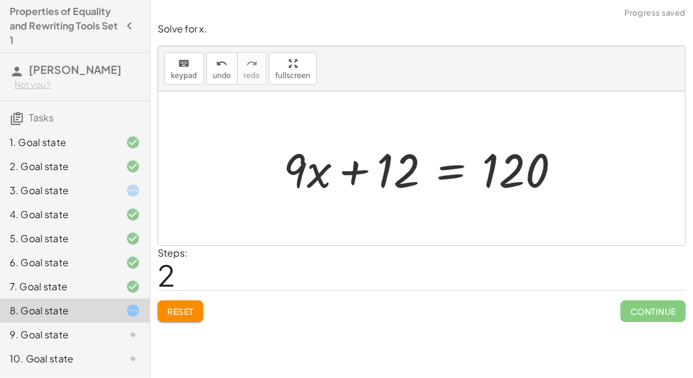
click at [445, 169] on div at bounding box center [426, 169] width 299 height 62
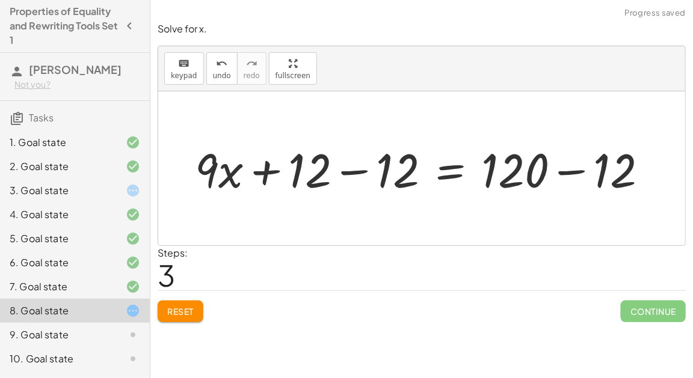
click at [352, 174] on div at bounding box center [426, 169] width 474 height 62
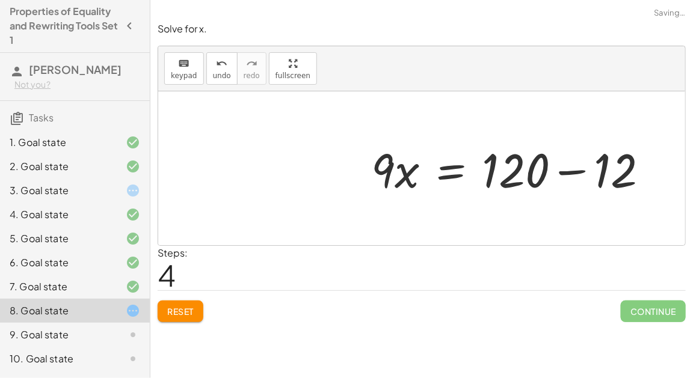
click at [563, 171] on div at bounding box center [514, 169] width 299 height 62
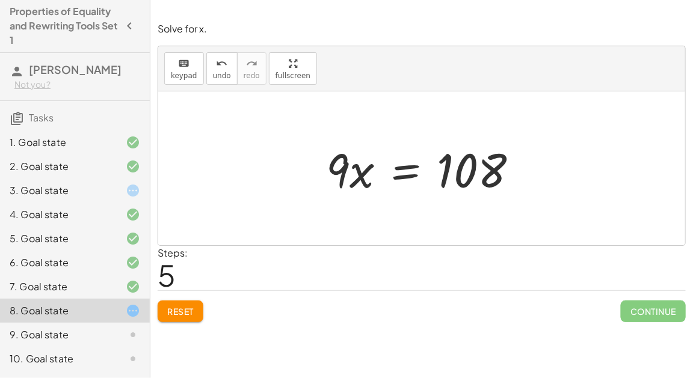
click at [409, 170] on div at bounding box center [426, 169] width 213 height 62
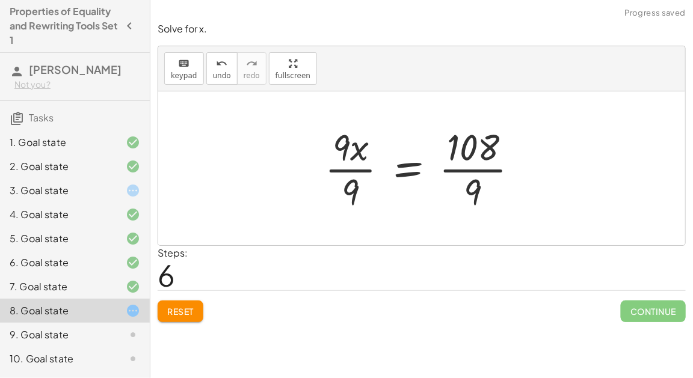
click at [447, 176] on div at bounding box center [426, 168] width 215 height 93
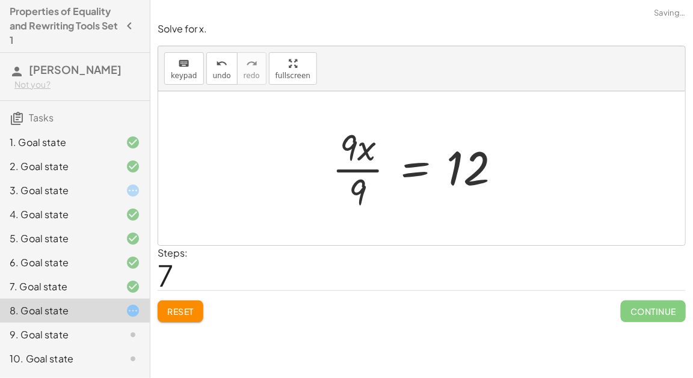
click at [334, 168] on div at bounding box center [421, 168] width 191 height 93
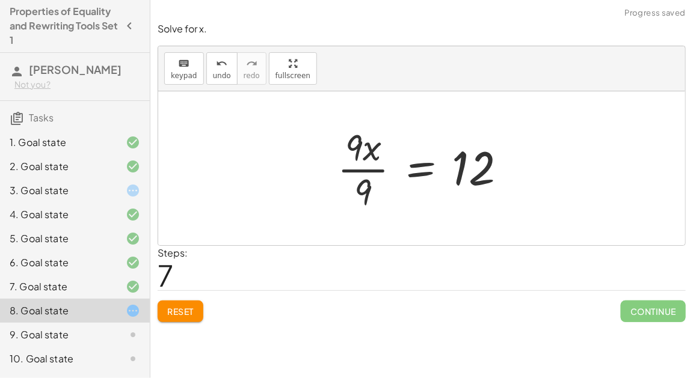
click at [357, 167] on div at bounding box center [426, 168] width 191 height 93
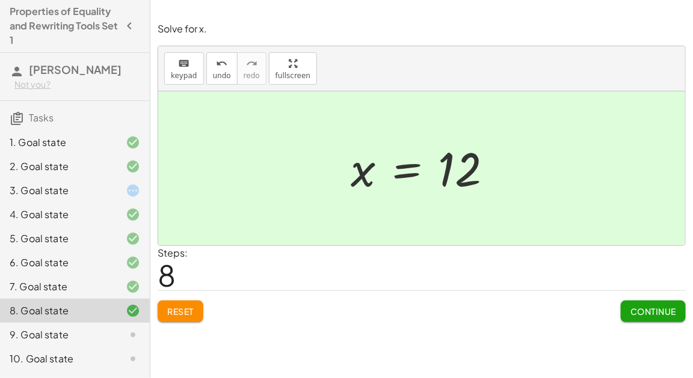
click at [639, 301] on button "Continue" at bounding box center [653, 312] width 65 height 22
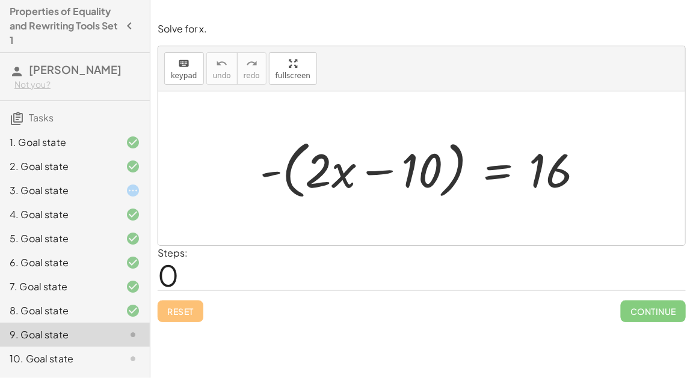
click at [502, 166] on div at bounding box center [426, 168] width 345 height 69
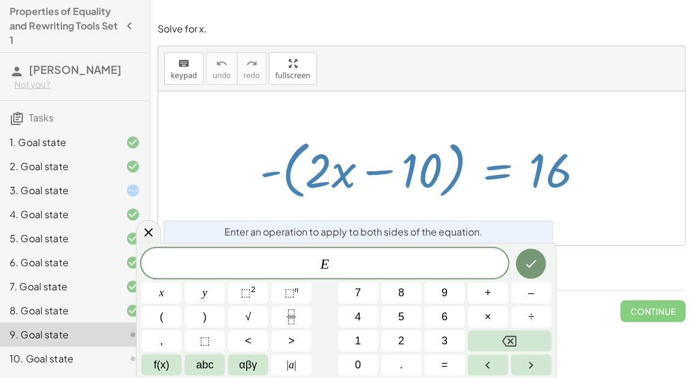
click at [416, 215] on div at bounding box center [421, 168] width 527 height 154
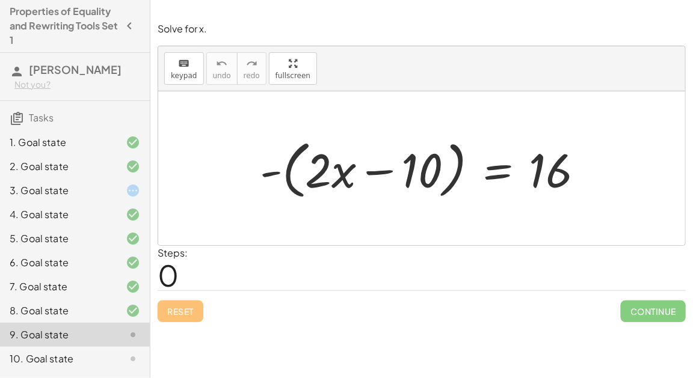
click at [293, 179] on div at bounding box center [426, 168] width 345 height 69
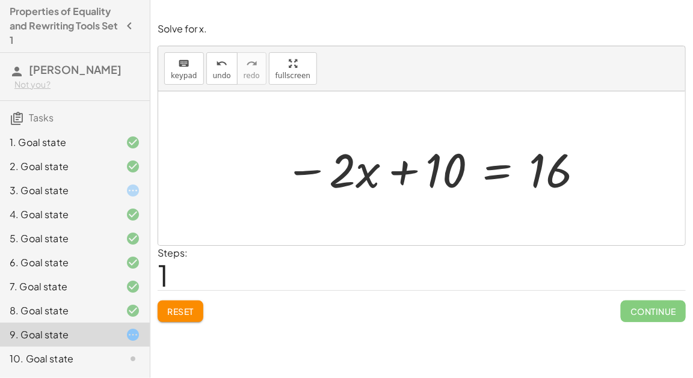
click at [193, 302] on button "Reset" at bounding box center [181, 312] width 46 height 22
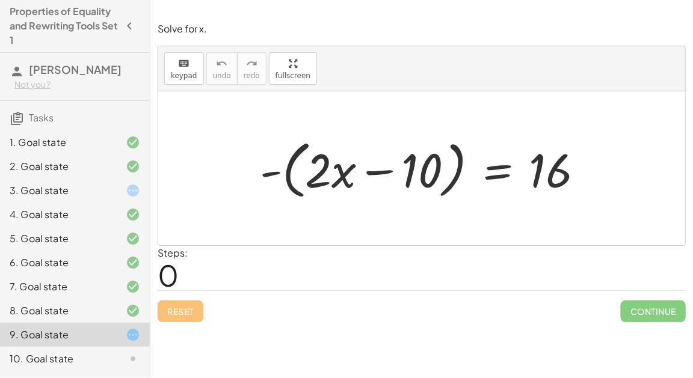
click at [328, 162] on div at bounding box center [426, 168] width 345 height 69
click at [313, 167] on div at bounding box center [426, 168] width 345 height 69
click at [284, 169] on div at bounding box center [426, 168] width 345 height 69
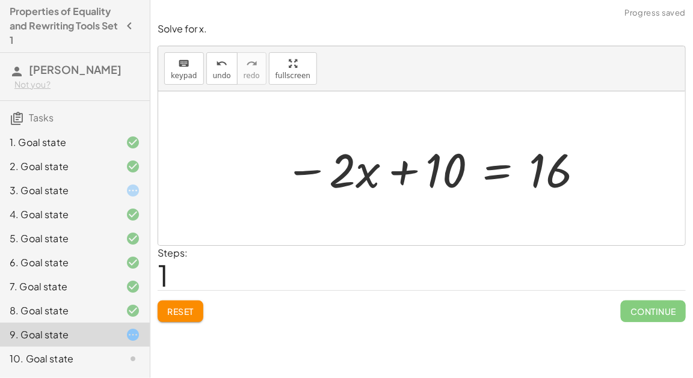
click at [182, 310] on span "Reset" at bounding box center [180, 311] width 26 height 11
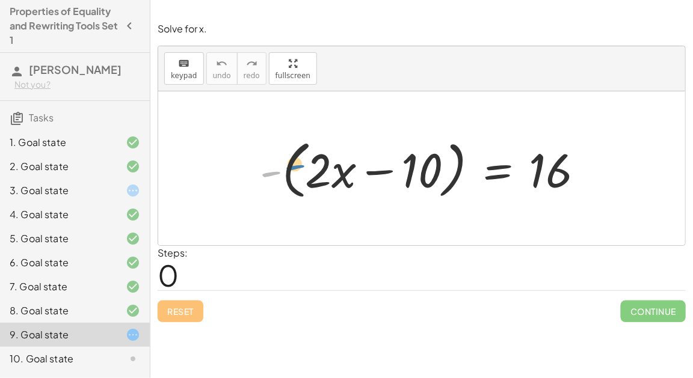
click at [275, 176] on div at bounding box center [426, 168] width 345 height 69
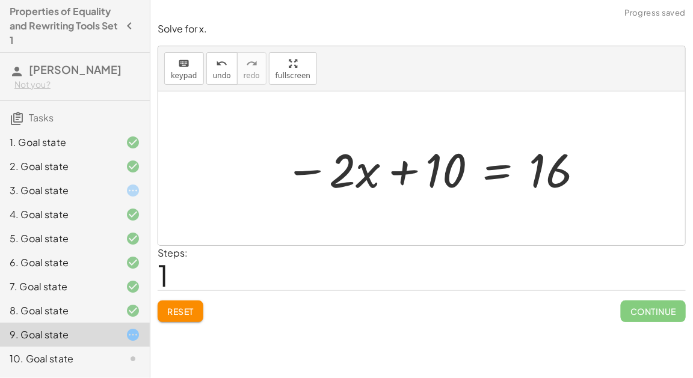
click at [294, 169] on div at bounding box center [434, 169] width 313 height 62
click at [511, 169] on div at bounding box center [434, 169] width 313 height 62
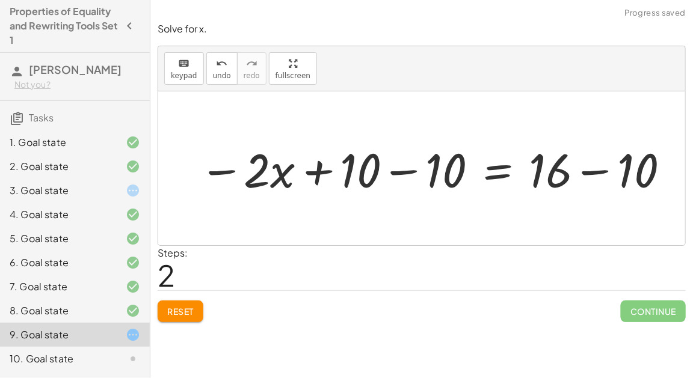
click at [606, 166] on div at bounding box center [435, 169] width 484 height 62
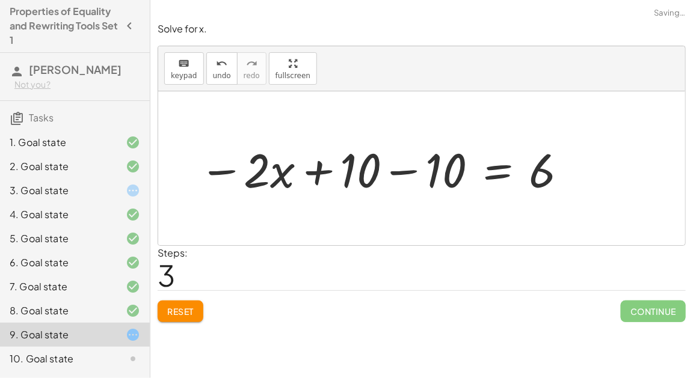
click at [404, 166] on div at bounding box center [383, 169] width 381 height 62
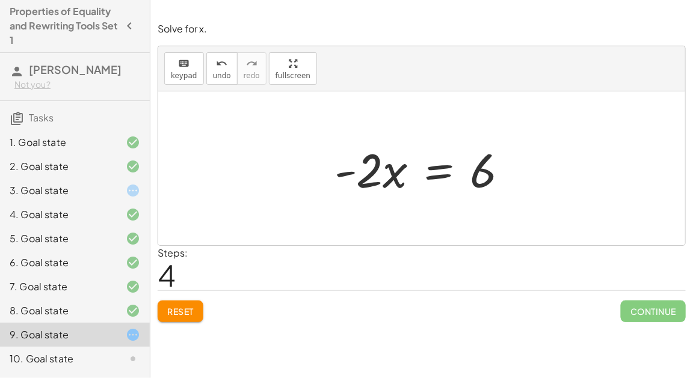
click at [432, 176] on div at bounding box center [425, 169] width 195 height 62
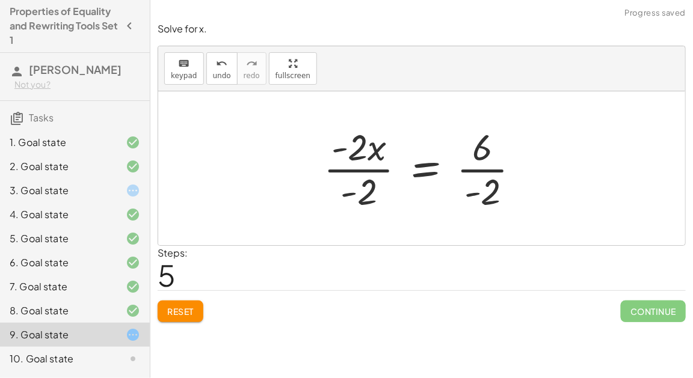
click at [502, 163] on div at bounding box center [427, 168] width 218 height 93
click at [379, 161] on div at bounding box center [426, 168] width 216 height 93
click at [370, 163] on div at bounding box center [427, 168] width 216 height 93
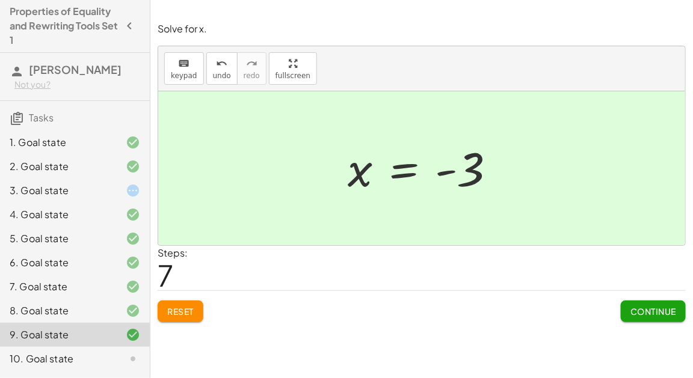
click at [622, 309] on button "Continue" at bounding box center [653, 312] width 65 height 22
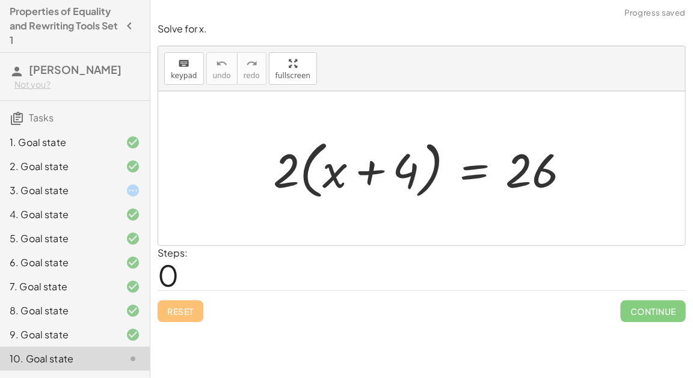
scroll to position [45, 0]
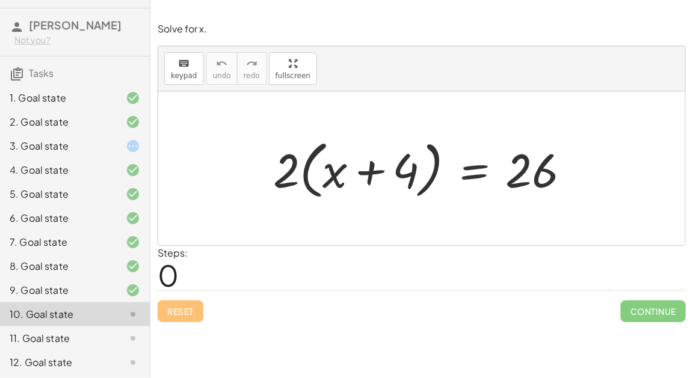
click at [310, 182] on div at bounding box center [426, 168] width 319 height 69
click at [300, 170] on div at bounding box center [426, 168] width 319 height 69
click at [283, 171] on div at bounding box center [426, 168] width 319 height 69
click at [348, 173] on div at bounding box center [426, 168] width 319 height 69
click at [368, 171] on div at bounding box center [426, 168] width 319 height 69
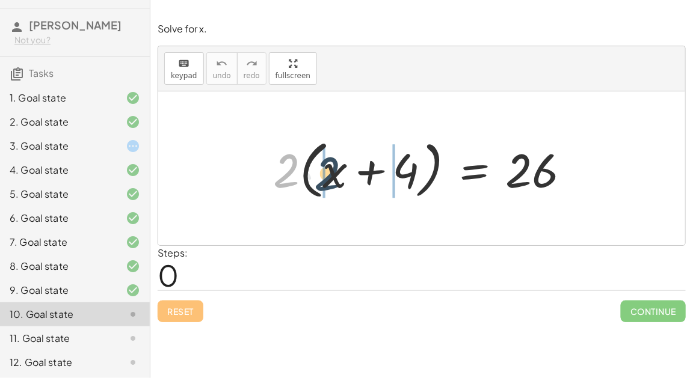
drag, startPoint x: 287, startPoint y: 174, endPoint x: 329, endPoint y: 177, distance: 42.2
click at [330, 177] on div at bounding box center [426, 168] width 319 height 69
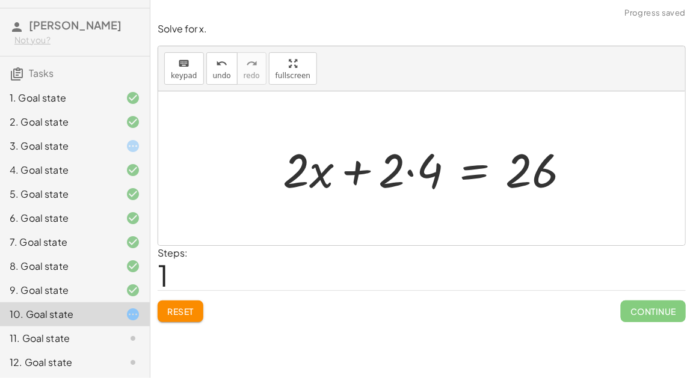
click at [410, 172] on div at bounding box center [431, 169] width 309 height 62
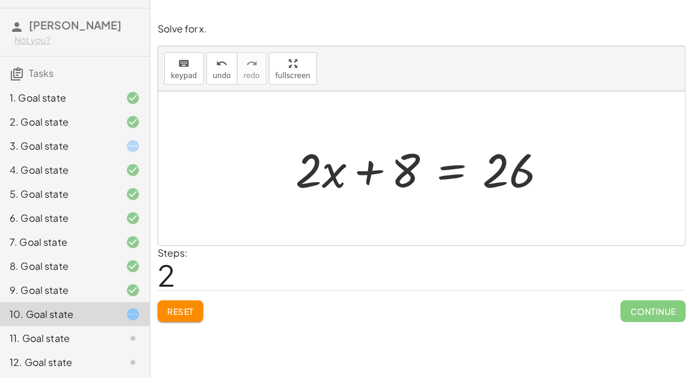
click at [444, 167] on div at bounding box center [426, 169] width 274 height 62
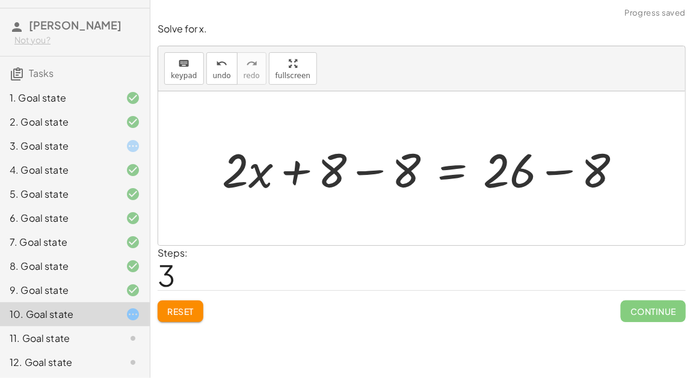
click at [548, 174] on div at bounding box center [427, 169] width 422 height 62
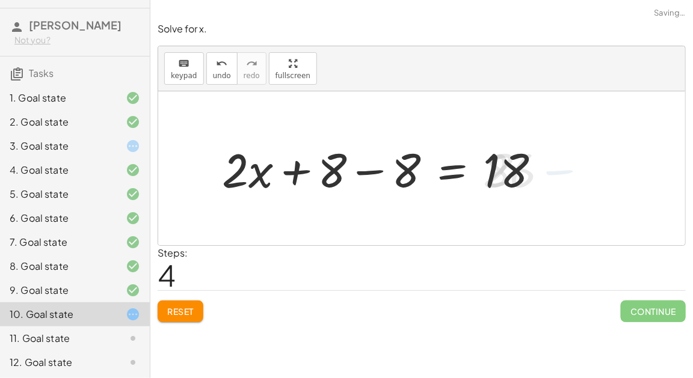
click at [373, 172] on div at bounding box center [386, 169] width 340 height 62
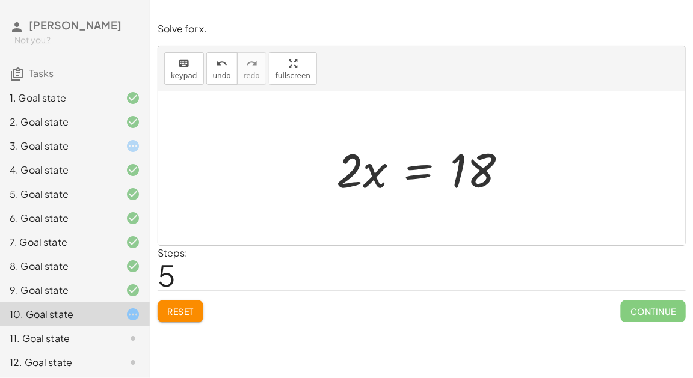
click at [412, 172] on div at bounding box center [426, 169] width 192 height 62
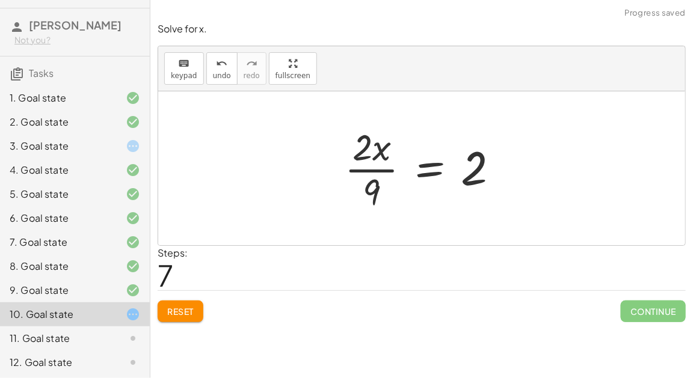
click at [182, 308] on span "Reset" at bounding box center [180, 311] width 26 height 11
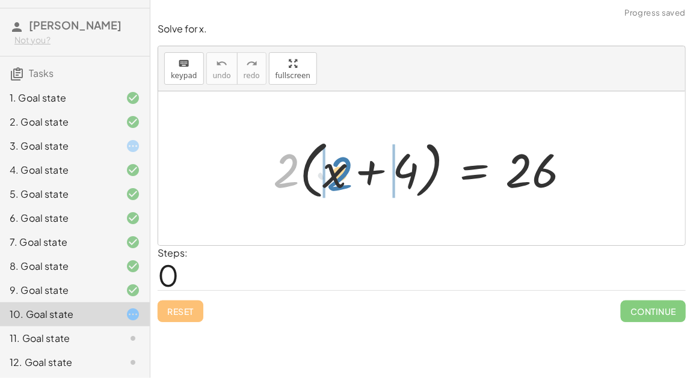
drag, startPoint x: 283, startPoint y: 173, endPoint x: 338, endPoint y: 177, distance: 55.4
click at [339, 177] on div at bounding box center [426, 168] width 319 height 69
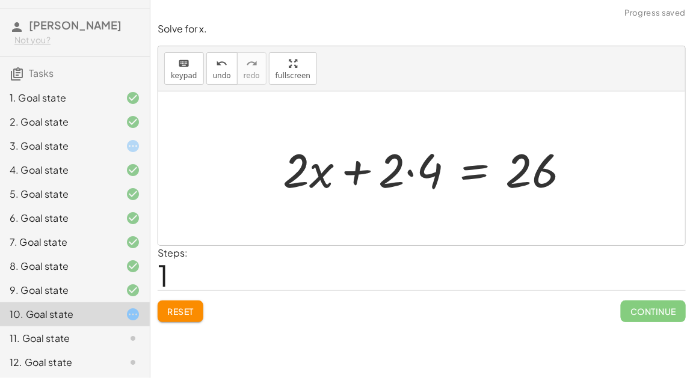
click at [399, 169] on div at bounding box center [431, 169] width 309 height 62
click at [408, 170] on div at bounding box center [431, 169] width 309 height 62
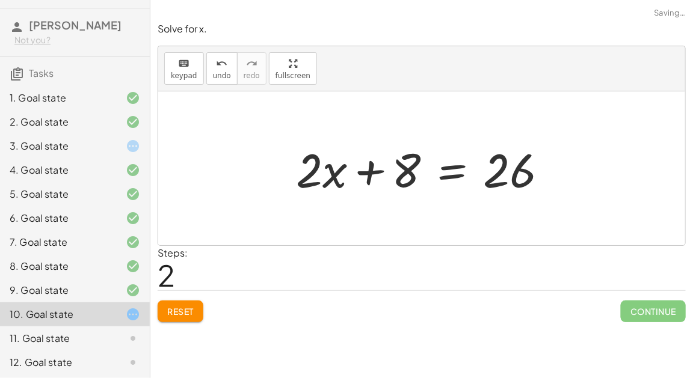
click at [464, 173] on div at bounding box center [427, 169] width 274 height 62
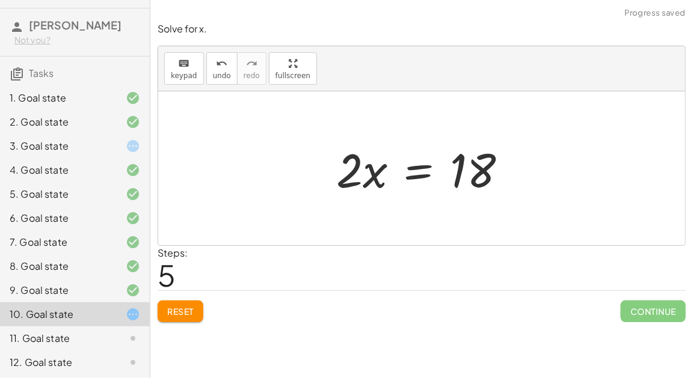
click at [411, 175] on div at bounding box center [426, 169] width 192 height 62
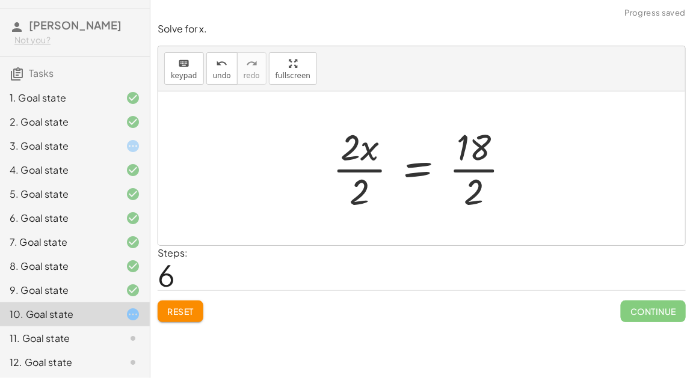
click at [368, 173] on div at bounding box center [426, 168] width 199 height 93
click at [478, 163] on div at bounding box center [440, 168] width 170 height 93
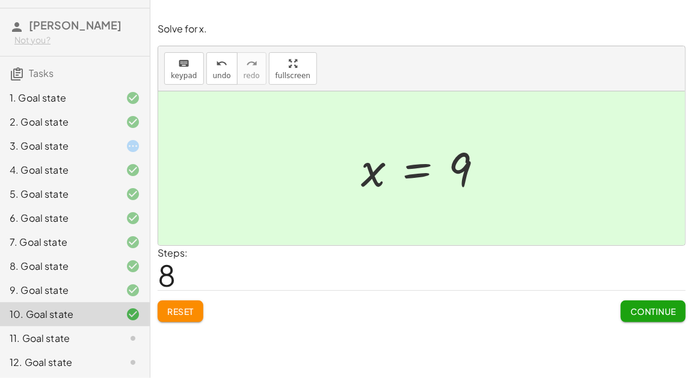
click at [234, 336] on div "Solve for x. keyboard keypad undo undo redo redo fullscreen + · 3 · x + 12 = 45…" at bounding box center [421, 189] width 542 height 378
click at [625, 318] on button "Continue" at bounding box center [653, 312] width 65 height 22
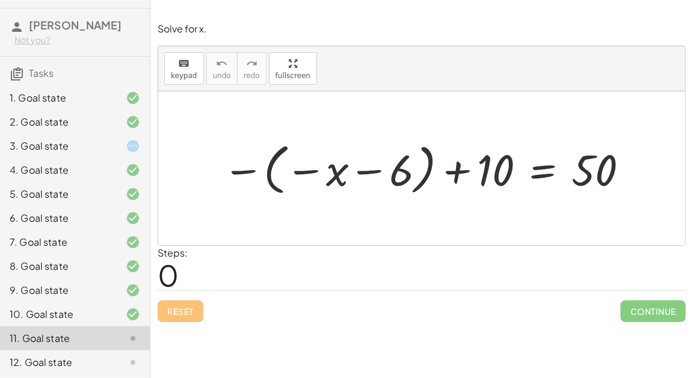
click at [361, 174] on div at bounding box center [426, 168] width 420 height 61
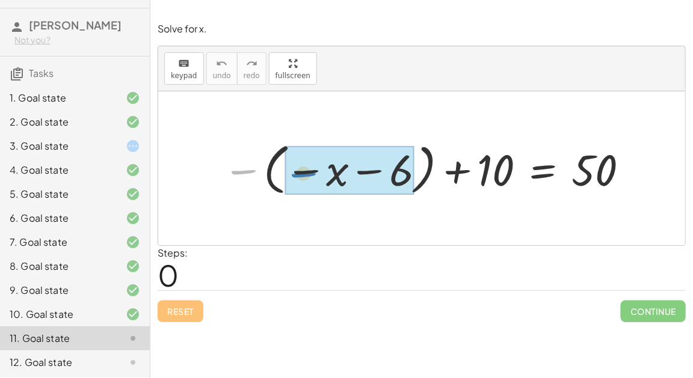
drag, startPoint x: 238, startPoint y: 167, endPoint x: 302, endPoint y: 170, distance: 65.0
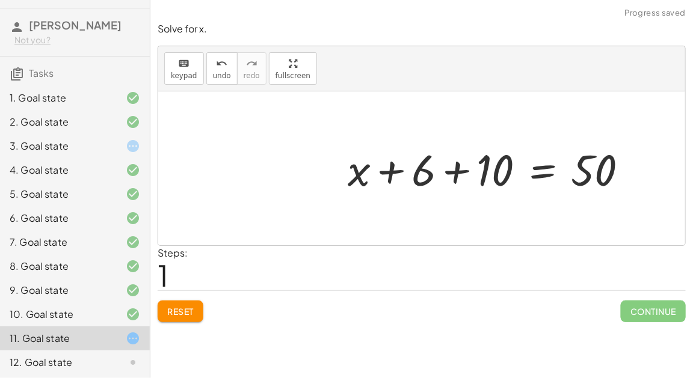
click at [457, 173] on div at bounding box center [493, 168] width 302 height 57
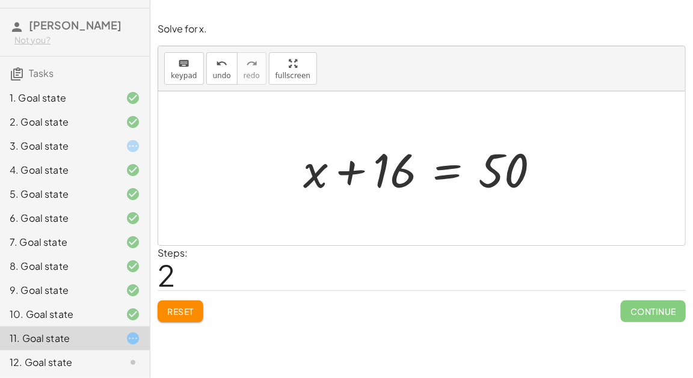
click at [455, 173] on div at bounding box center [426, 169] width 259 height 62
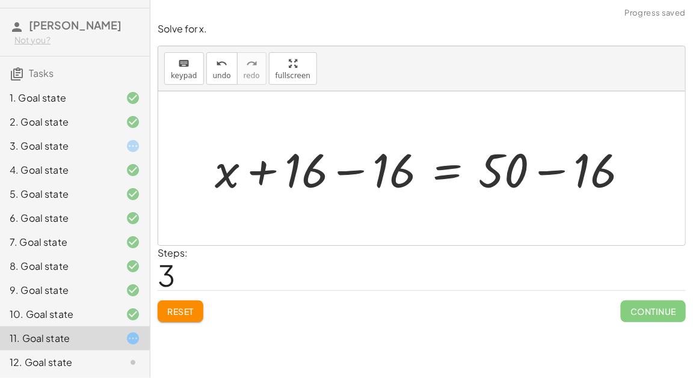
click at [549, 158] on div at bounding box center [426, 169] width 435 height 62
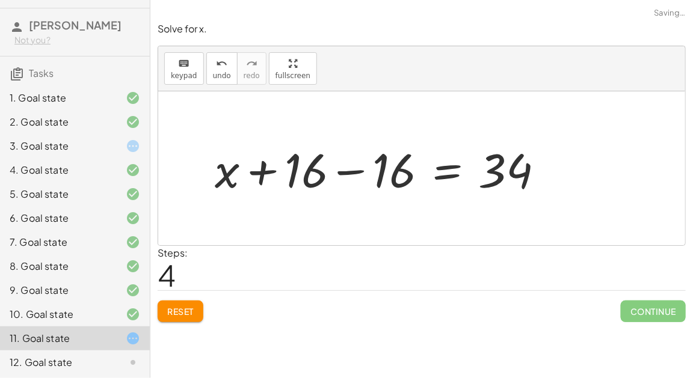
click at [372, 161] on div at bounding box center [384, 169] width 351 height 62
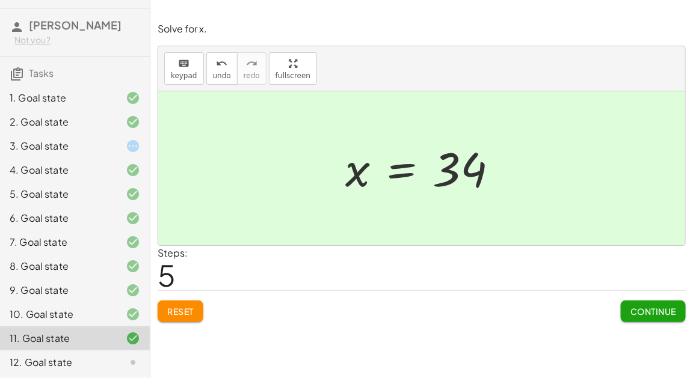
click at [660, 306] on span "Continue" at bounding box center [653, 311] width 46 height 11
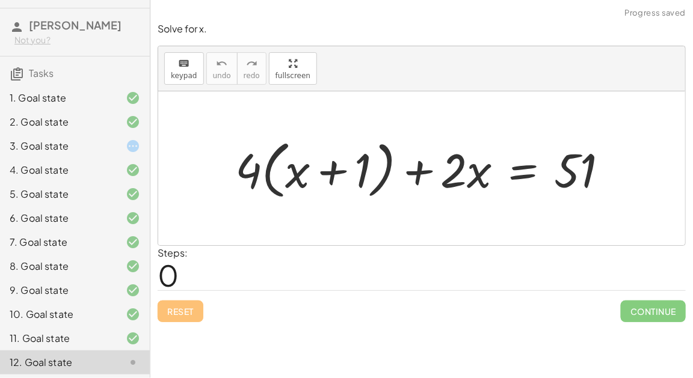
click at [81, 336] on div "11. Goal state" at bounding box center [58, 338] width 97 height 14
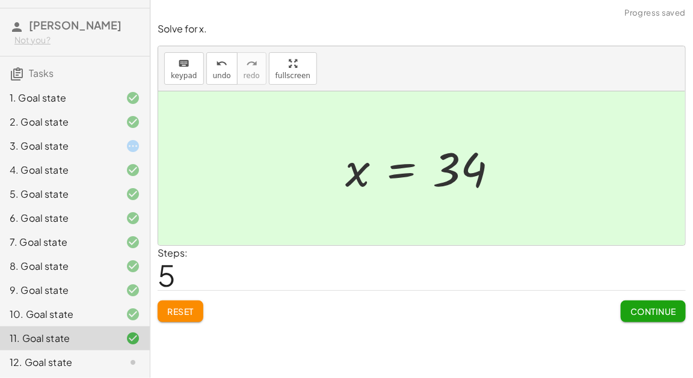
click at [166, 307] on button "Reset" at bounding box center [181, 312] width 46 height 22
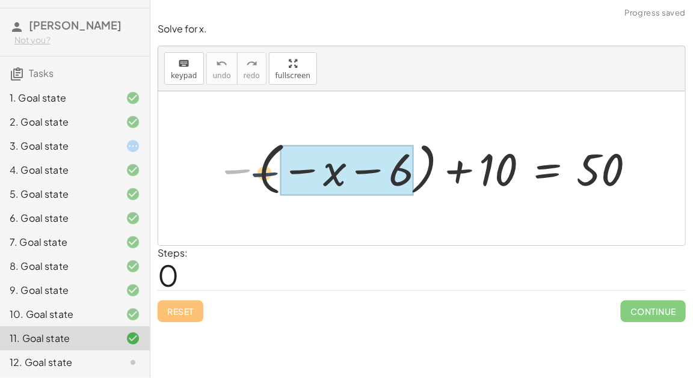
drag, startPoint x: 242, startPoint y: 168, endPoint x: 348, endPoint y: 174, distance: 106.0
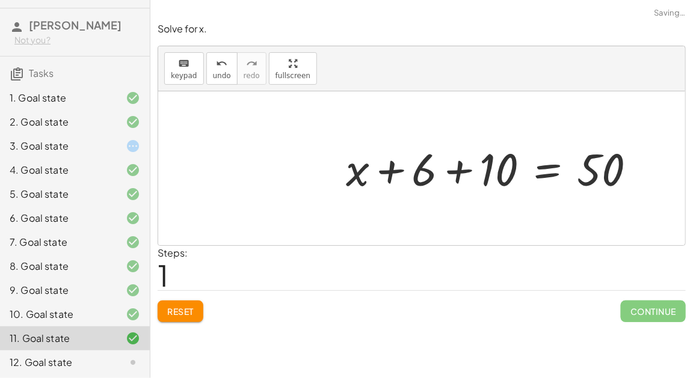
click at [384, 170] on div at bounding box center [495, 168] width 311 height 59
click at [458, 173] on div at bounding box center [495, 168] width 311 height 59
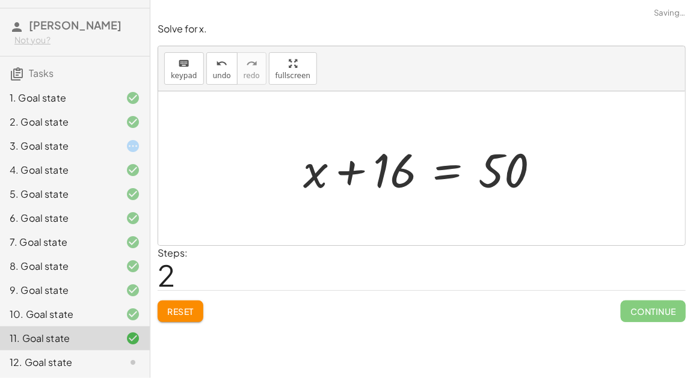
click at [440, 166] on div at bounding box center [426, 169] width 259 height 62
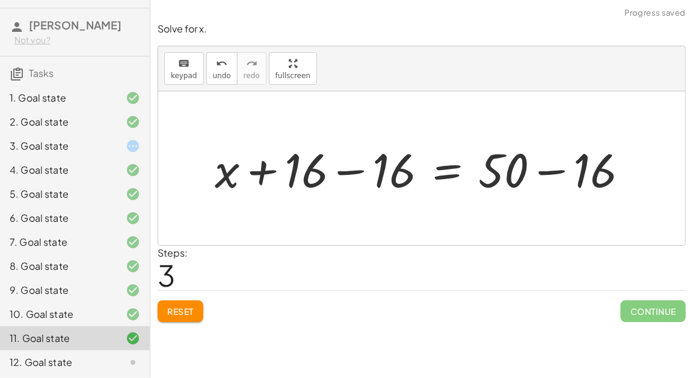
click at [345, 164] on div at bounding box center [426, 169] width 435 height 62
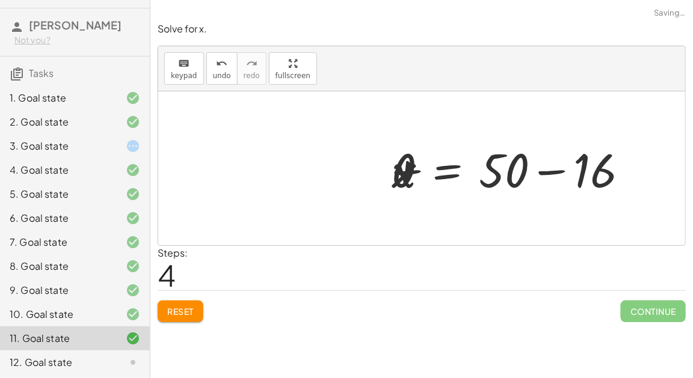
click at [559, 173] on div at bounding box center [514, 169] width 259 height 62
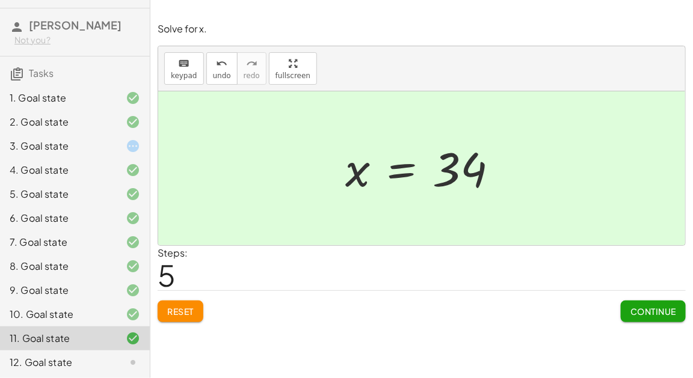
click at [634, 302] on button "Continue" at bounding box center [653, 312] width 65 height 22
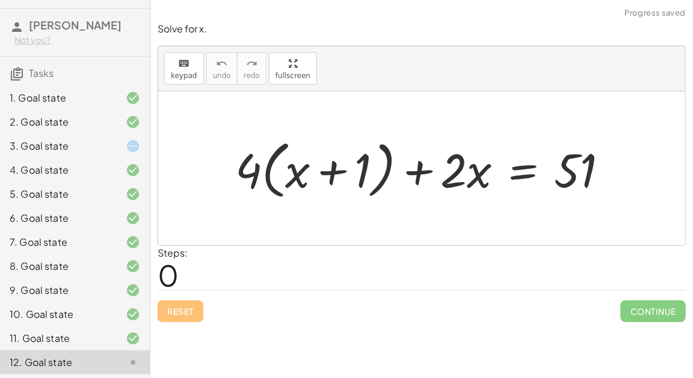
click at [268, 162] on div at bounding box center [426, 168] width 394 height 69
click at [286, 171] on div at bounding box center [426, 168] width 394 height 69
drag, startPoint x: 245, startPoint y: 164, endPoint x: 292, endPoint y: 170, distance: 47.9
click at [292, 170] on div at bounding box center [426, 168] width 394 height 69
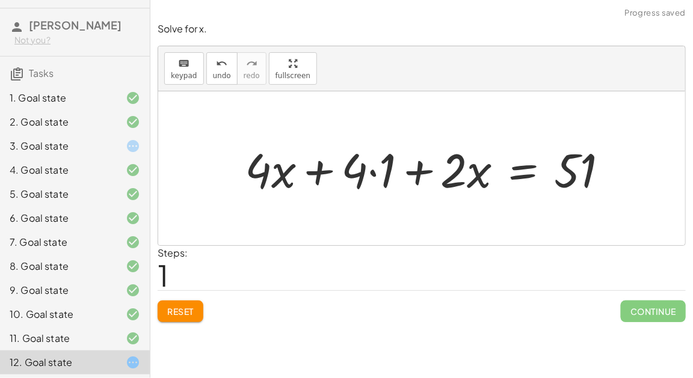
click at [380, 171] on div at bounding box center [431, 169] width 385 height 62
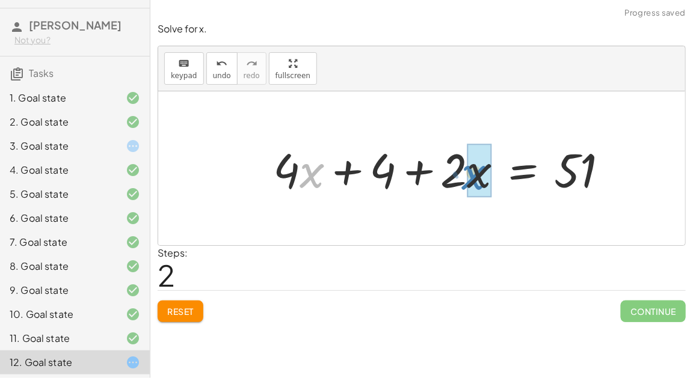
drag, startPoint x: 301, startPoint y: 173, endPoint x: 463, endPoint y: 175, distance: 162.4
click at [463, 175] on div at bounding box center [445, 169] width 357 height 62
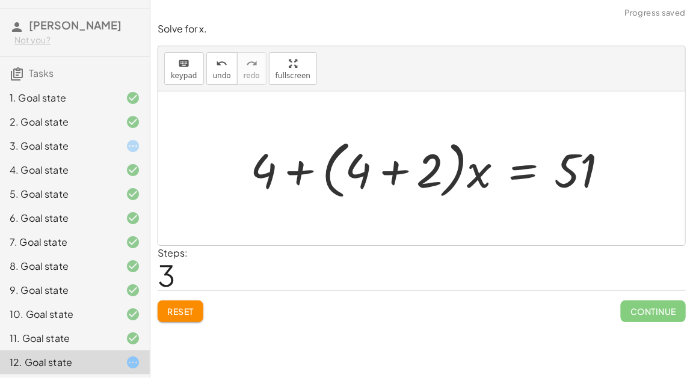
click at [301, 174] on div at bounding box center [433, 168] width 379 height 69
click at [402, 171] on div at bounding box center [433, 168] width 379 height 69
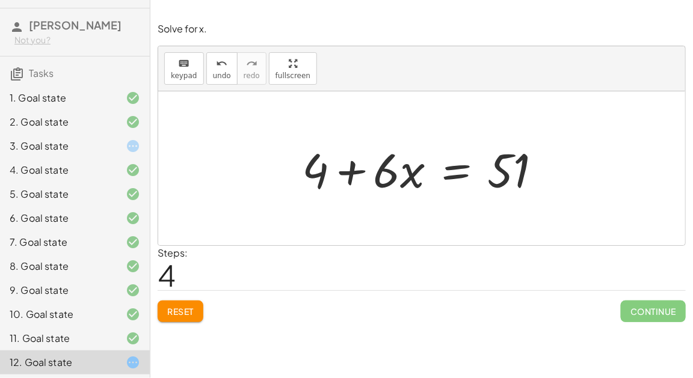
click at [440, 177] on div at bounding box center [426, 169] width 261 height 62
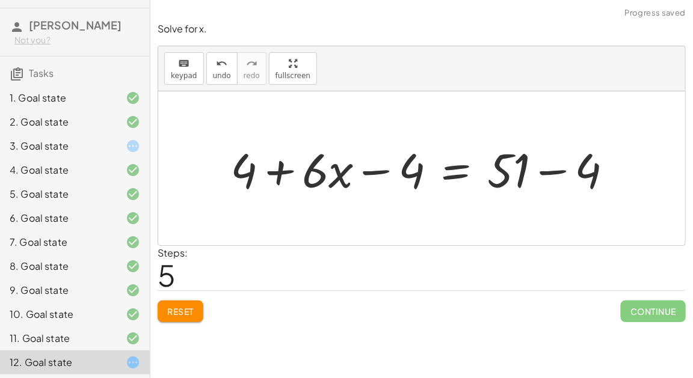
click at [376, 170] on div at bounding box center [426, 169] width 404 height 62
click at [559, 167] on div at bounding box center [426, 169] width 404 height 62
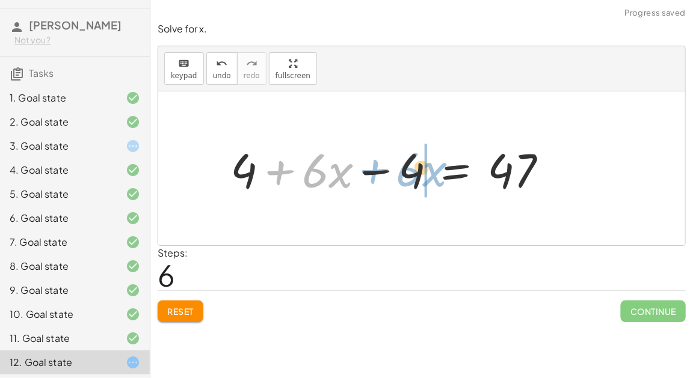
drag, startPoint x: 257, startPoint y: 171, endPoint x: 342, endPoint y: 169, distance: 84.8
click at [342, 169] on div at bounding box center [393, 169] width 339 height 62
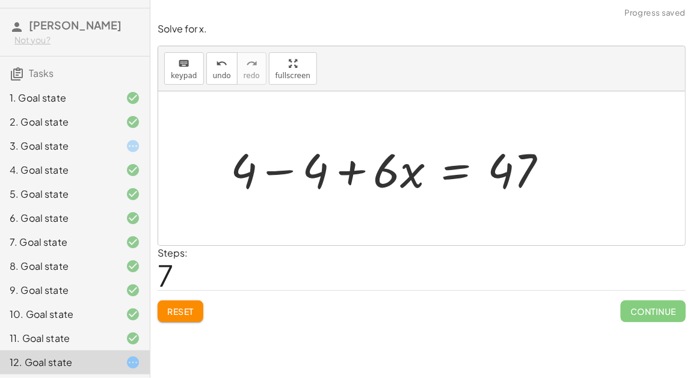
click at [280, 171] on div at bounding box center [393, 169] width 339 height 62
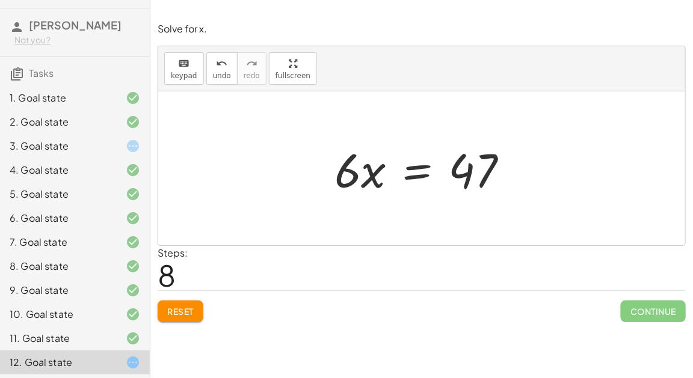
click at [410, 175] on div at bounding box center [425, 169] width 195 height 62
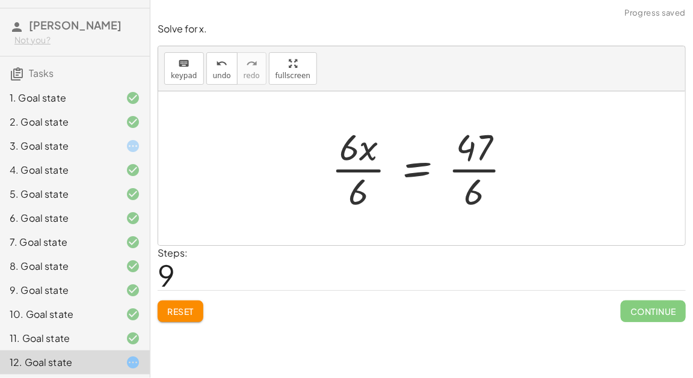
click at [479, 175] on div at bounding box center [426, 168] width 202 height 93
click at [384, 170] on div at bounding box center [426, 168] width 202 height 93
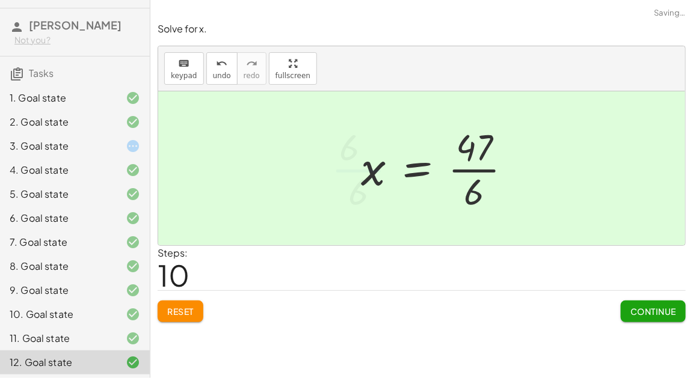
click at [452, 168] on div at bounding box center [441, 168] width 173 height 93
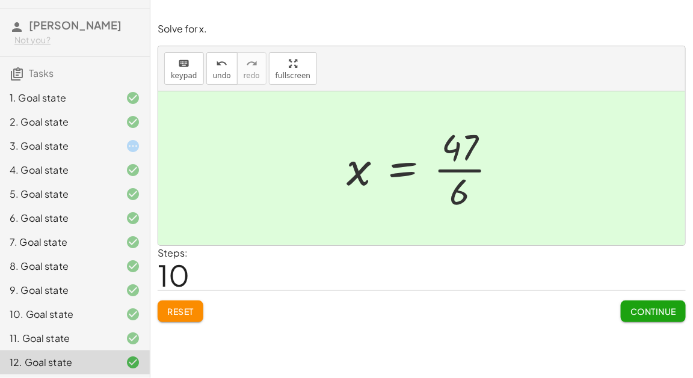
click at [636, 310] on span "Continue" at bounding box center [653, 311] width 46 height 11
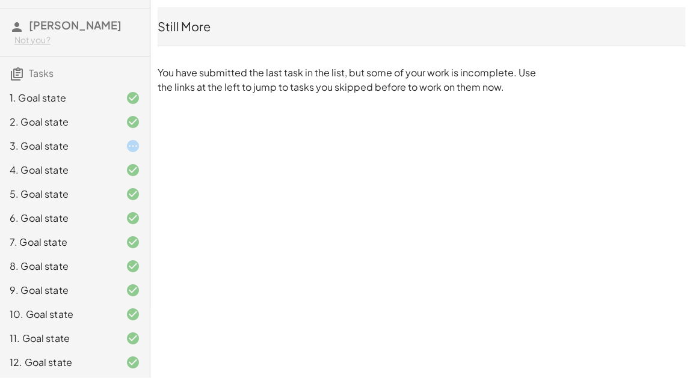
click at [128, 144] on icon at bounding box center [133, 146] width 14 height 14
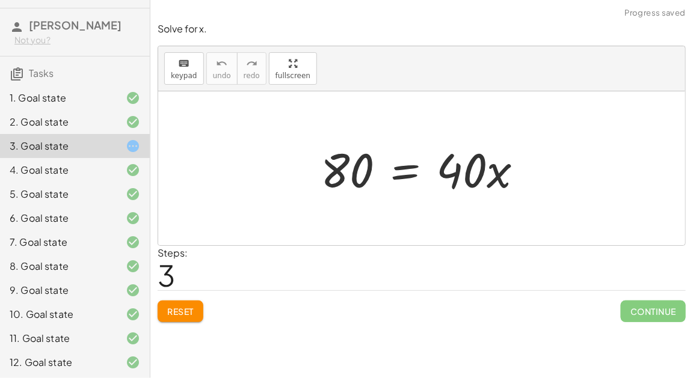
click at [405, 182] on div at bounding box center [427, 169] width 224 height 62
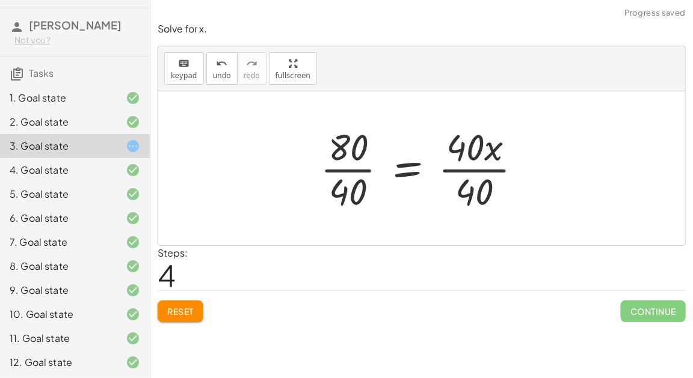
click at [441, 166] on div at bounding box center [426, 168] width 223 height 93
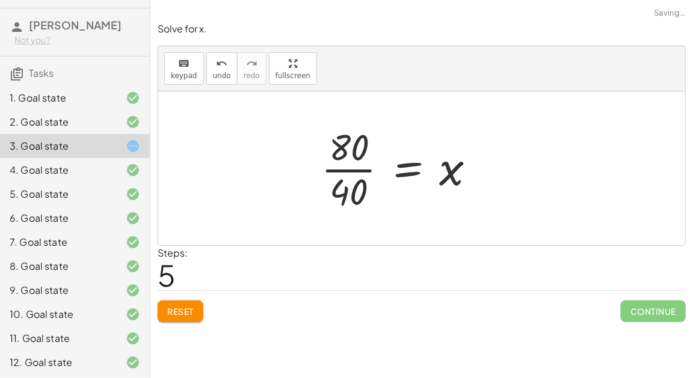
click at [346, 174] on div at bounding box center [403, 168] width 176 height 93
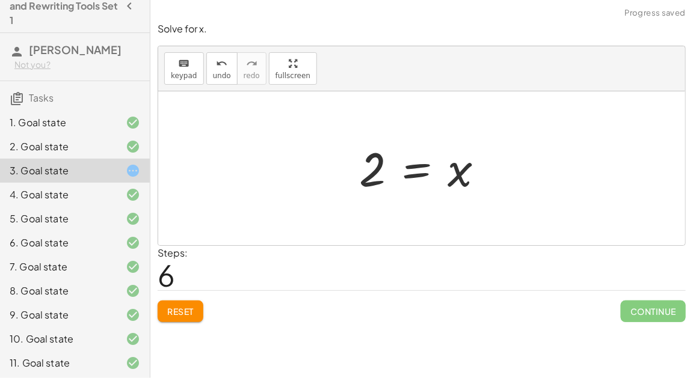
scroll to position [22, 0]
click at [79, 116] on div "1. Goal state" at bounding box center [58, 121] width 97 height 14
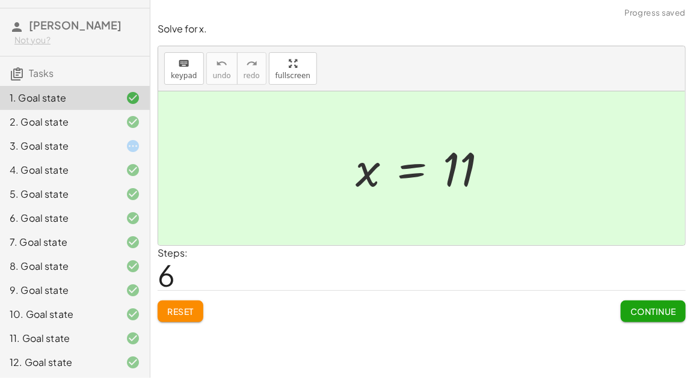
scroll to position [0, 0]
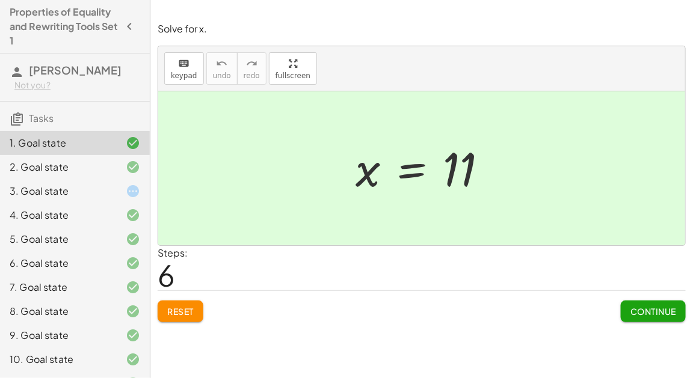
click at [81, 137] on div "1. Goal state" at bounding box center [58, 143] width 97 height 14
click at [77, 184] on div "3. Goal state" at bounding box center [58, 191] width 97 height 14
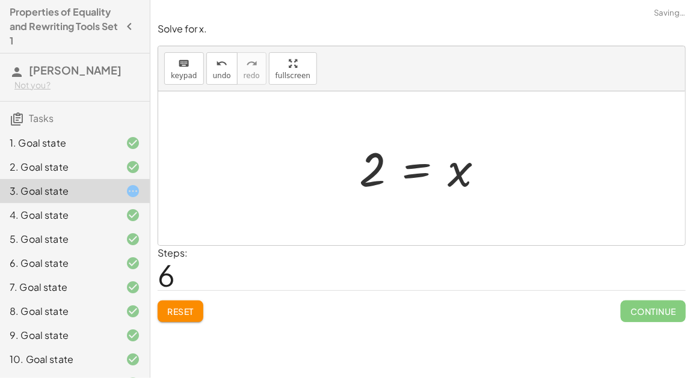
click at [195, 305] on button "Reset" at bounding box center [181, 312] width 46 height 22
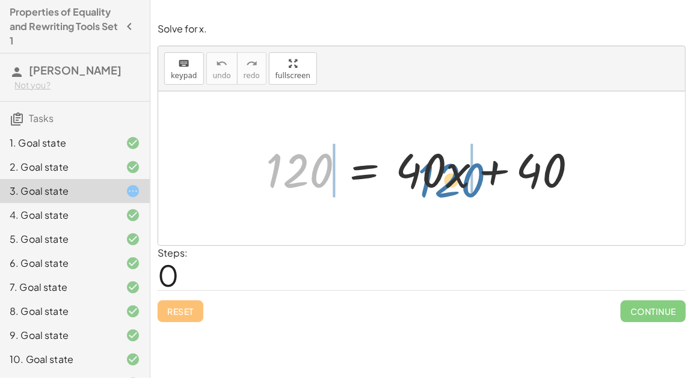
drag, startPoint x: 298, startPoint y: 179, endPoint x: 454, endPoint y: 186, distance: 156.5
click at [454, 186] on div at bounding box center [426, 169] width 333 height 62
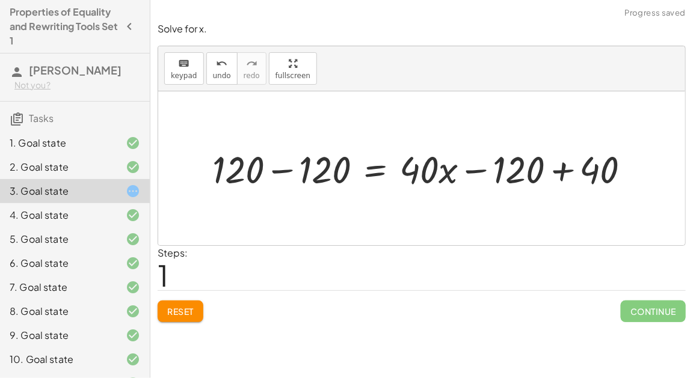
click at [286, 170] on div at bounding box center [426, 168] width 440 height 49
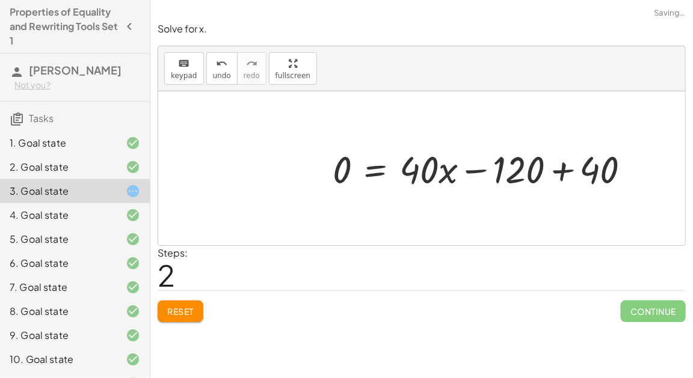
click at [474, 168] on div at bounding box center [486, 168] width 319 height 49
click at [556, 171] on div at bounding box center [486, 168] width 319 height 49
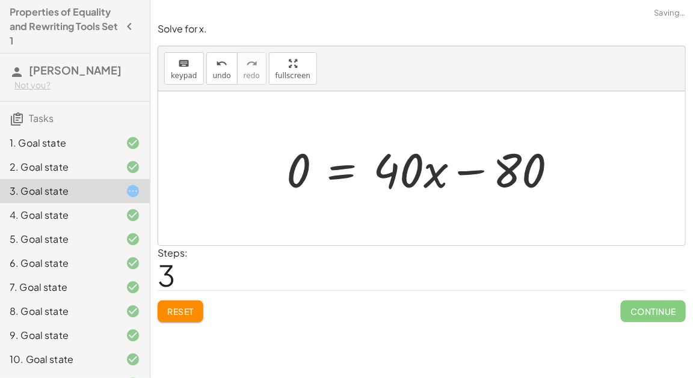
click at [459, 170] on div at bounding box center [426, 169] width 293 height 62
click at [349, 173] on div at bounding box center [426, 169] width 293 height 62
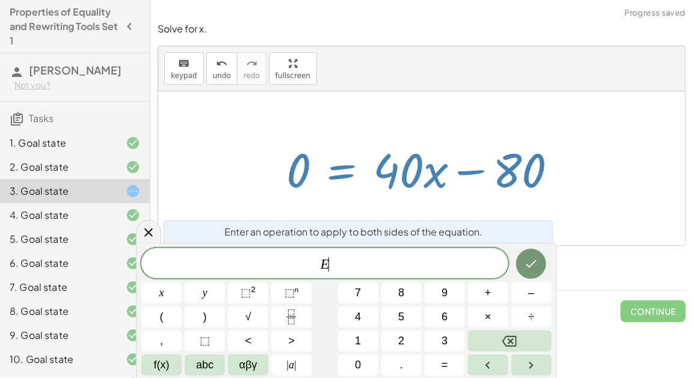
click at [258, 204] on div at bounding box center [421, 168] width 527 height 154
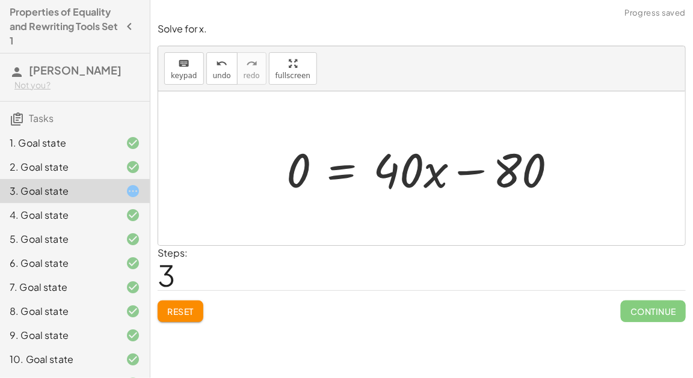
click at [179, 310] on span "Reset" at bounding box center [180, 311] width 26 height 11
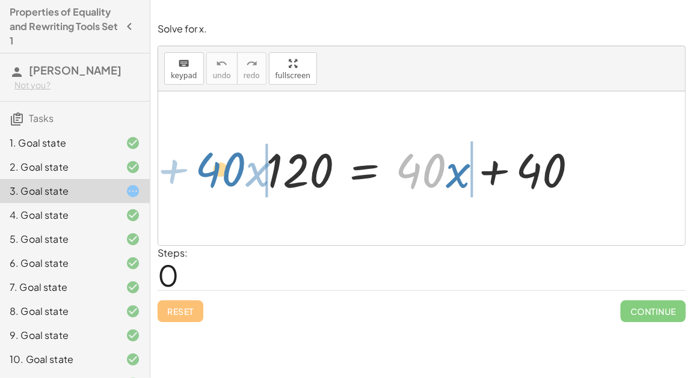
drag, startPoint x: 446, startPoint y: 174, endPoint x: 246, endPoint y: 176, distance: 199.7
click at [246, 176] on div "· 40 + · x 120 = + · 40 · x + 40" at bounding box center [421, 168] width 527 height 154
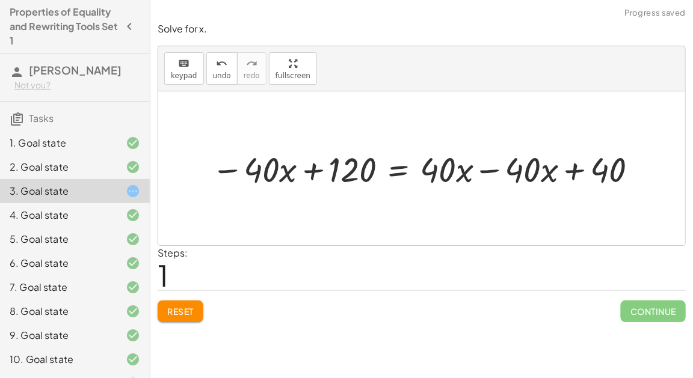
click at [313, 168] on div at bounding box center [426, 169] width 441 height 46
click at [493, 168] on div at bounding box center [426, 169] width 441 height 46
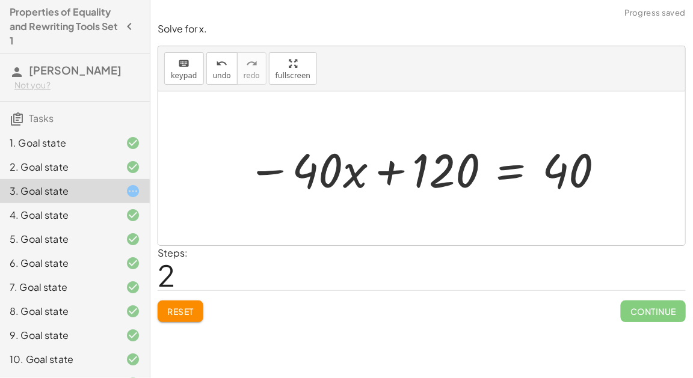
click at [386, 173] on div at bounding box center [426, 169] width 370 height 62
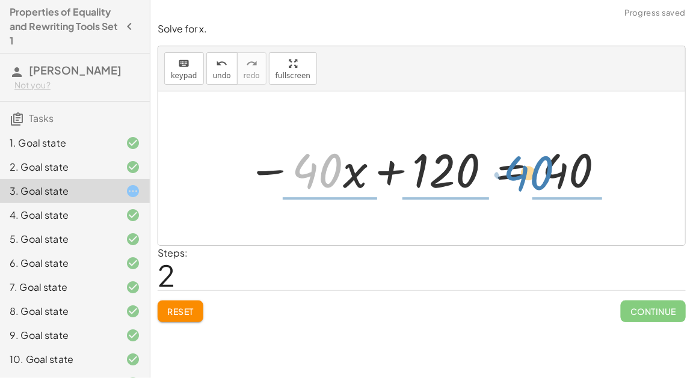
drag, startPoint x: 322, startPoint y: 176, endPoint x: 544, endPoint y: 179, distance: 221.3
click at [544, 179] on div at bounding box center [426, 169] width 370 height 62
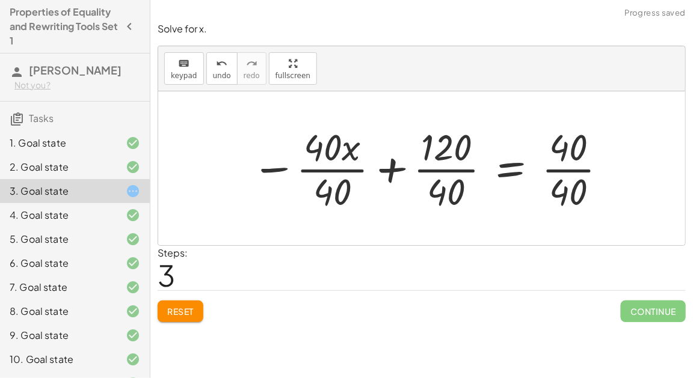
click at [457, 174] on div at bounding box center [429, 168] width 369 height 93
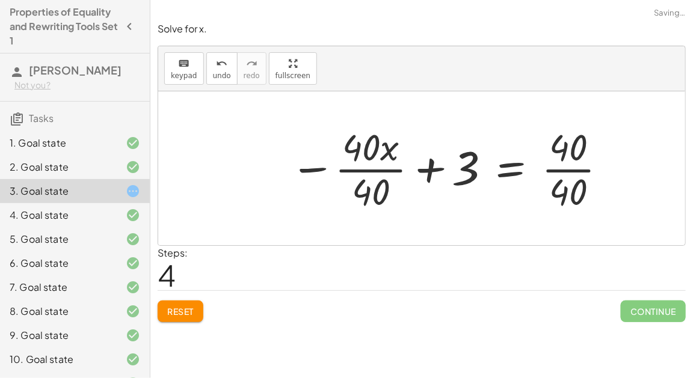
click at [577, 173] on div at bounding box center [449, 168] width 331 height 93
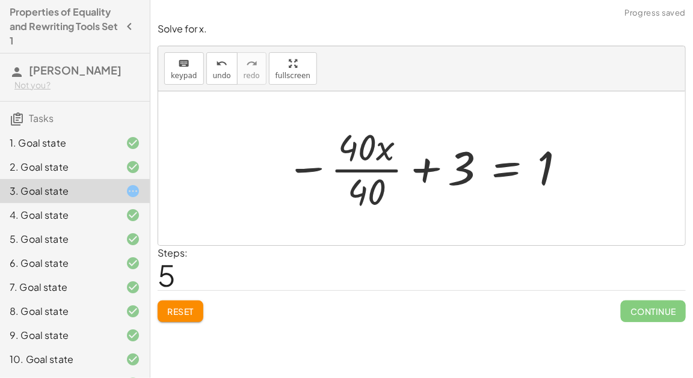
click at [380, 167] on div at bounding box center [426, 168] width 293 height 93
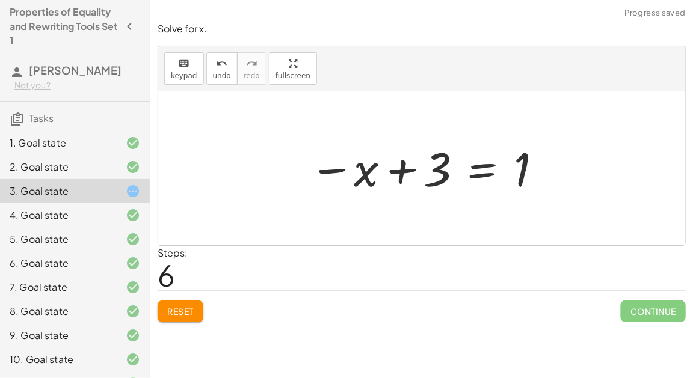
click at [195, 315] on button "Reset" at bounding box center [181, 312] width 46 height 22
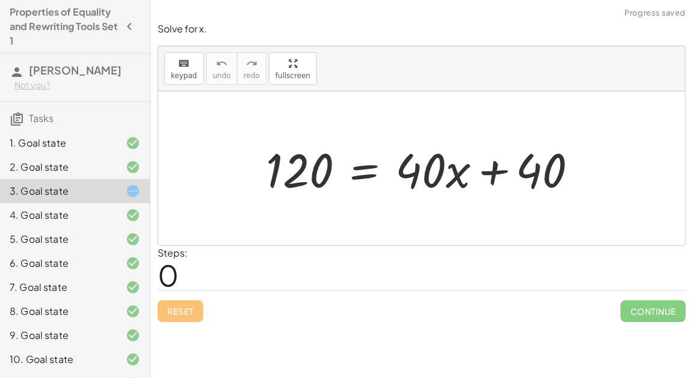
click at [88, 141] on div "1. Goal state" at bounding box center [58, 143] width 97 height 14
